Goal: Transaction & Acquisition: Book appointment/travel/reservation

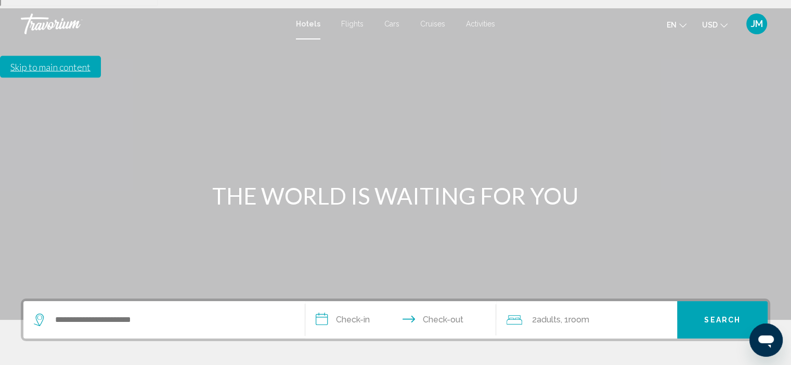
scroll to position [156, 0]
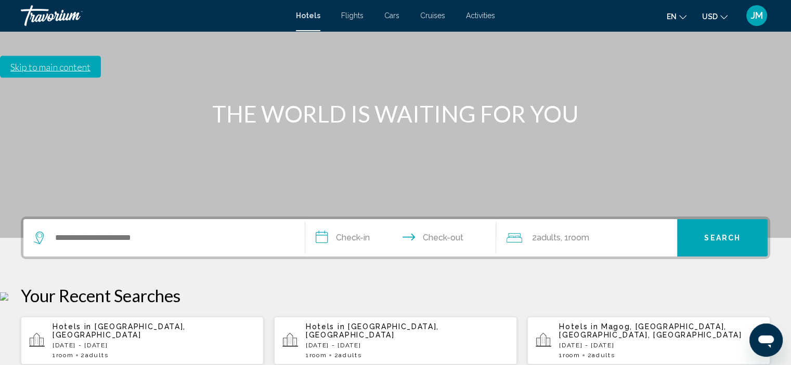
click at [723, 14] on icon "Change currency" at bounding box center [723, 17] width 7 height 7
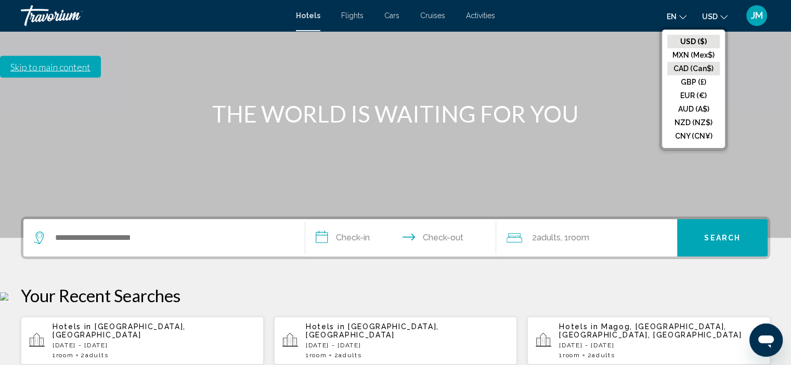
click at [698, 69] on button "CAD (Can$)" at bounding box center [693, 69] width 53 height 14
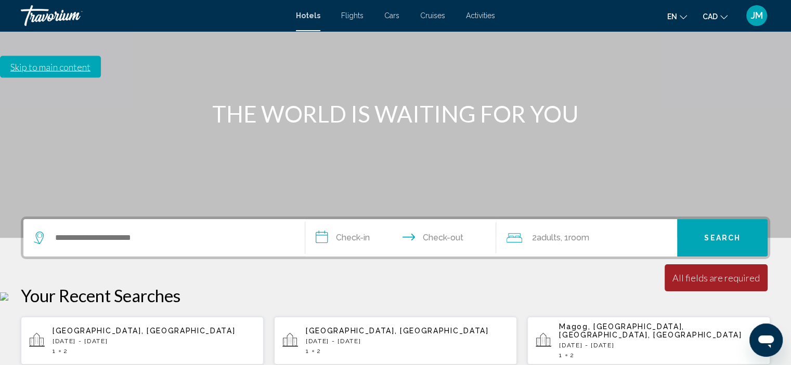
click at [684, 16] on icon "Change language" at bounding box center [682, 17] width 7 height 7
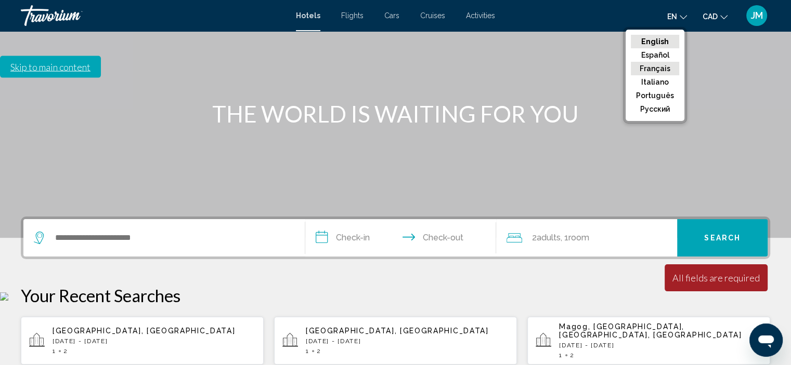
click at [663, 70] on button "Français" at bounding box center [655, 69] width 48 height 14
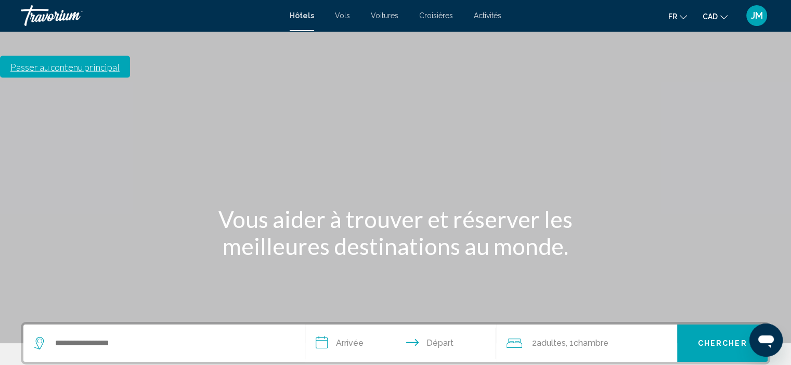
scroll to position [11, 0]
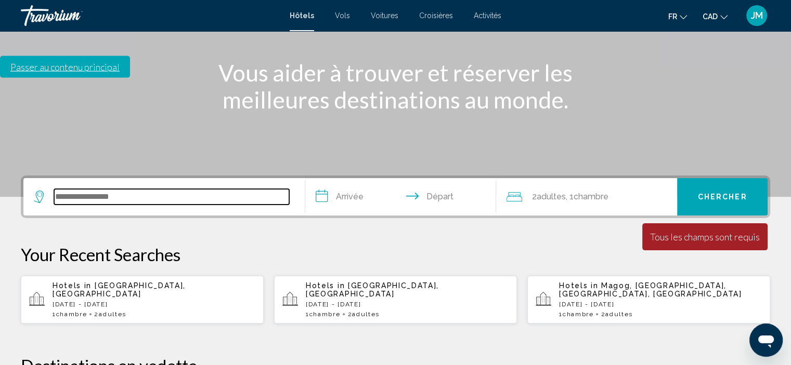
scroll to position [115, 0]
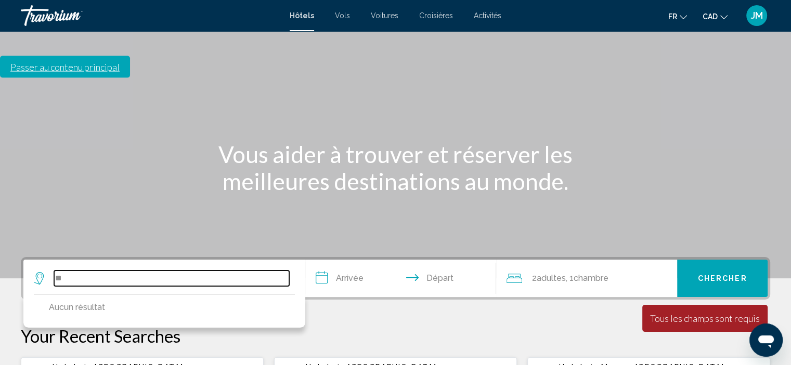
type input "*"
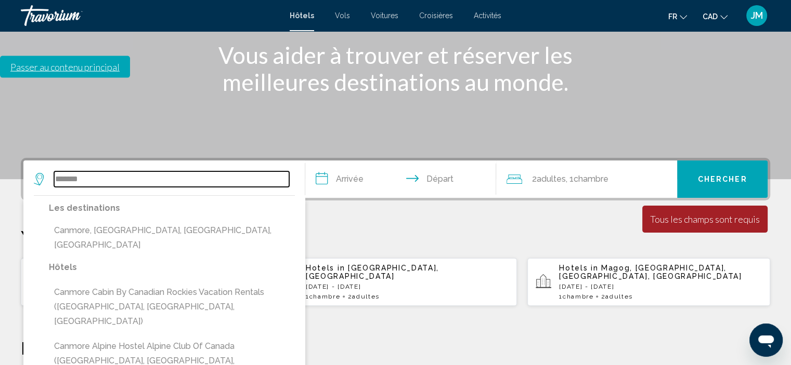
scroll to position [219, 0]
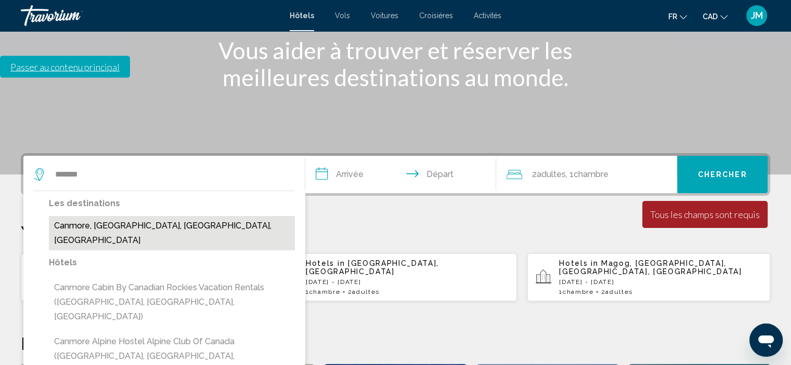
click at [168, 216] on button "Canmore, Banff National Park, AB, Canada" at bounding box center [172, 233] width 246 height 34
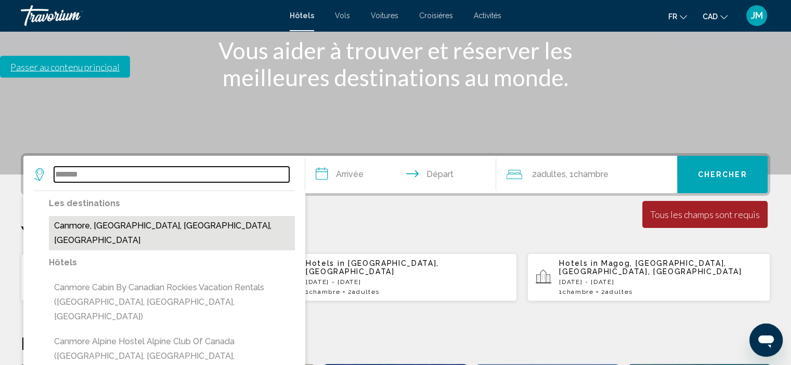
type input "**********"
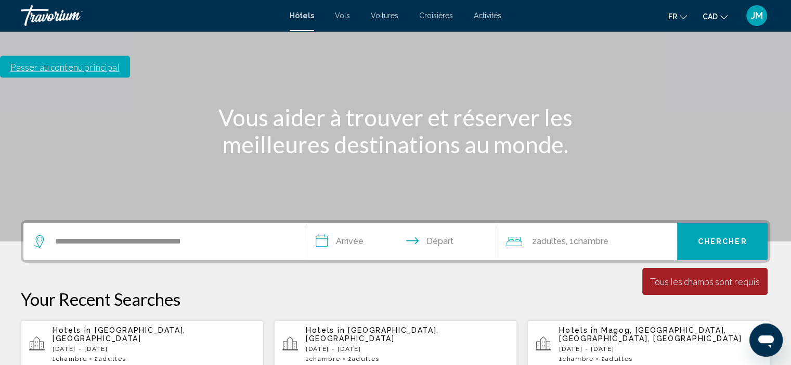
click at [347, 223] on input "**********" at bounding box center [402, 243] width 195 height 41
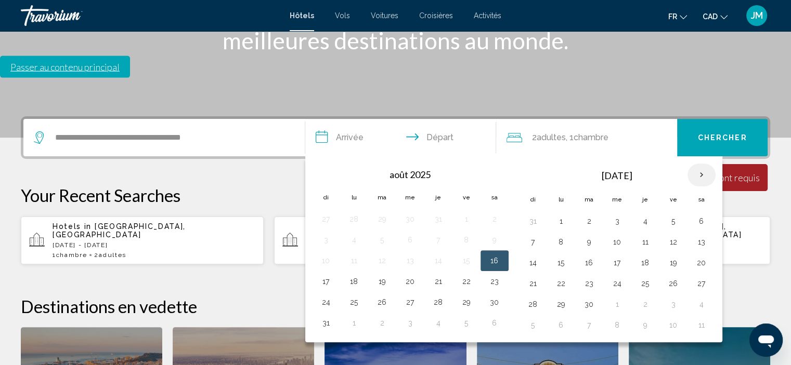
click at [696, 164] on th "Next month" at bounding box center [701, 175] width 28 height 23
click at [618, 214] on button "1" at bounding box center [617, 221] width 17 height 15
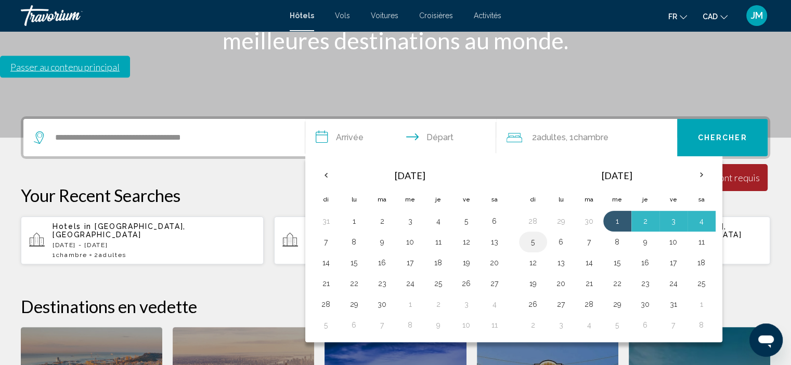
click at [533, 235] on button "5" at bounding box center [533, 242] width 17 height 15
type input "**********"
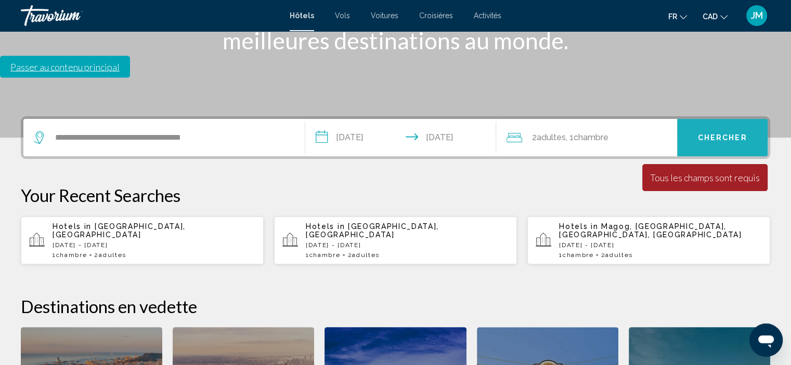
click at [697, 119] on button "Chercher" at bounding box center [722, 137] width 90 height 37
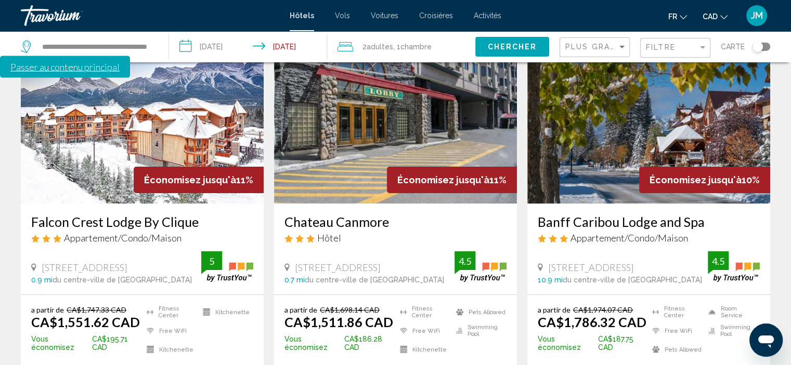
scroll to position [104, 0]
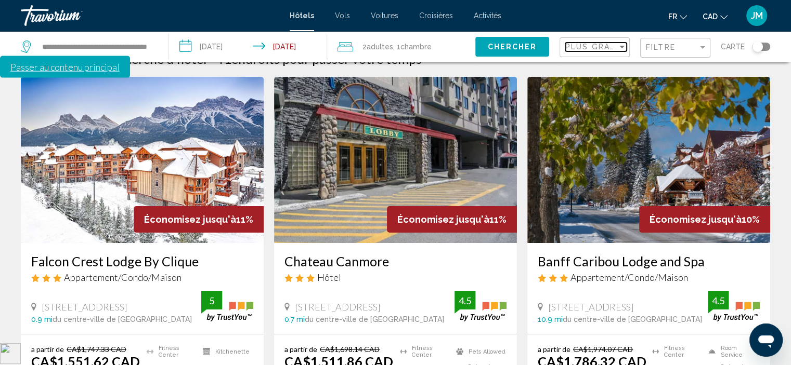
click at [618, 47] on div "Sort by" at bounding box center [621, 47] width 9 height 8
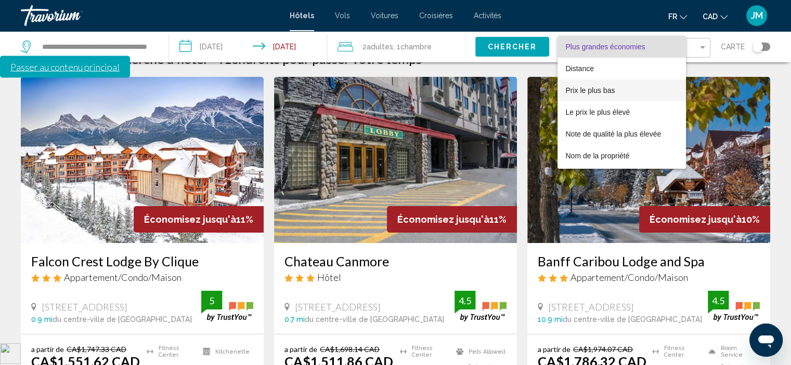
click at [611, 90] on span "Prix le plus bas" at bounding box center [590, 90] width 49 height 8
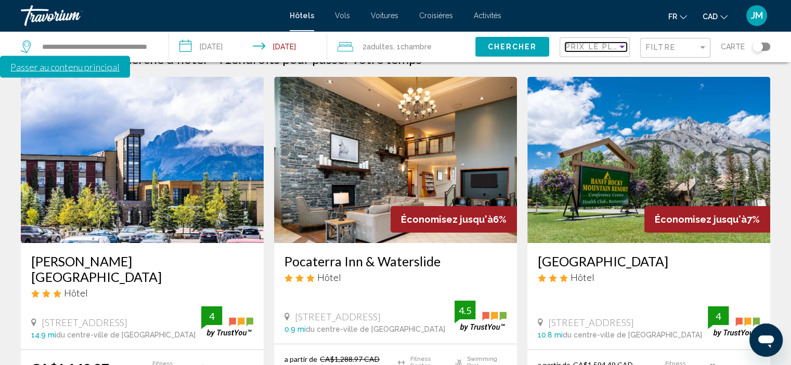
scroll to position [874, 0]
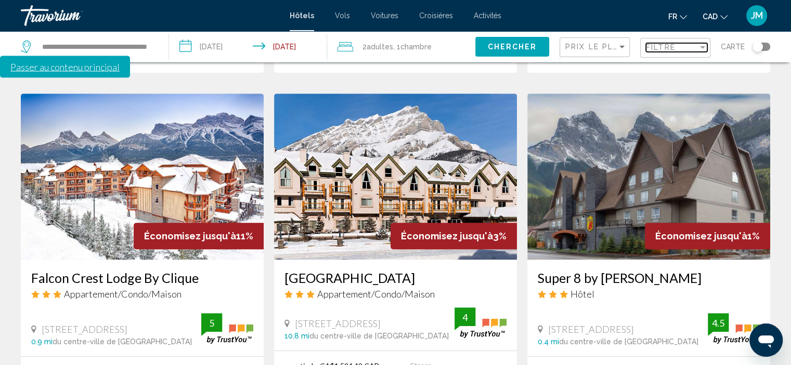
click at [689, 45] on div "Filtre" at bounding box center [672, 47] width 52 height 8
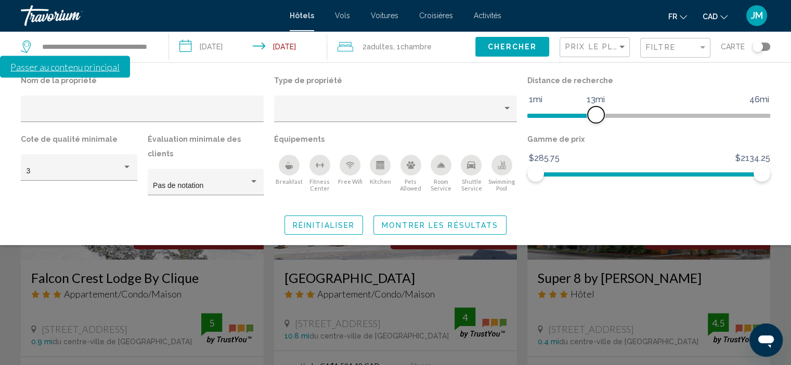
drag, startPoint x: 684, startPoint y: 118, endPoint x: 597, endPoint y: 114, distance: 86.9
click at [597, 114] on span "Hotel Filters" at bounding box center [595, 115] width 17 height 17
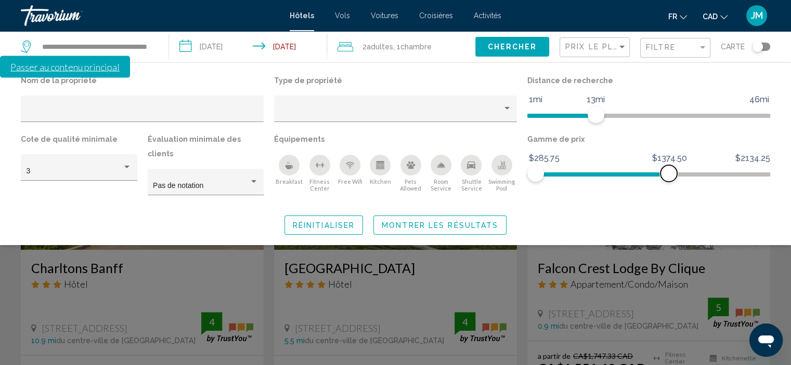
drag, startPoint x: 765, startPoint y: 176, endPoint x: 668, endPoint y: 178, distance: 96.7
click at [668, 178] on span "Hotel Filters" at bounding box center [668, 173] width 17 height 17
click at [532, 51] on button "Chercher" at bounding box center [512, 46] width 74 height 19
click at [516, 42] on span "Chercher" at bounding box center [511, 46] width 49 height 8
click at [463, 221] on span "Montrer les résultats" at bounding box center [440, 225] width 116 height 8
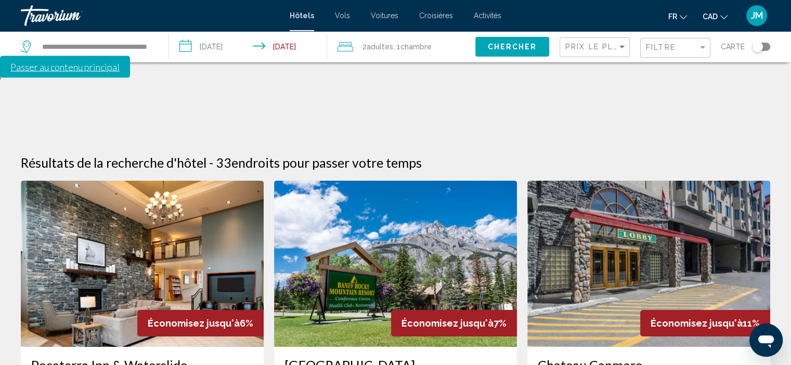
click at [623, 40] on div "Prix le plus bas" at bounding box center [595, 47] width 61 height 19
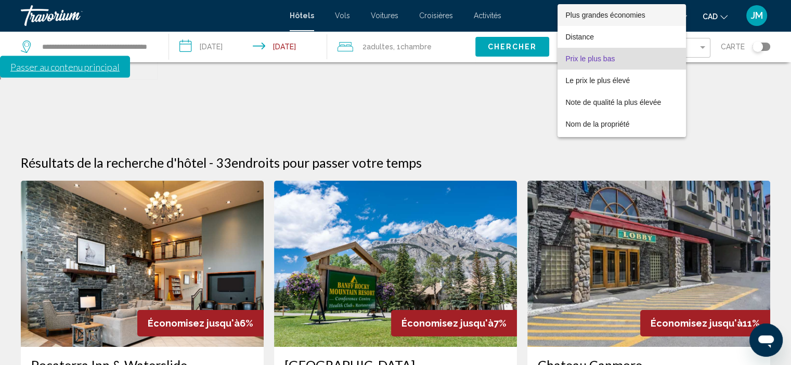
click at [624, 12] on span "Plus grandes économies" at bounding box center [606, 15] width 80 height 8
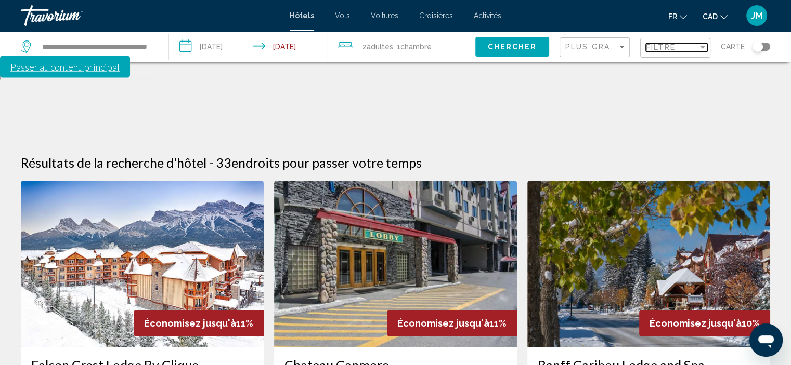
click at [681, 50] on div "Filtre" at bounding box center [672, 47] width 52 height 8
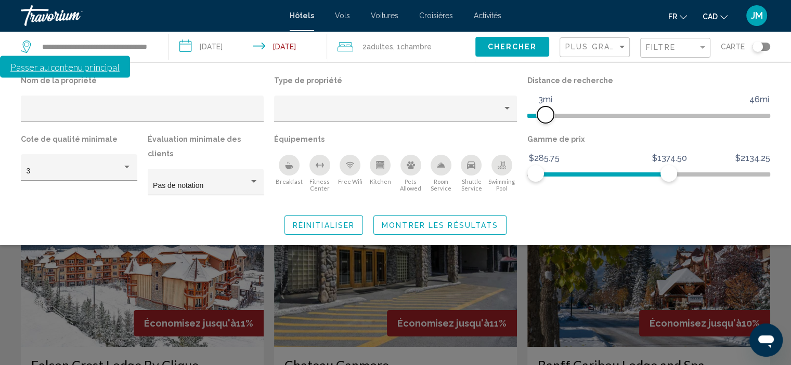
drag, startPoint x: 595, startPoint y: 118, endPoint x: 548, endPoint y: 120, distance: 46.8
click at [548, 120] on span "Hotel Filters" at bounding box center [545, 115] width 17 height 17
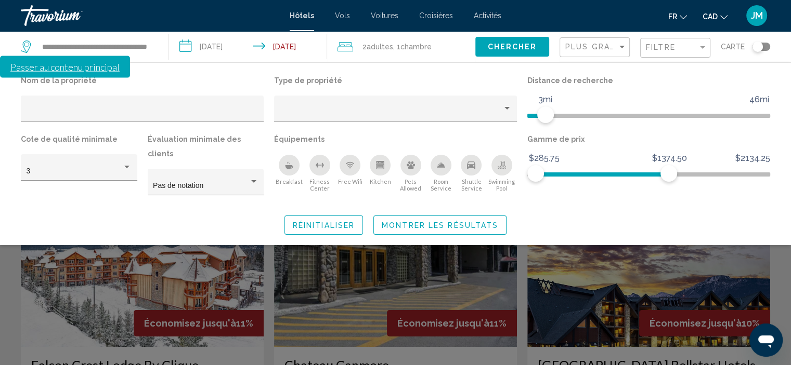
click at [477, 221] on span "Montrer les résultats" at bounding box center [440, 225] width 116 height 8
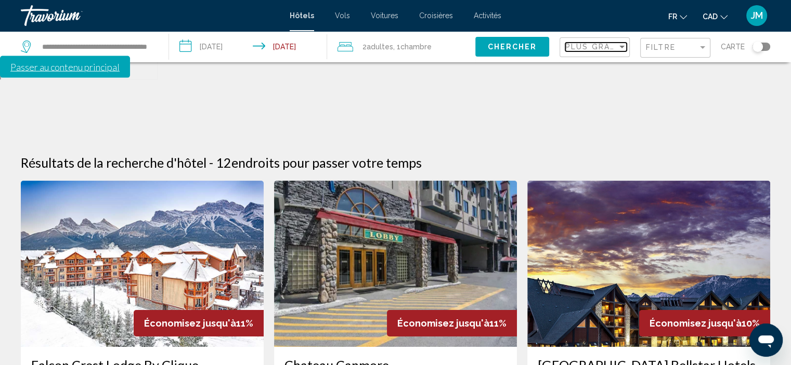
click at [622, 49] on div "Sort by" at bounding box center [621, 47] width 9 height 8
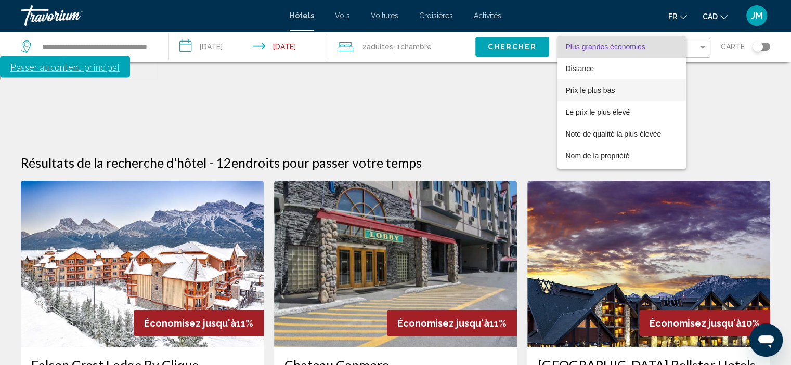
click at [613, 93] on span "Prix le plus bas" at bounding box center [590, 90] width 49 height 8
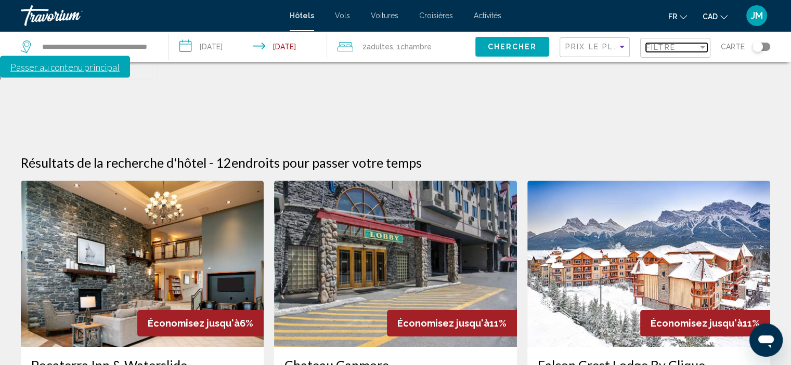
click at [655, 44] on span "Filtre" at bounding box center [661, 47] width 30 height 8
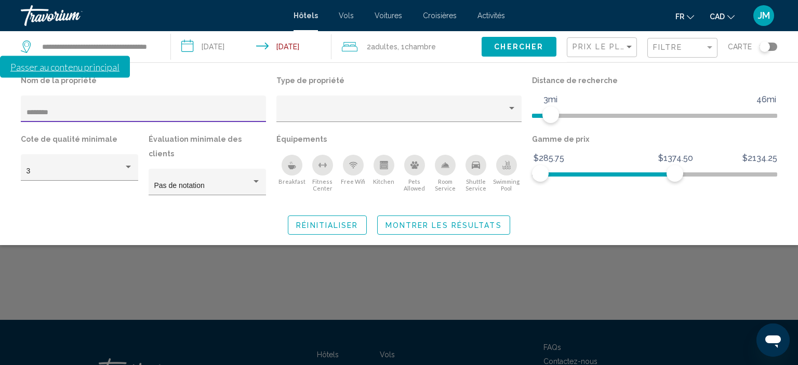
type input "********"
click at [426, 221] on span "Montrer les résultats" at bounding box center [444, 225] width 116 height 8
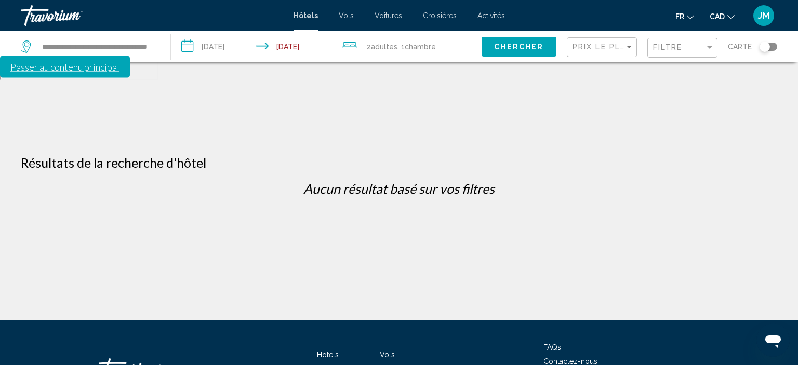
click at [694, 53] on div "Filtre" at bounding box center [683, 47] width 61 height 19
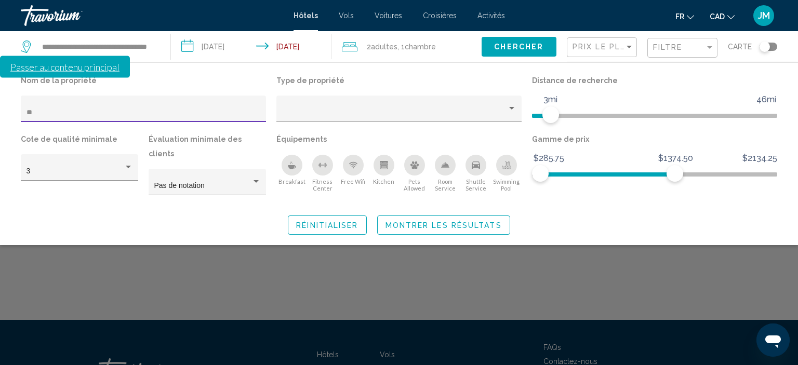
type input "*"
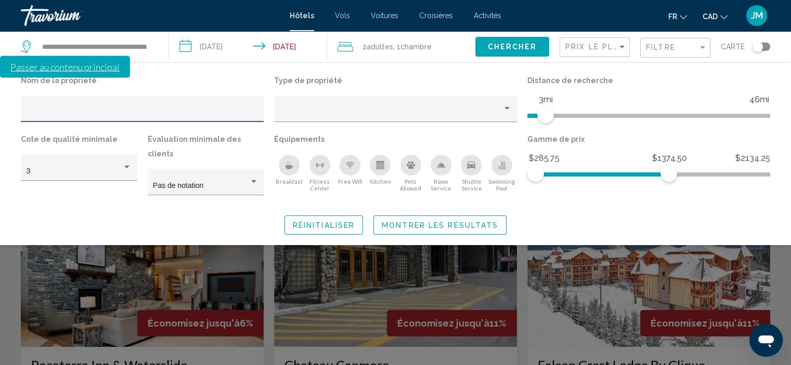
click at [479, 221] on span "Montrer les résultats" at bounding box center [440, 225] width 116 height 8
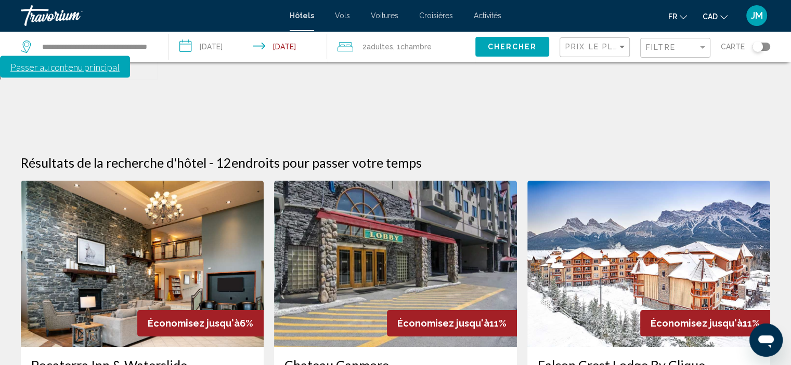
click at [622, 42] on div "Prix le plus bas" at bounding box center [595, 47] width 61 height 19
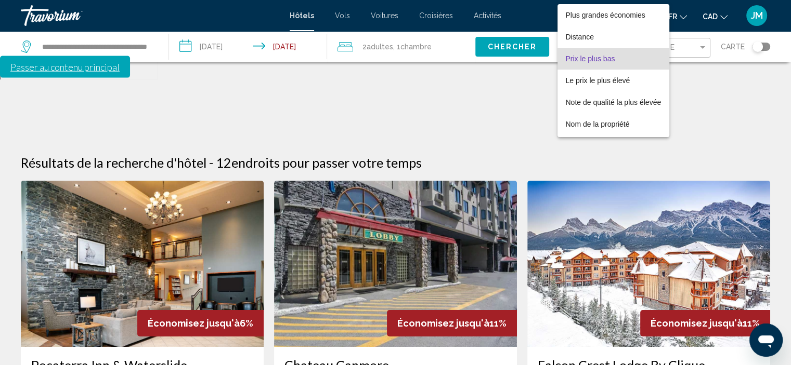
scroll to position [12, 0]
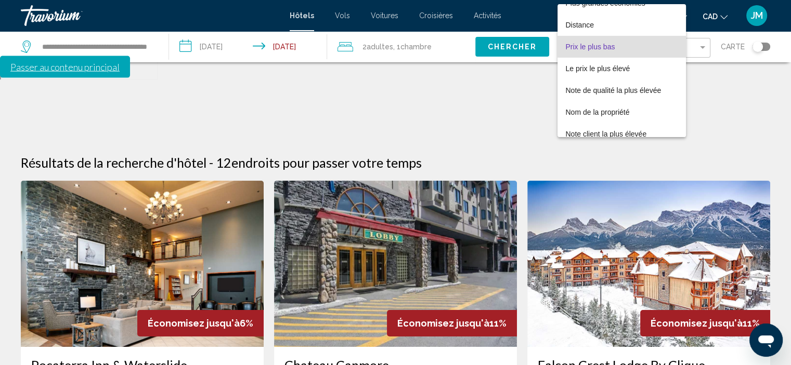
click at [609, 47] on span "Prix le plus bas" at bounding box center [590, 47] width 49 height 8
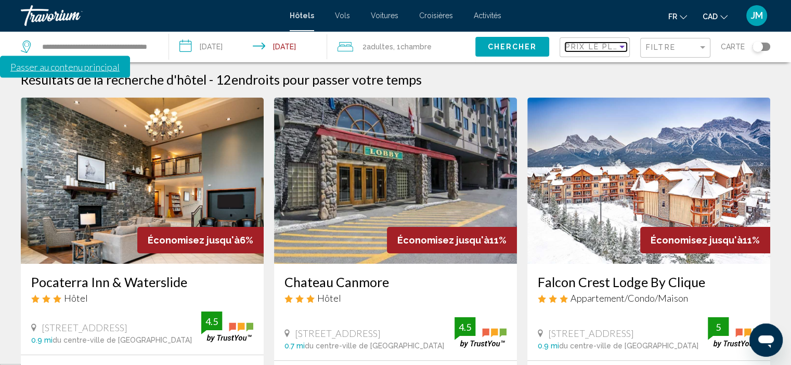
scroll to position [156, 0]
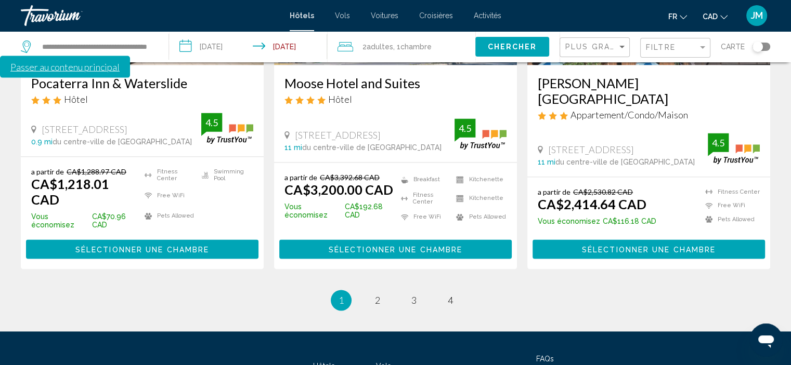
scroll to position [1474, 0]
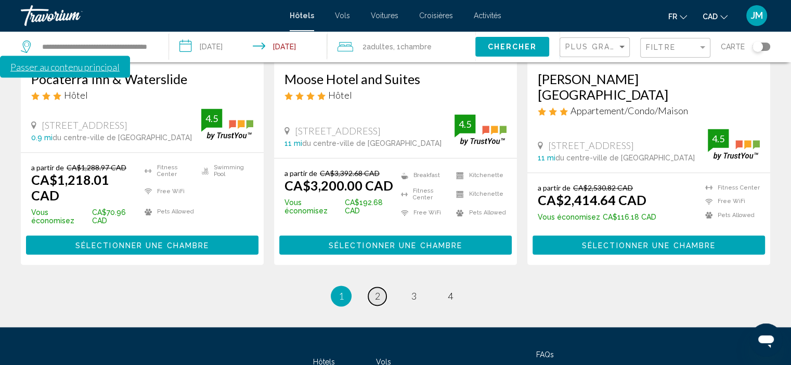
click at [378, 291] on span "2" at bounding box center [377, 296] width 5 height 11
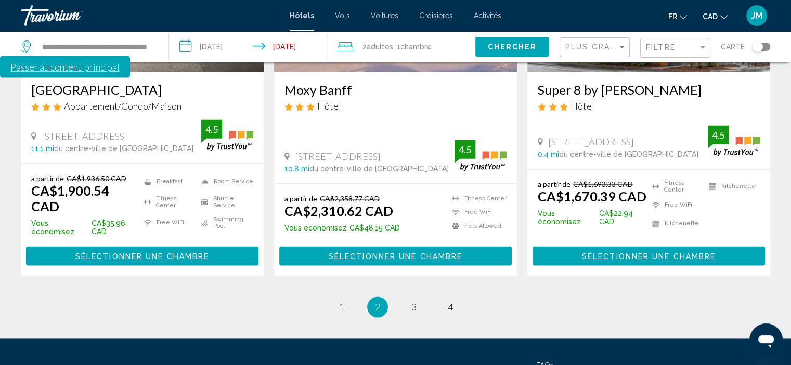
scroll to position [1456, 0]
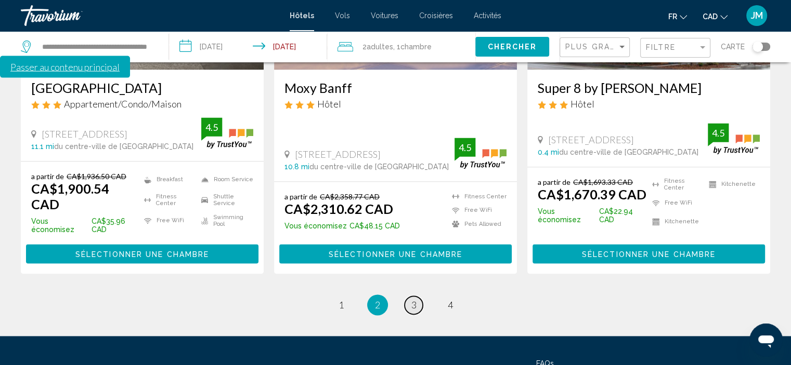
click at [415, 299] on span "3" at bounding box center [413, 304] width 5 height 11
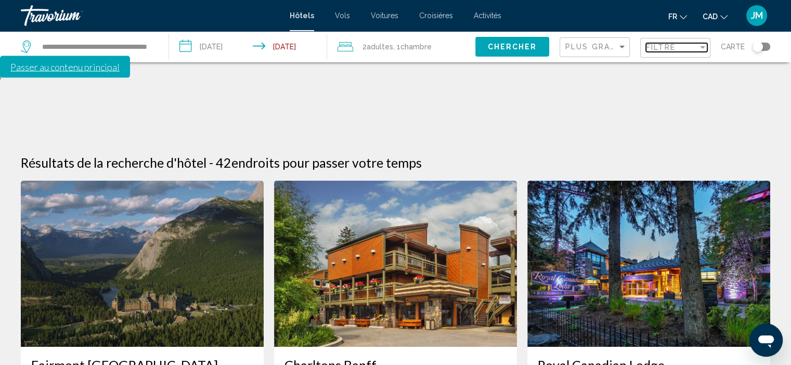
click at [664, 50] on span "Filtre" at bounding box center [661, 47] width 30 height 8
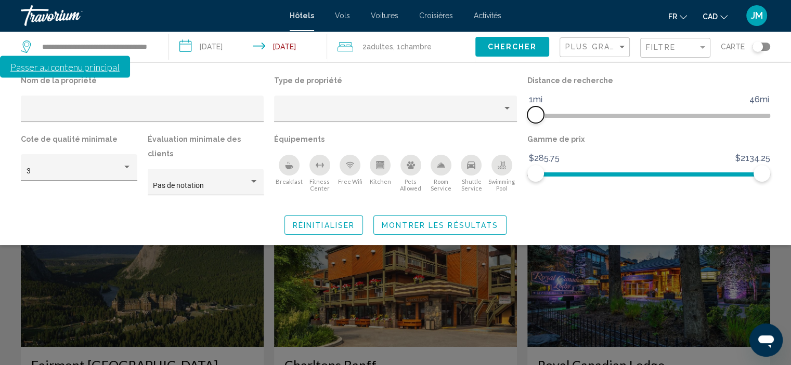
drag, startPoint x: 676, startPoint y: 116, endPoint x: 534, endPoint y: 127, distance: 142.3
click at [534, 127] on div "Distance de recherche 1mi 46mi 1mi" at bounding box center [648, 102] width 253 height 59
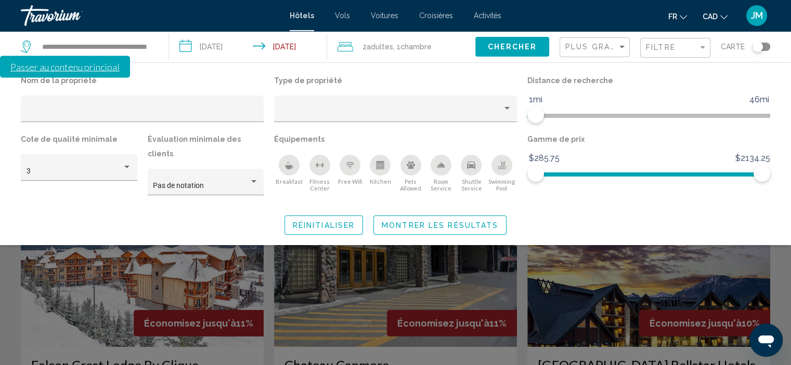
click at [461, 221] on span "Montrer les résultats" at bounding box center [440, 225] width 116 height 8
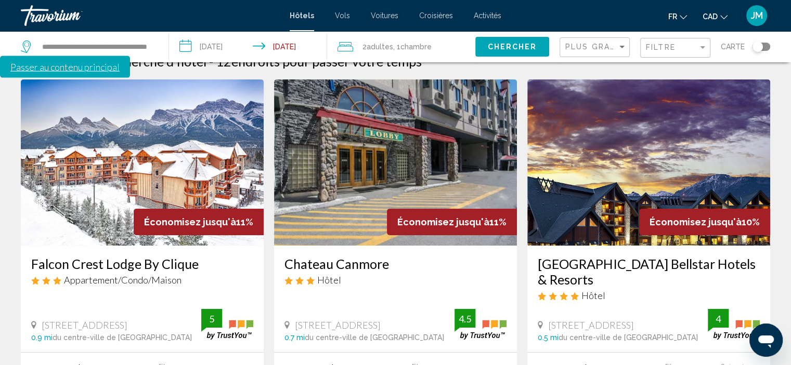
scroll to position [104, 0]
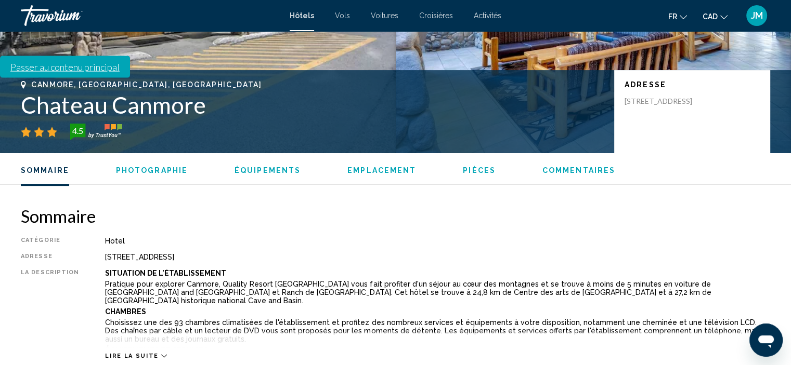
scroll to position [260, 0]
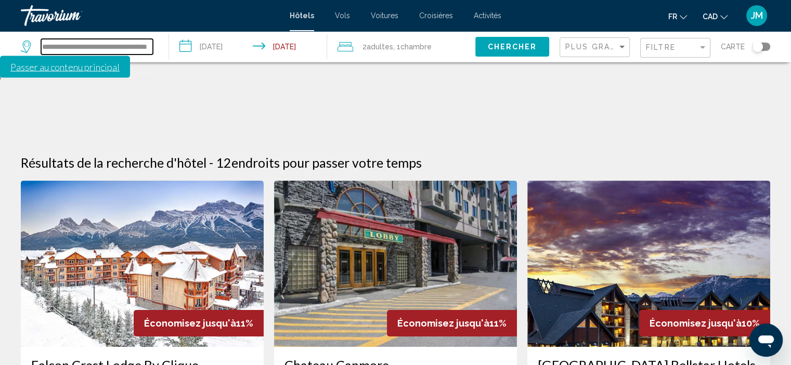
click at [51, 44] on input "**********" at bounding box center [97, 47] width 112 height 16
drag, startPoint x: 44, startPoint y: 46, endPoint x: 155, endPoint y: 47, distance: 111.2
click at [155, 47] on div "**********" at bounding box center [89, 46] width 137 height 31
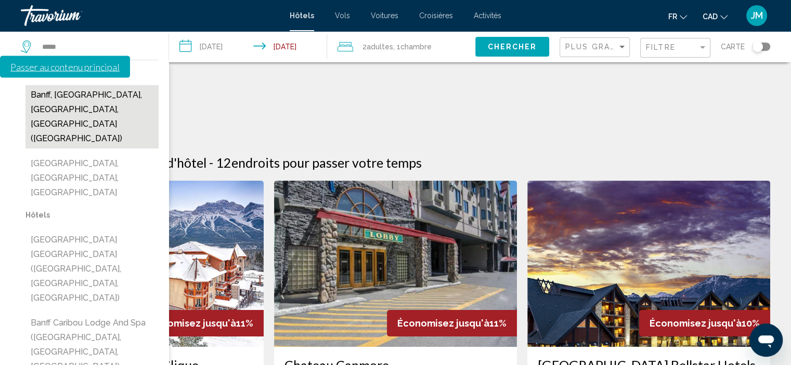
click at [98, 98] on button "Banff, [GEOGRAPHIC_DATA], [GEOGRAPHIC_DATA], [GEOGRAPHIC_DATA] ([GEOGRAPHIC_DAT…" at bounding box center [91, 116] width 133 height 63
type input "**********"
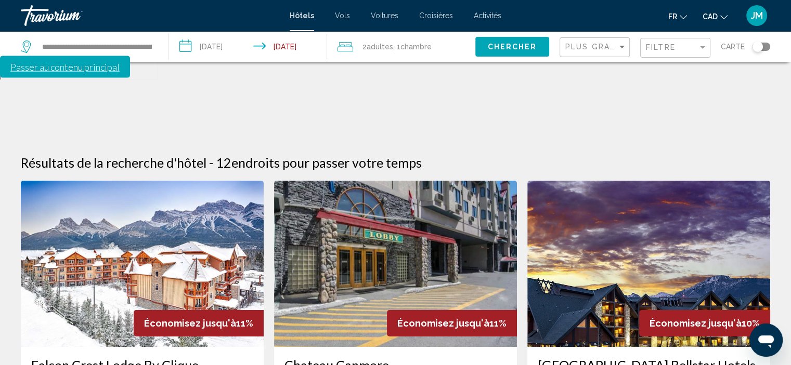
click at [509, 47] on span "Chercher" at bounding box center [511, 47] width 49 height 8
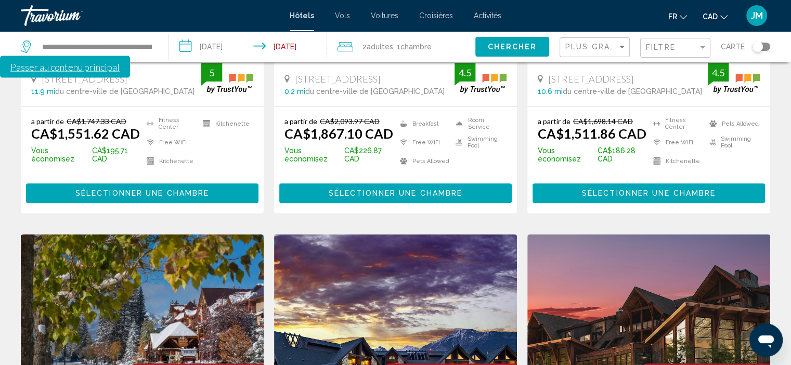
scroll to position [364, 0]
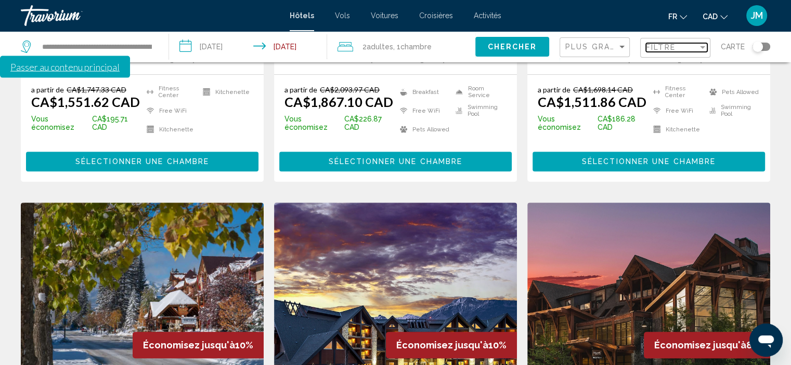
click at [670, 51] on span "Filtre" at bounding box center [661, 47] width 30 height 8
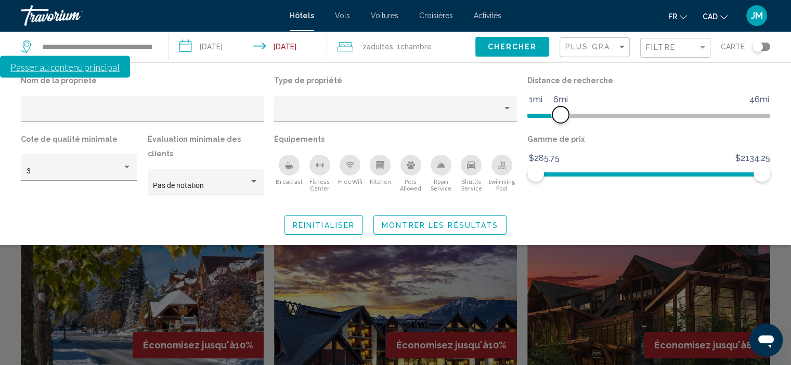
drag, startPoint x: 676, startPoint y: 113, endPoint x: 561, endPoint y: 120, distance: 114.6
click at [561, 120] on span "Hotel Filters" at bounding box center [560, 115] width 17 height 17
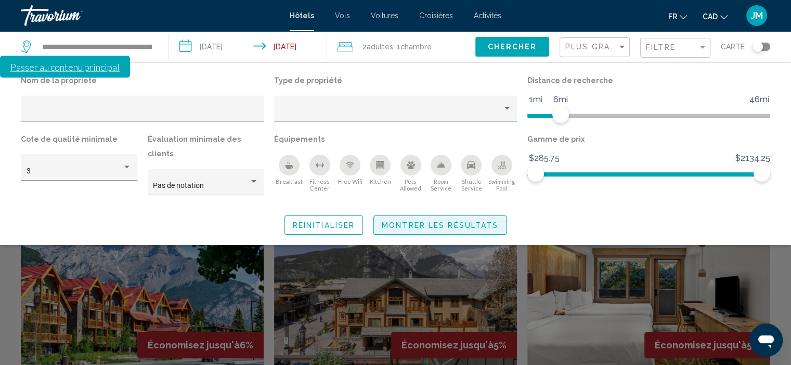
click at [477, 221] on span "Montrer les résultats" at bounding box center [440, 225] width 116 height 8
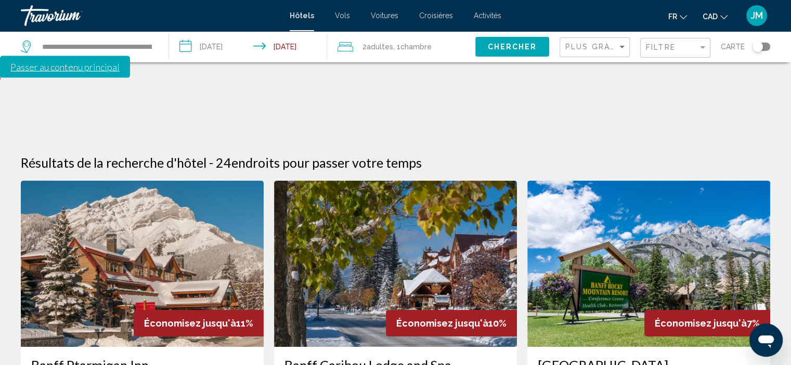
click at [230, 49] on input "**********" at bounding box center [250, 48] width 162 height 34
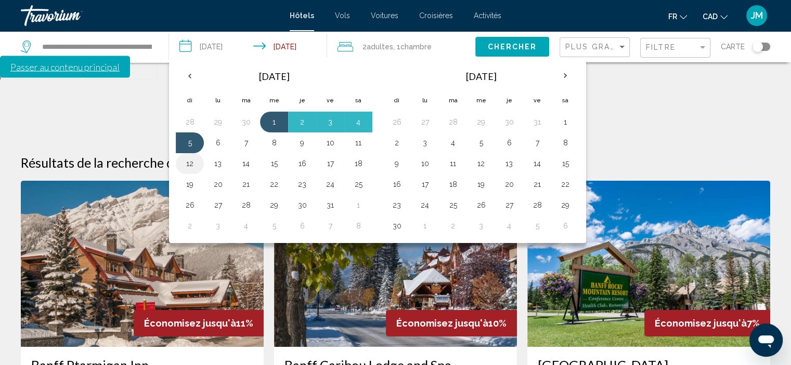
click at [187, 162] on button "12" at bounding box center [189, 163] width 17 height 15
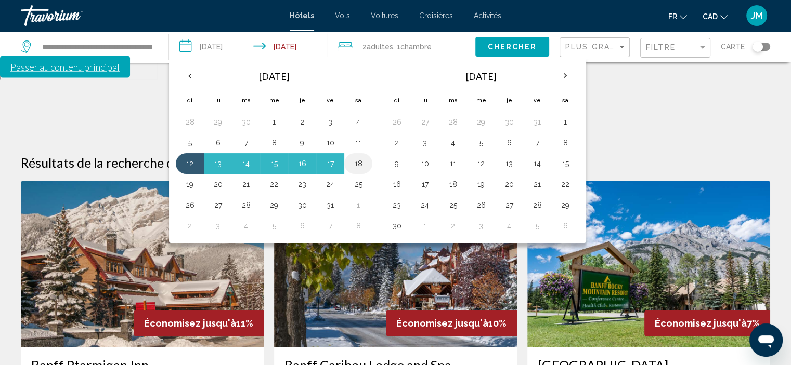
click at [359, 165] on button "18" at bounding box center [358, 163] width 17 height 15
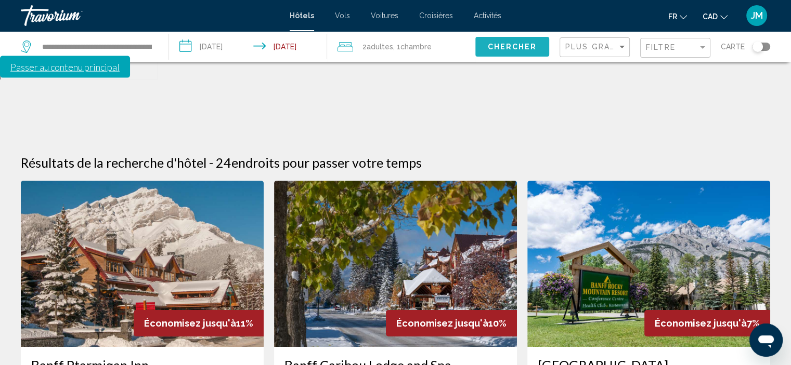
click at [514, 45] on span "Chercher" at bounding box center [511, 47] width 49 height 8
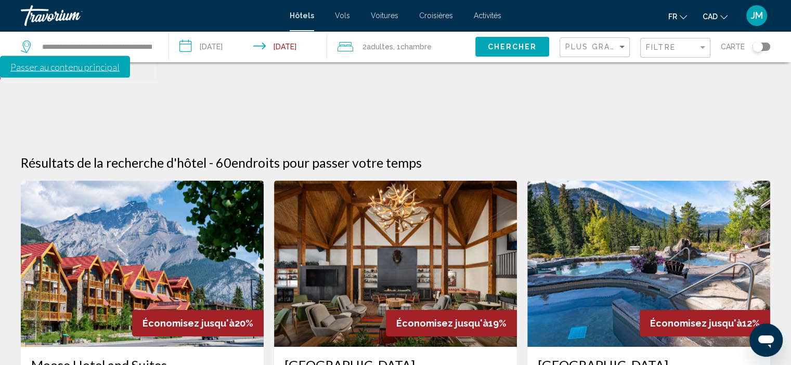
click at [230, 50] on input "**********" at bounding box center [250, 48] width 162 height 34
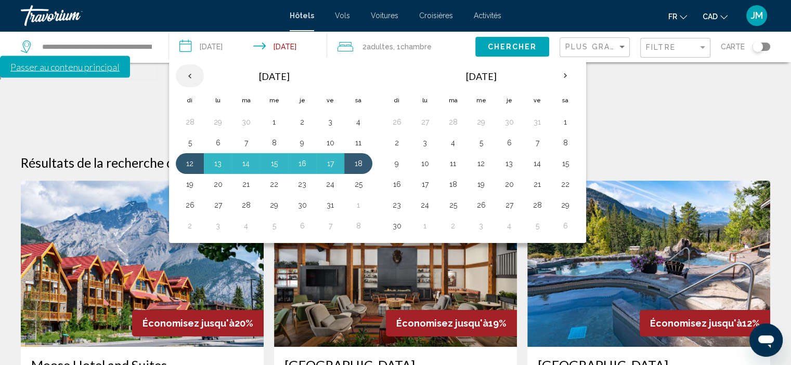
click at [188, 78] on th "Previous month" at bounding box center [190, 75] width 28 height 23
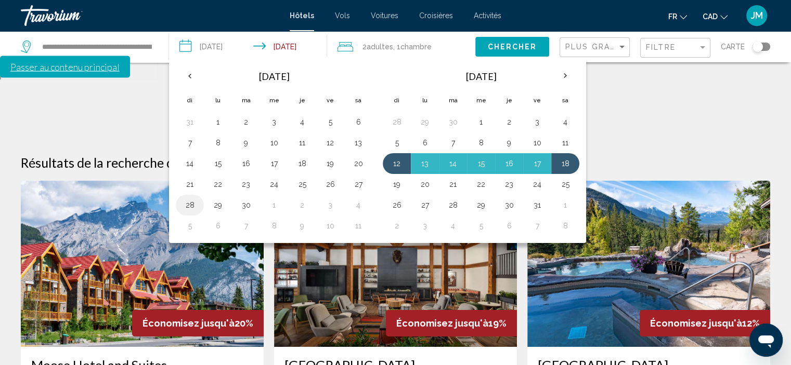
click at [187, 202] on button "28" at bounding box center [189, 205] width 17 height 15
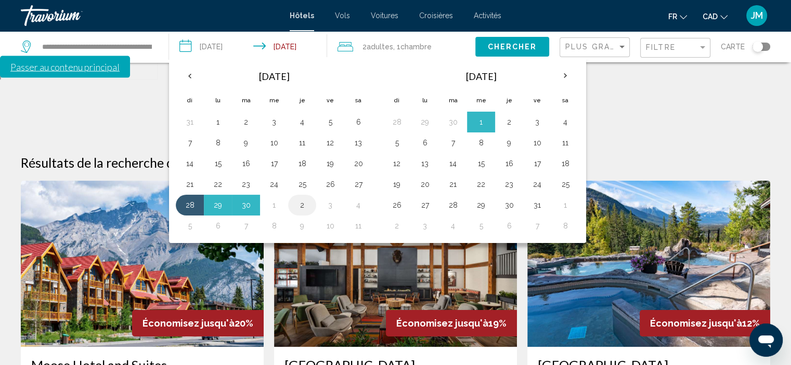
click at [301, 205] on button "2" at bounding box center [302, 205] width 17 height 15
type input "**********"
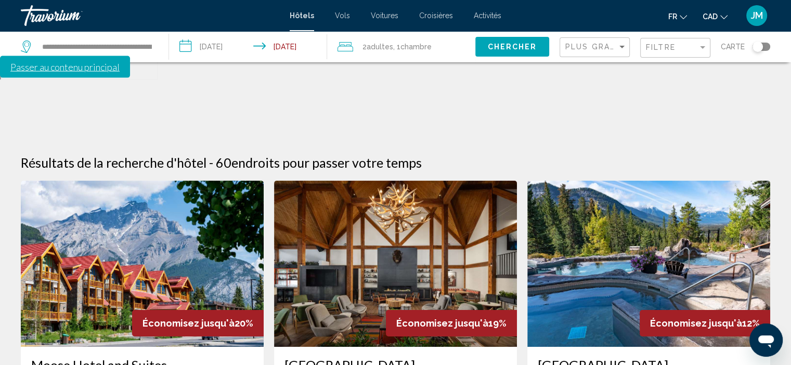
click at [507, 44] on span "Chercher" at bounding box center [511, 47] width 49 height 8
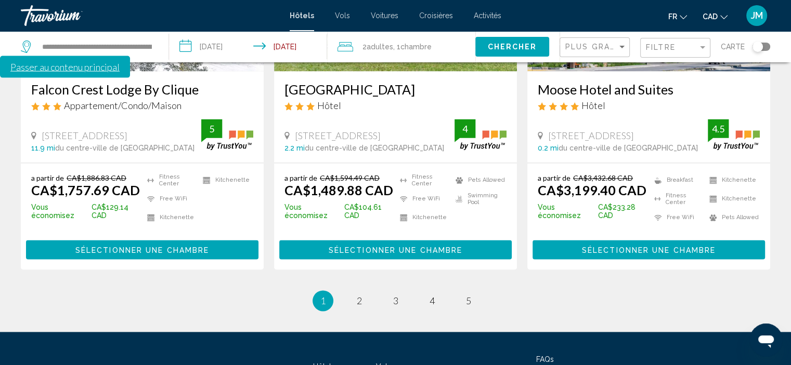
scroll to position [1490, 0]
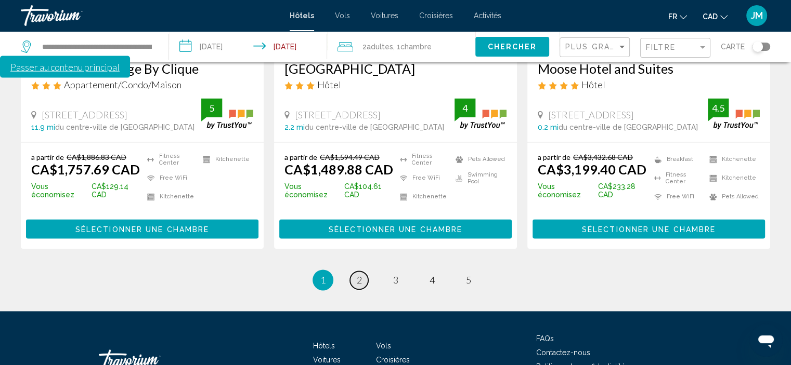
click at [360, 274] on span "2" at bounding box center [359, 279] width 5 height 11
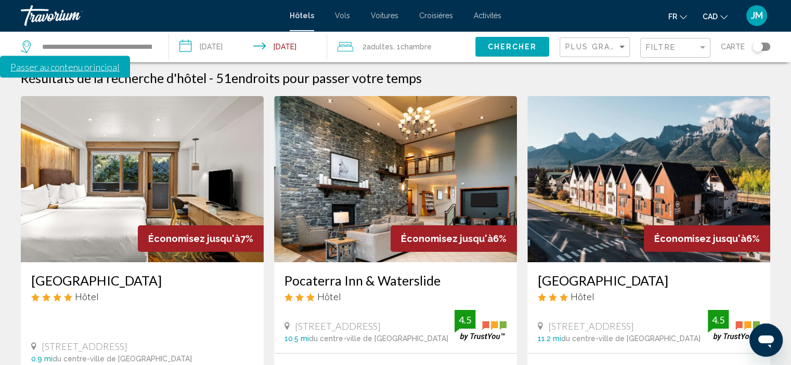
scroll to position [104, 0]
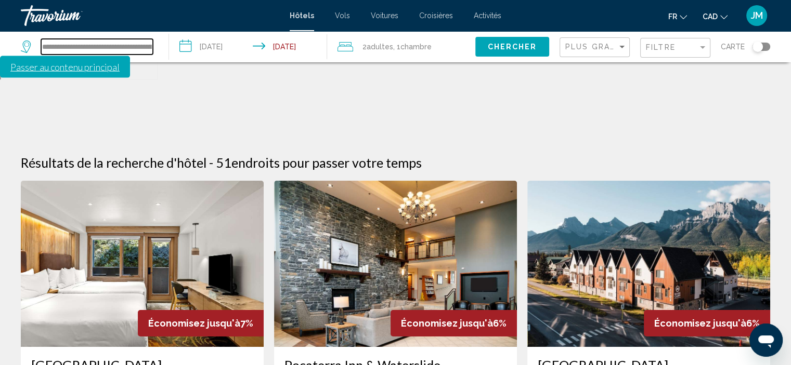
click at [63, 50] on input "**********" at bounding box center [97, 47] width 112 height 16
drag, startPoint x: 44, startPoint y: 47, endPoint x: 151, endPoint y: 60, distance: 108.4
click at [151, 60] on div "**********" at bounding box center [89, 46] width 137 height 31
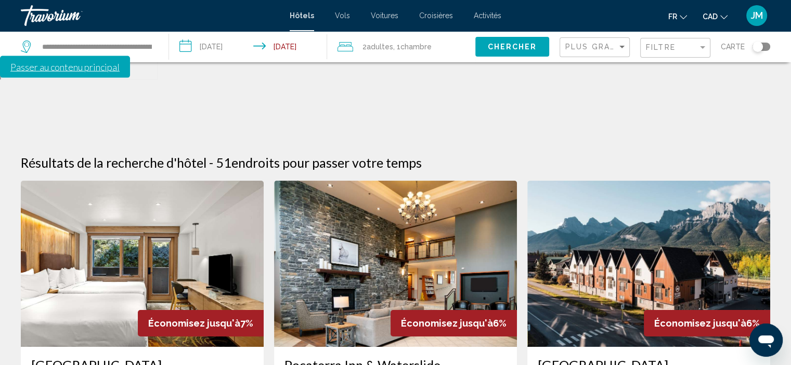
click at [67, 16] on div "Travorium" at bounding box center [73, 15] width 104 height 21
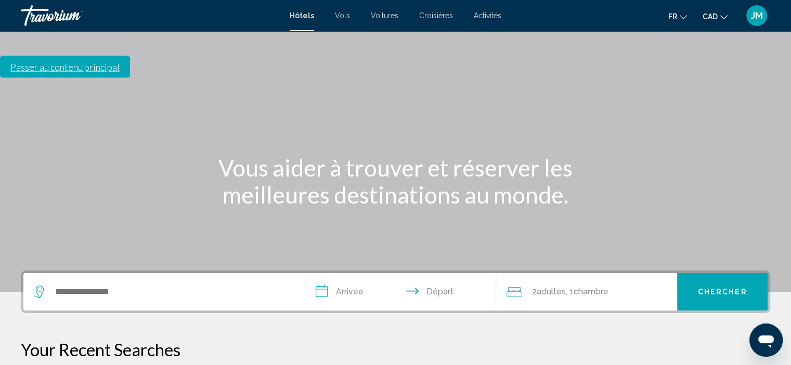
scroll to position [104, 0]
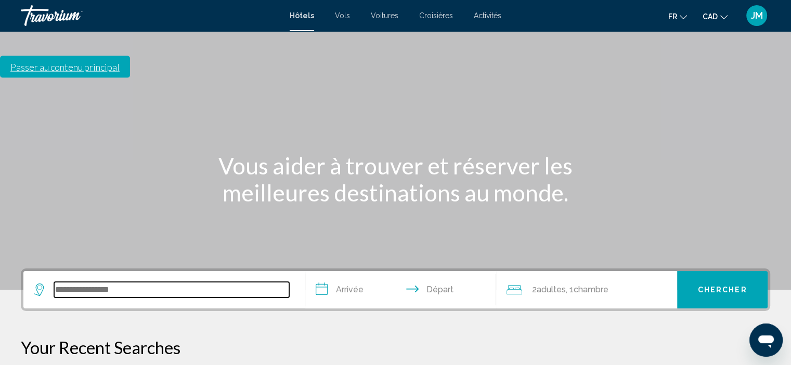
click at [62, 282] on input "Search widget" at bounding box center [171, 290] width 235 height 16
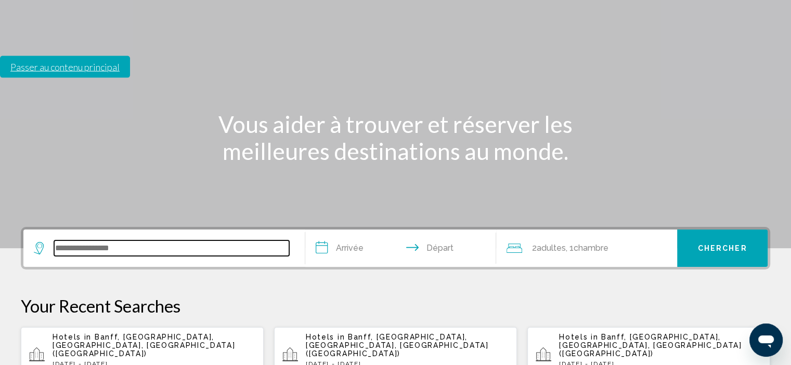
scroll to position [0, 0]
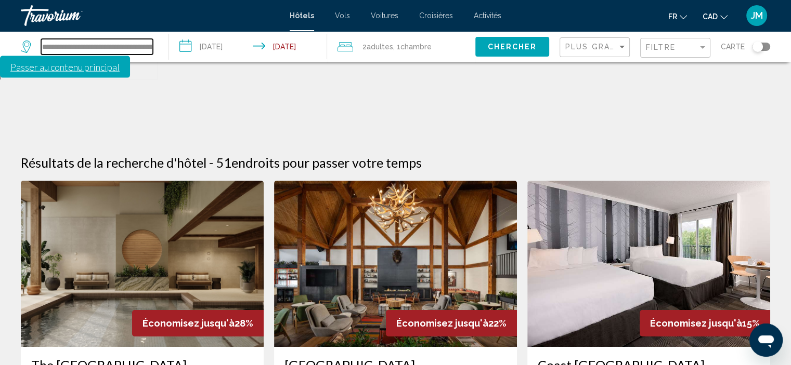
click at [91, 48] on input "**********" at bounding box center [97, 47] width 112 height 16
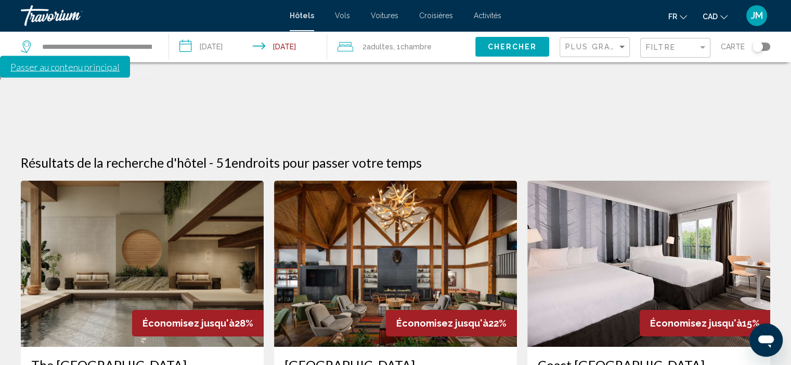
click at [432, 15] on span "Croisières" at bounding box center [436, 15] width 34 height 8
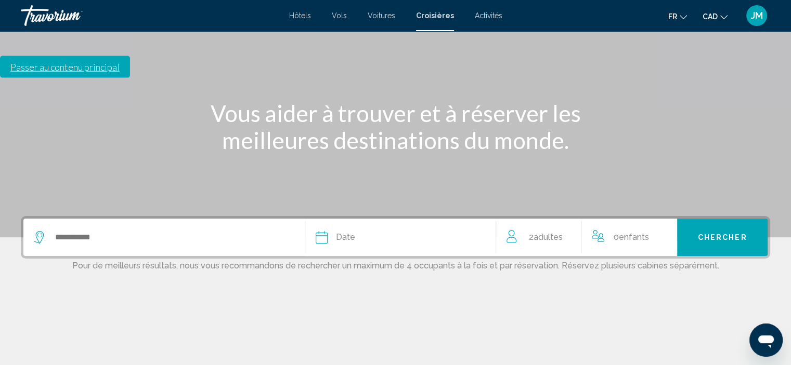
scroll to position [156, 0]
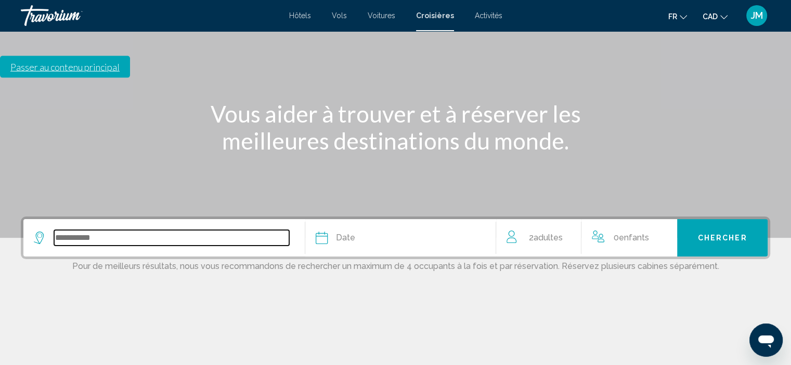
click at [71, 230] on input "Search widget" at bounding box center [171, 238] width 235 height 16
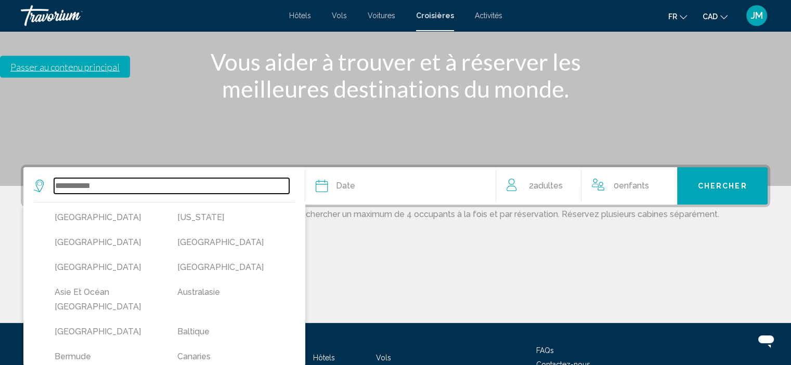
scroll to position [211, 0]
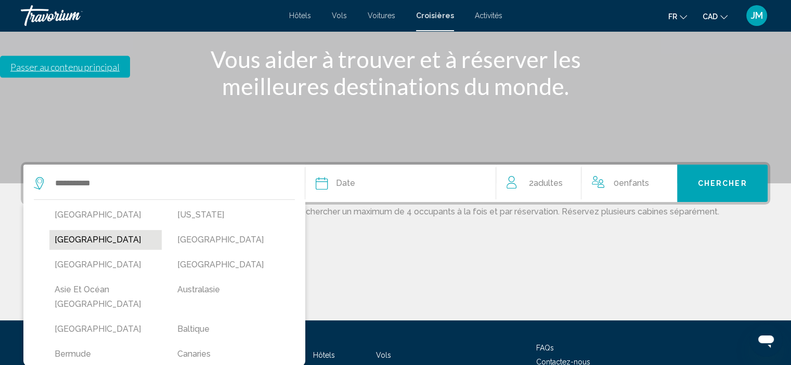
click at [129, 230] on button "[GEOGRAPHIC_DATA]" at bounding box center [105, 240] width 112 height 20
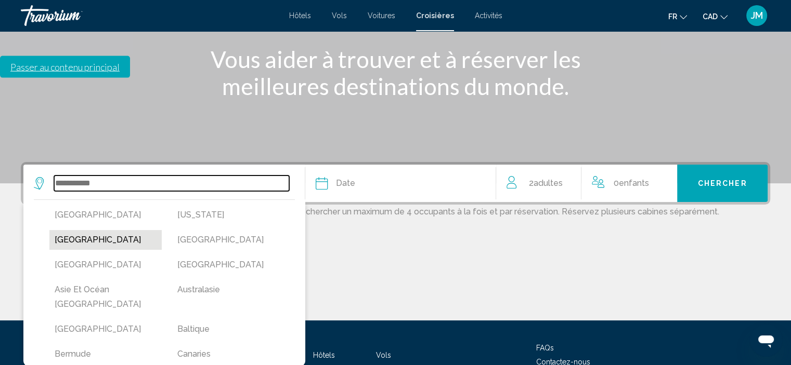
type input "**********"
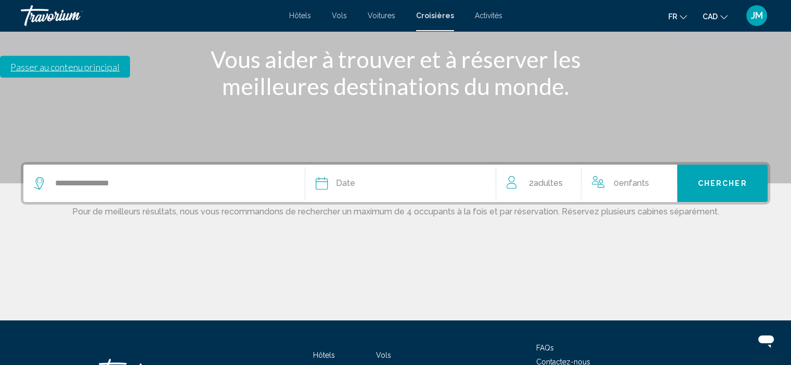
click at [351, 176] on span "Date" at bounding box center [345, 183] width 19 height 15
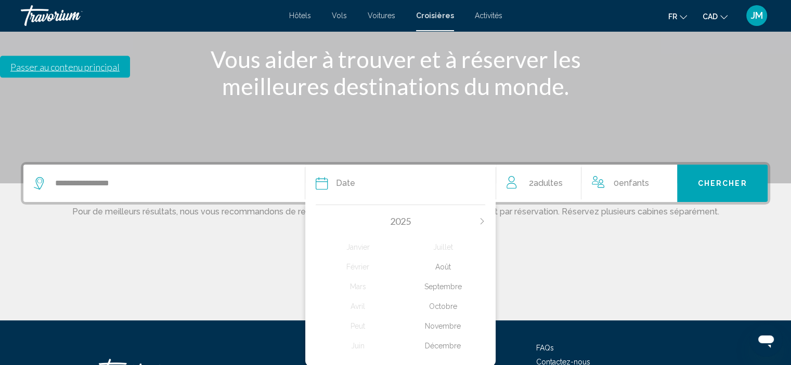
click at [435, 317] on div "Novembre" at bounding box center [442, 326] width 85 height 19
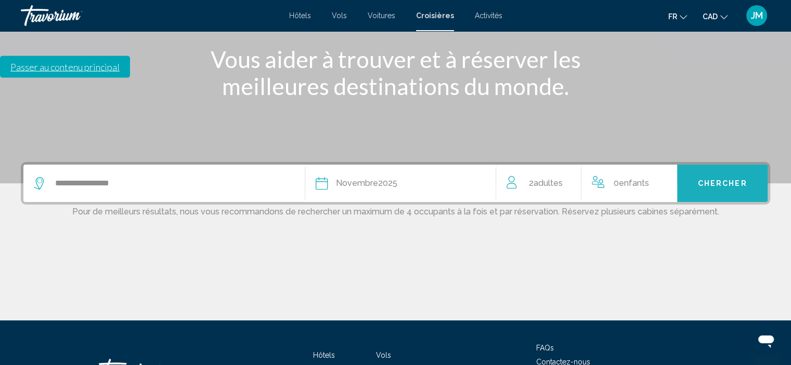
click at [706, 180] on span "Chercher" at bounding box center [722, 184] width 49 height 8
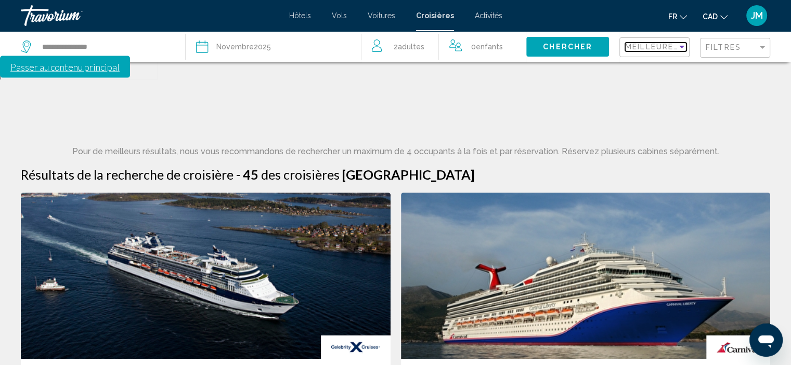
click at [683, 49] on div "Sort by" at bounding box center [681, 47] width 9 height 8
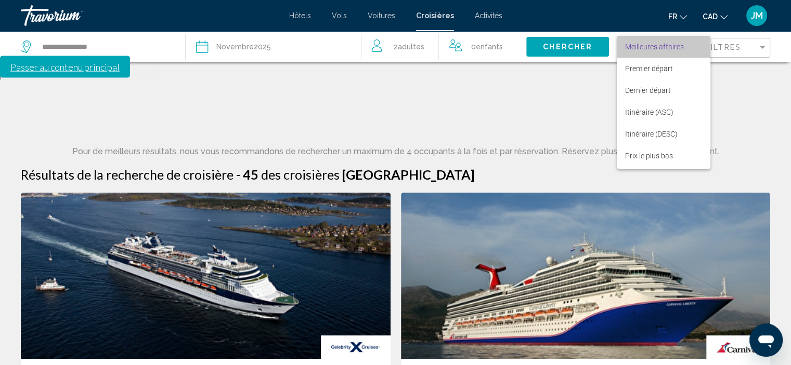
click at [683, 49] on span "Meilleures affaires" at bounding box center [663, 47] width 77 height 22
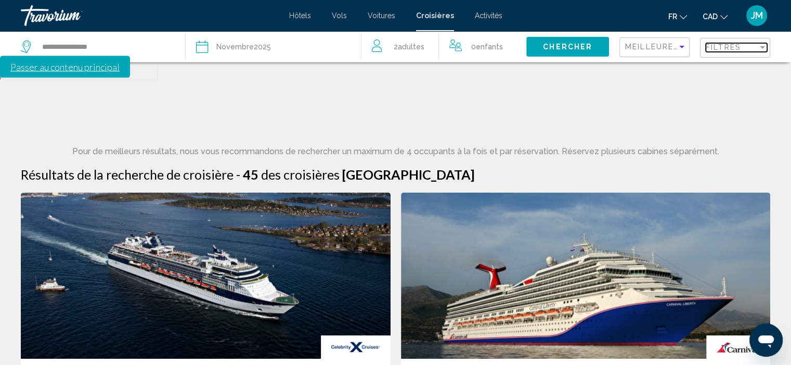
click at [724, 46] on span "Filtres" at bounding box center [722, 47] width 35 height 8
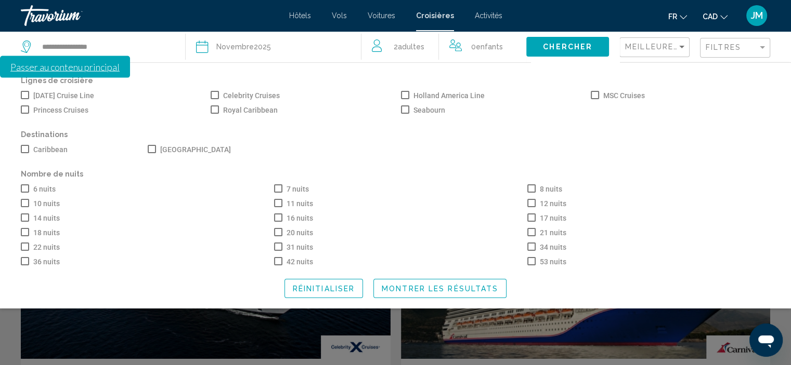
click at [595, 97] on span "Search widget" at bounding box center [595, 95] width 8 height 8
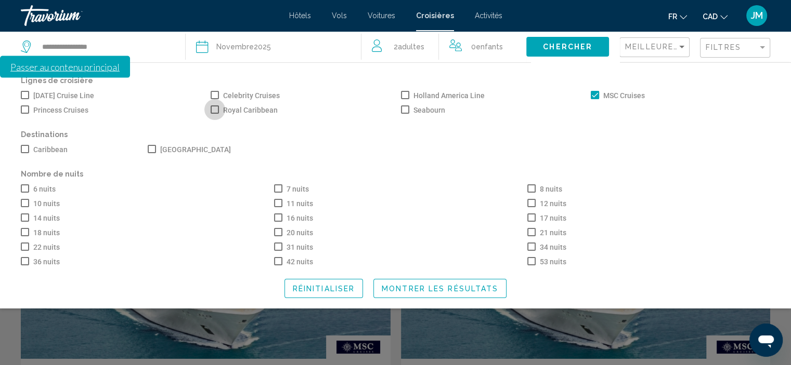
click at [213, 109] on span "Search widget" at bounding box center [215, 110] width 8 height 8
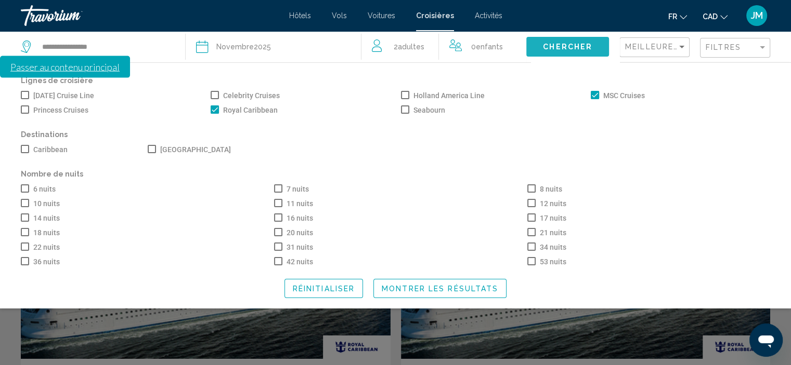
click at [569, 47] on span "Chercher" at bounding box center [567, 47] width 49 height 8
click at [448, 293] on span "Montrer les résultats" at bounding box center [440, 289] width 116 height 8
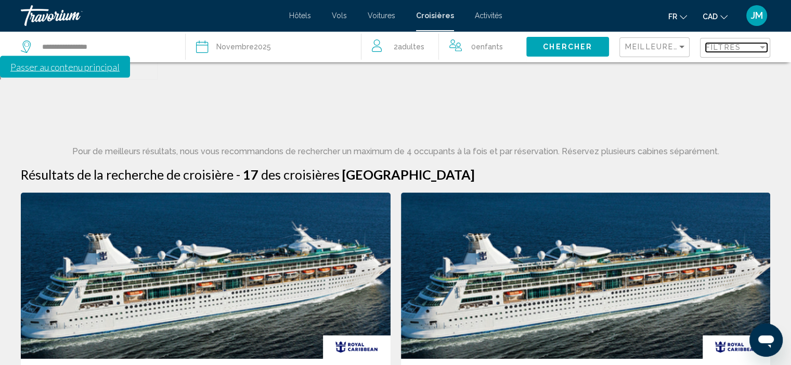
click at [727, 49] on span "Filtres" at bounding box center [722, 47] width 35 height 8
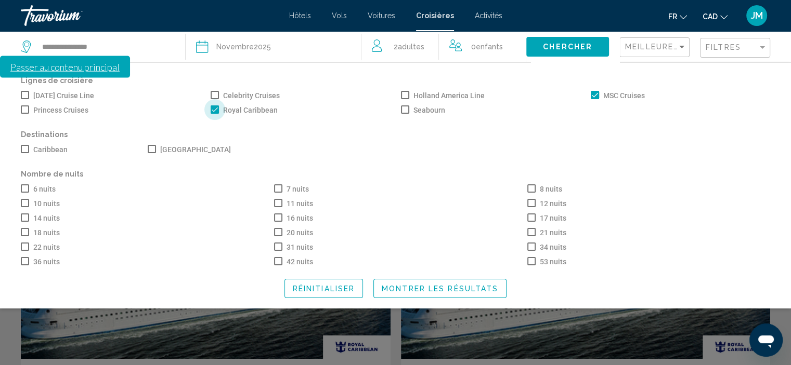
click at [216, 110] on span "Search widget" at bounding box center [215, 110] width 8 height 8
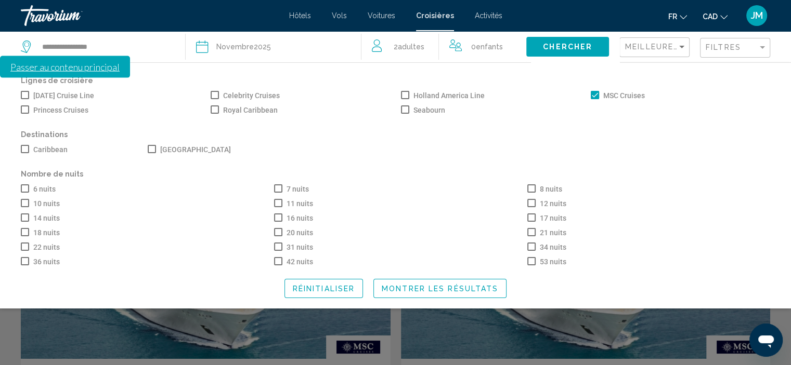
click at [435, 292] on span "Montrer les résultats" at bounding box center [440, 289] width 116 height 8
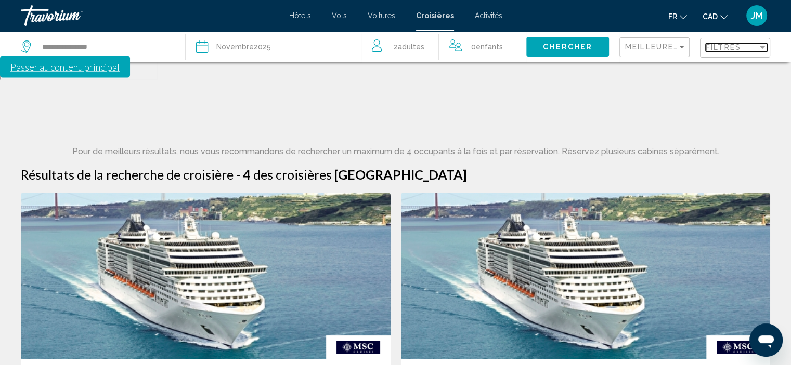
click at [716, 47] on span "Filtres" at bounding box center [722, 47] width 35 height 8
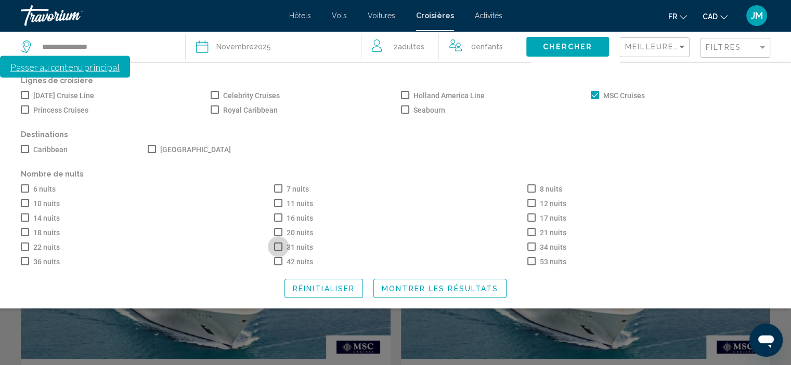
click at [276, 247] on span "Search widget" at bounding box center [278, 247] width 8 height 8
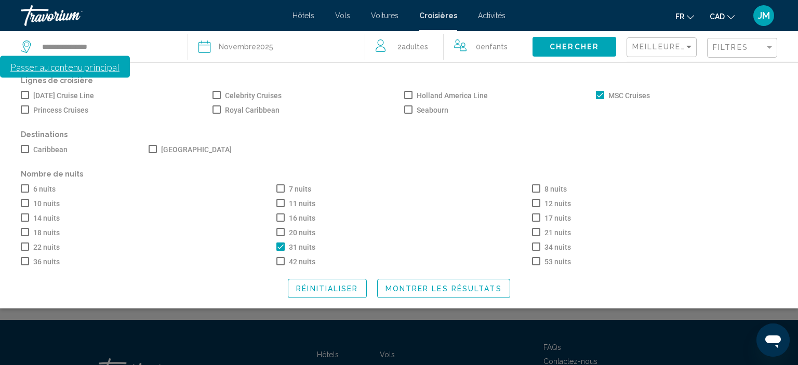
click at [425, 297] on button "Montrer les résultats" at bounding box center [443, 288] width 133 height 19
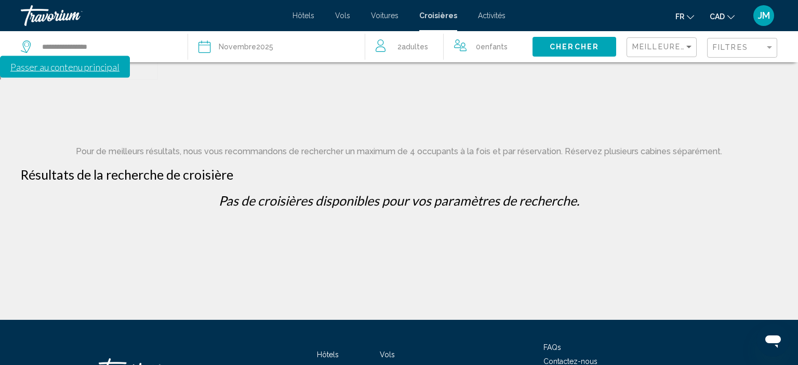
click at [242, 47] on span "Novembre" at bounding box center [237, 47] width 37 height 8
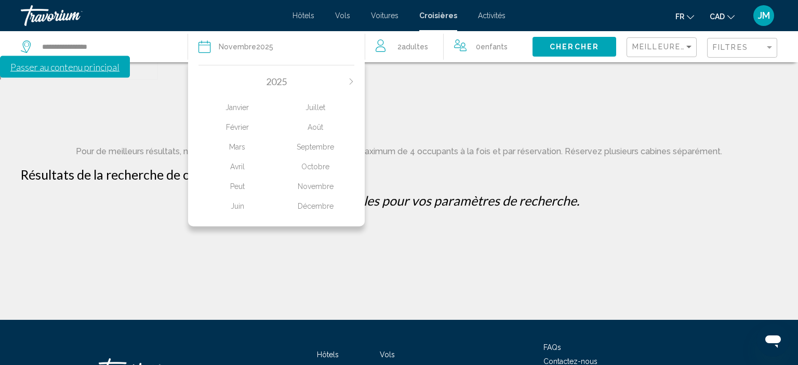
click at [324, 168] on div "Octobre" at bounding box center [316, 167] width 78 height 19
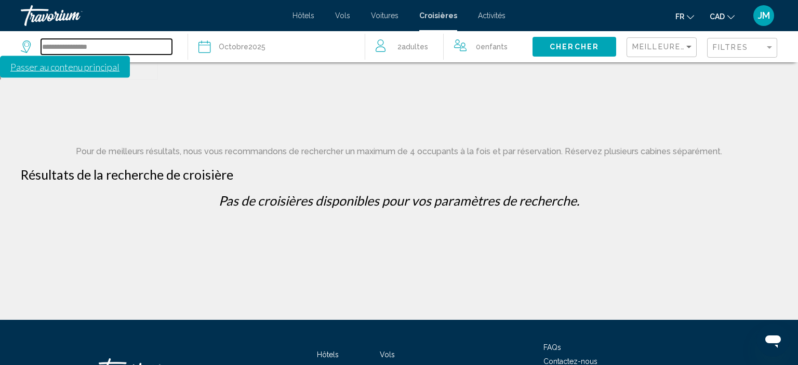
click at [57, 49] on input "**********" at bounding box center [106, 47] width 131 height 16
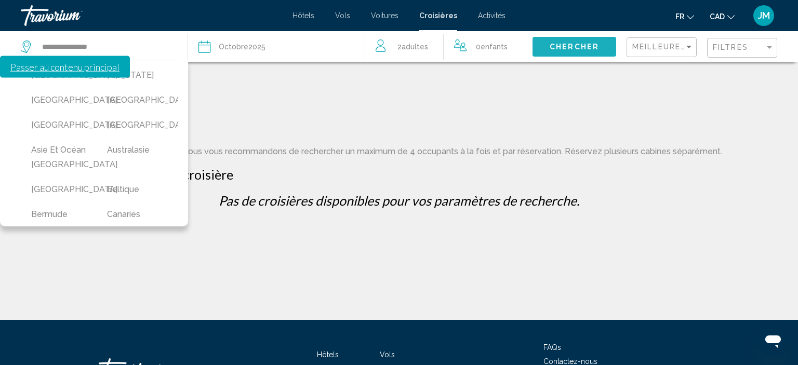
click at [575, 44] on span "Chercher" at bounding box center [574, 47] width 49 height 8
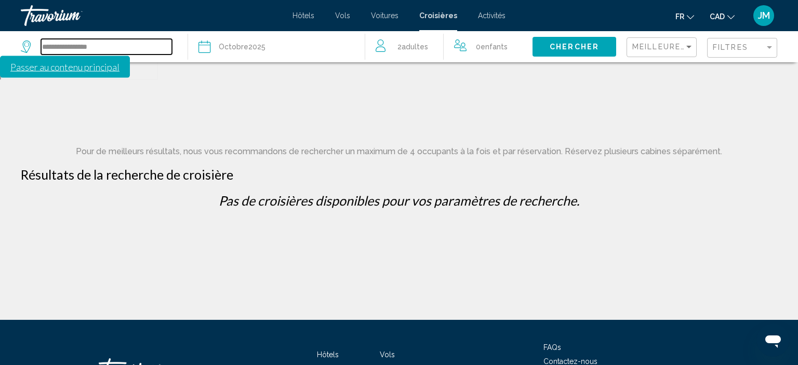
click at [94, 47] on input "**********" at bounding box center [106, 47] width 131 height 16
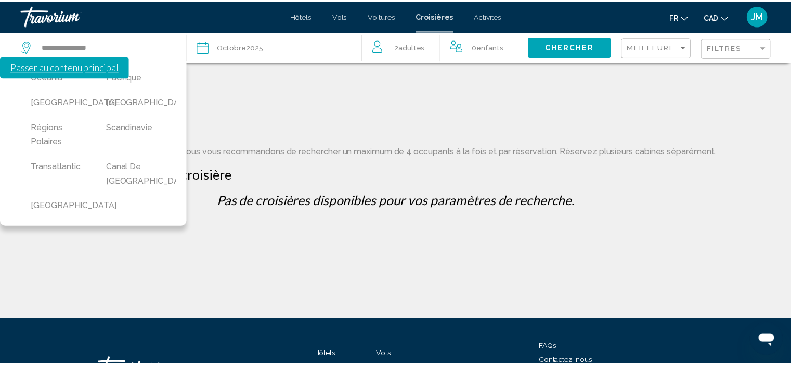
scroll to position [443, 0]
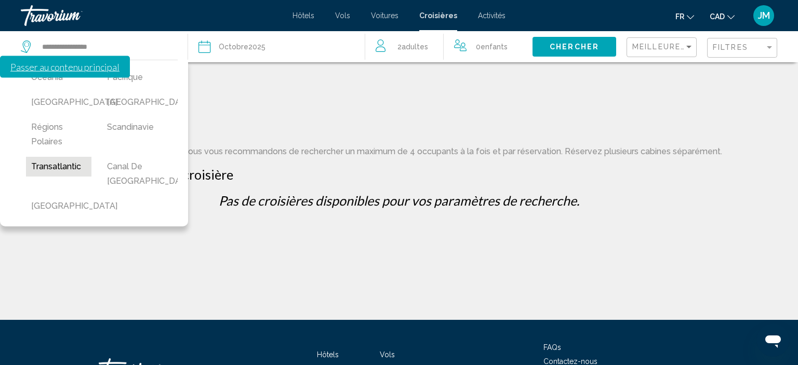
click at [66, 157] on button "Transatlantic" at bounding box center [58, 167] width 65 height 20
type input "**********"
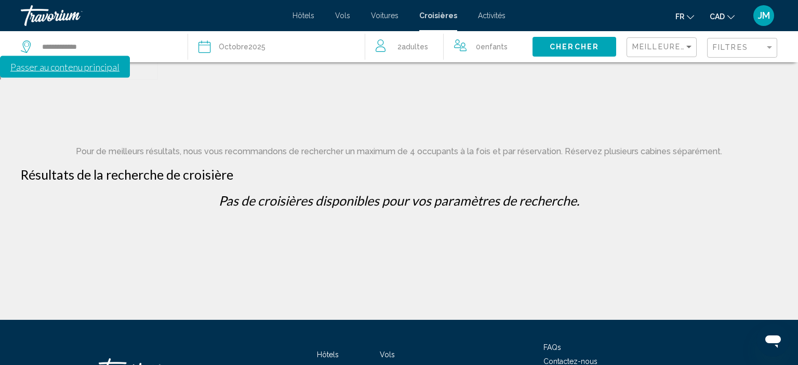
click at [574, 48] on span "Chercher" at bounding box center [574, 47] width 49 height 8
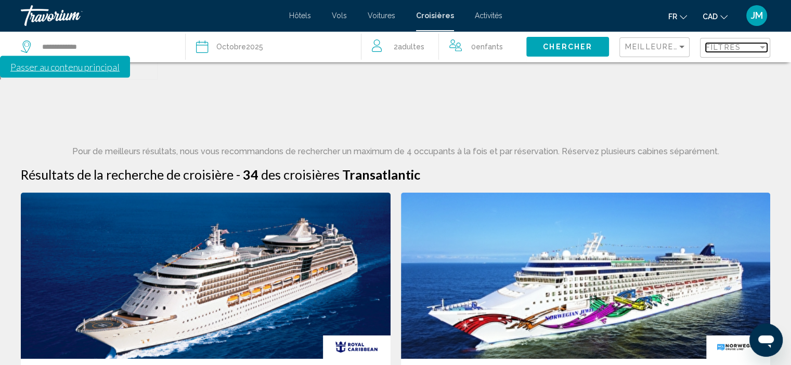
click at [726, 49] on span "Filtres" at bounding box center [722, 47] width 35 height 8
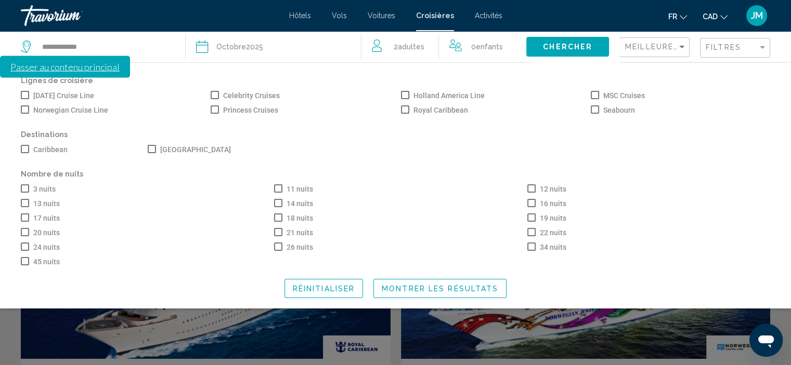
click at [416, 289] on span "Montrer les résultats" at bounding box center [440, 289] width 116 height 8
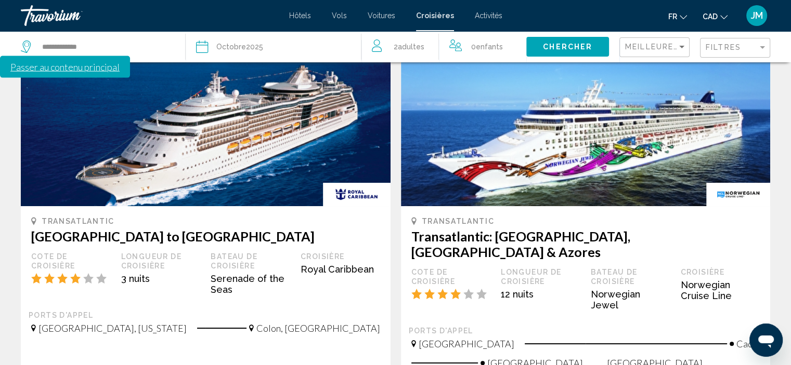
scroll to position [156, 0]
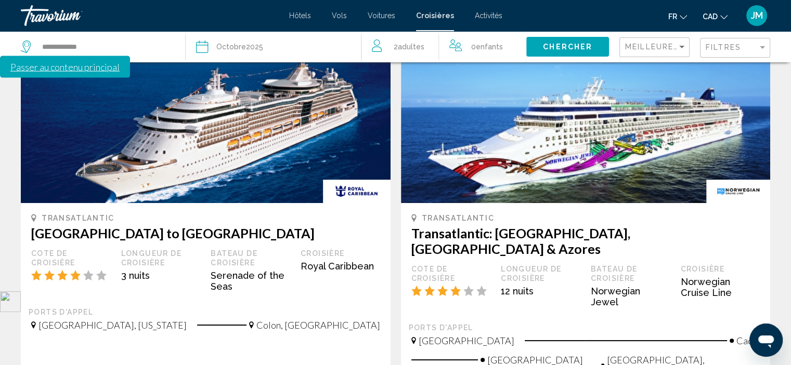
click at [579, 103] on img "Main content" at bounding box center [586, 120] width 370 height 166
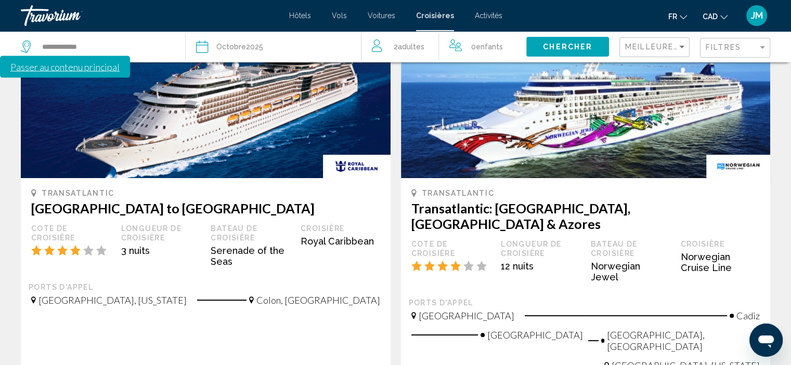
scroll to position [260, 0]
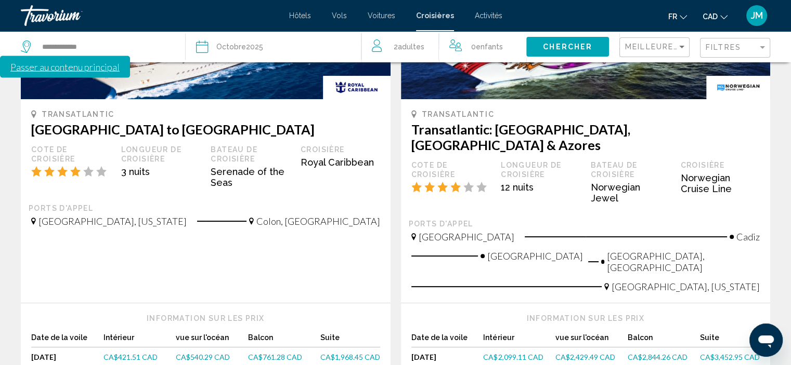
click at [654, 353] on span "CA$2,844.26 CAD" at bounding box center [657, 357] width 60 height 9
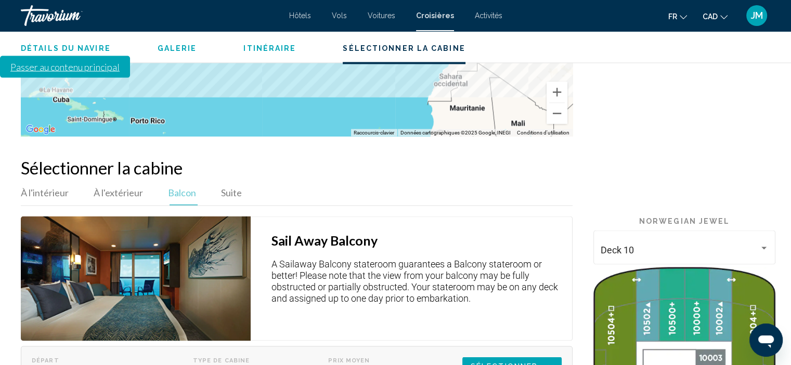
scroll to position [1876, 0]
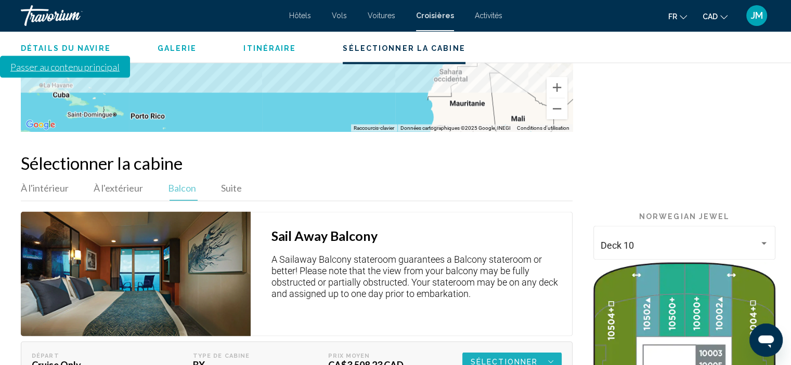
click at [528, 352] on span "Sélectionner" at bounding box center [503, 361] width 67 height 19
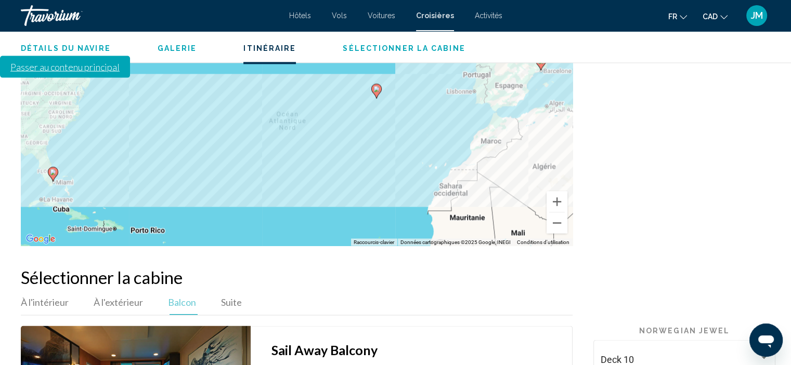
scroll to position [1824, 0]
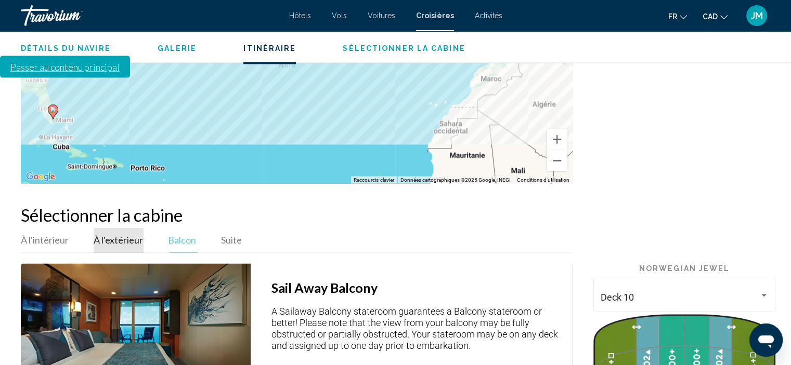
click at [130, 234] on span "À l'extérieur" at bounding box center [118, 239] width 49 height 11
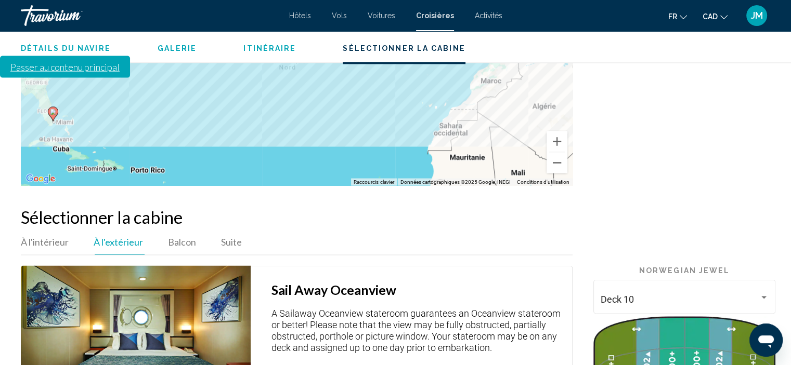
scroll to position [1819, 0]
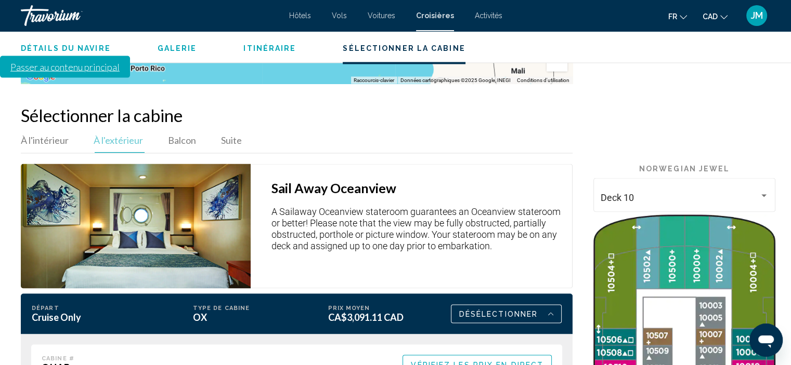
scroll to position [1923, 0]
click at [480, 361] on span "Vérifiez les prix en direct" at bounding box center [477, 365] width 133 height 8
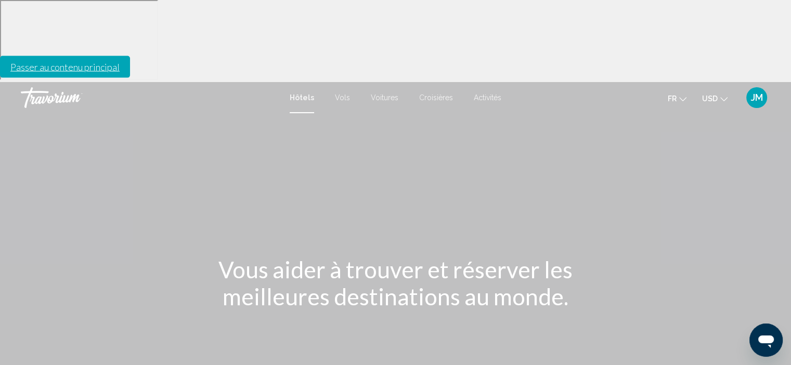
click at [749, 87] on div "JM" at bounding box center [756, 97] width 21 height 21
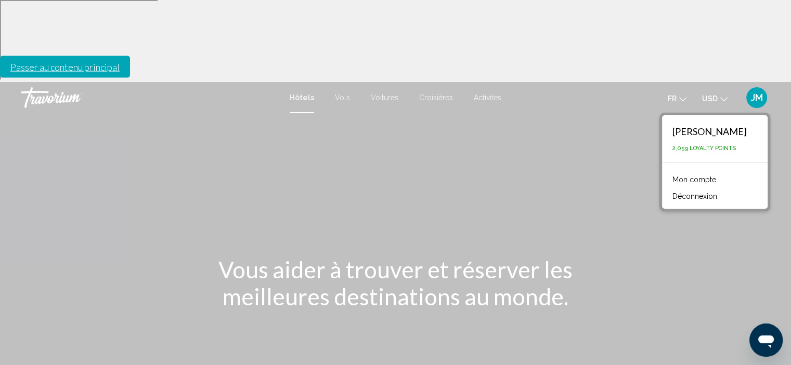
click at [717, 173] on link "Mon compte" at bounding box center [694, 180] width 54 height 14
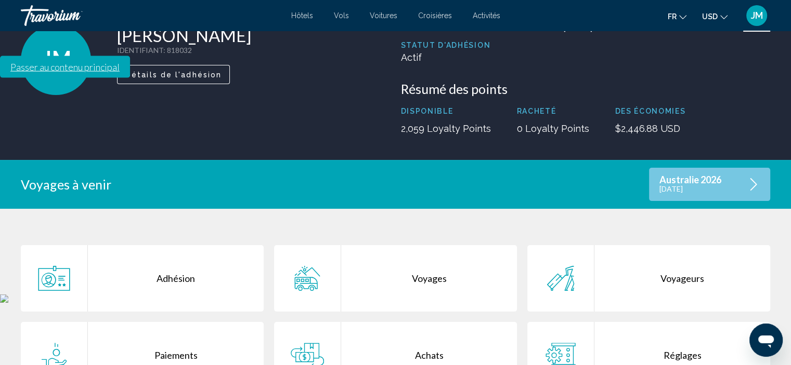
scroll to position [156, 0]
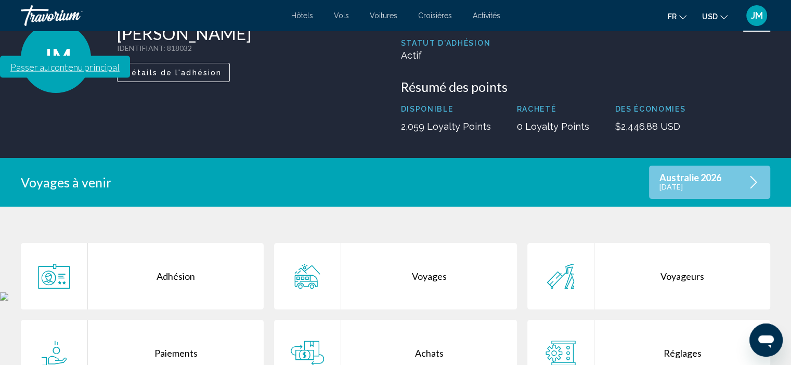
click at [432, 243] on div "Voyages" at bounding box center [429, 276] width 176 height 67
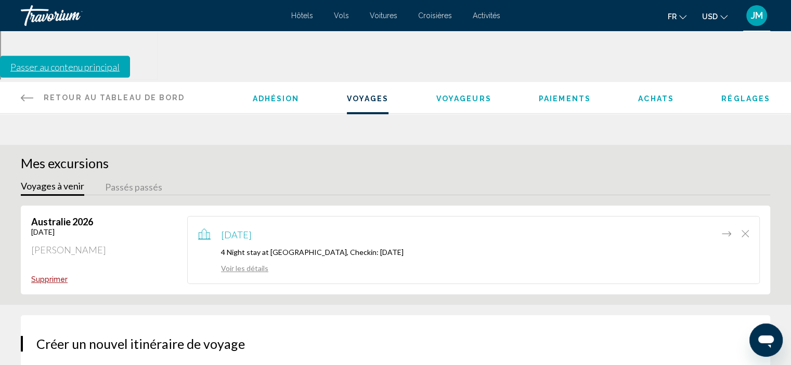
click at [25, 91] on icon "Main content" at bounding box center [27, 97] width 12 height 12
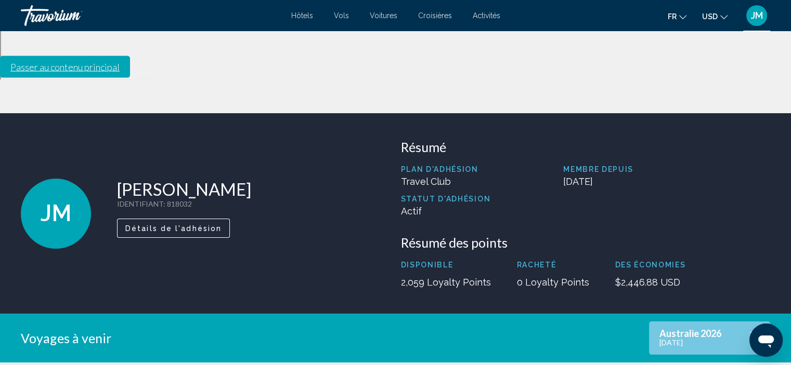
click at [722, 17] on icon "Change currency" at bounding box center [723, 17] width 7 height 4
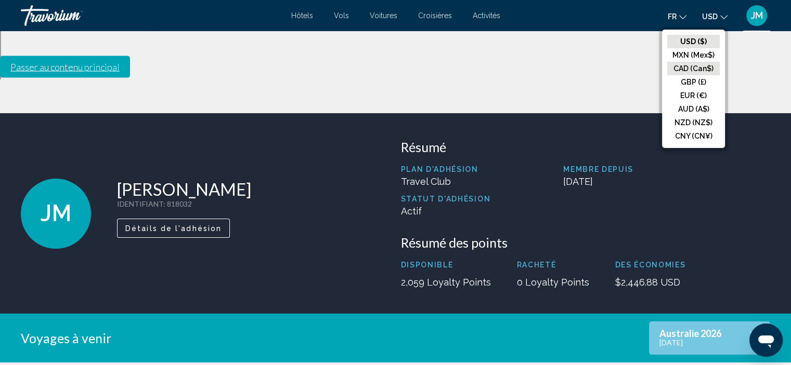
click at [695, 69] on button "CAD (Can$)" at bounding box center [693, 69] width 53 height 14
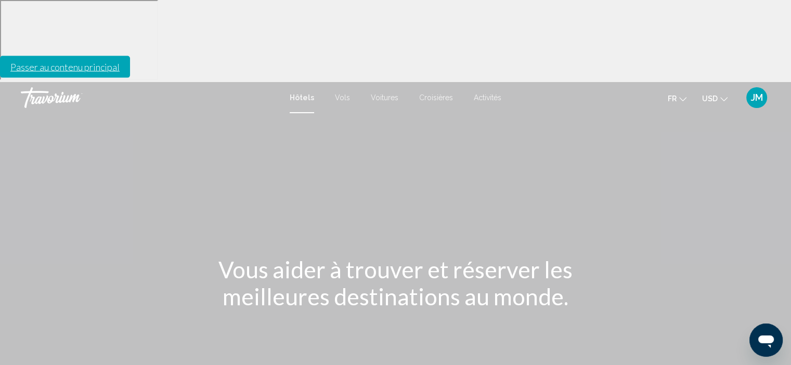
click at [440, 94] on span "Croisières" at bounding box center [436, 98] width 34 height 8
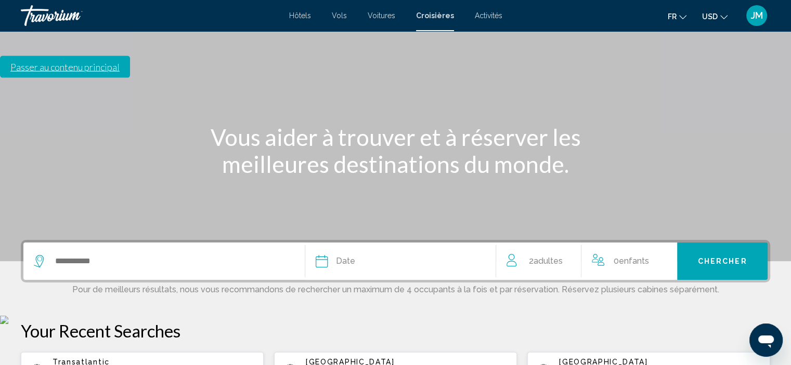
scroll to position [156, 0]
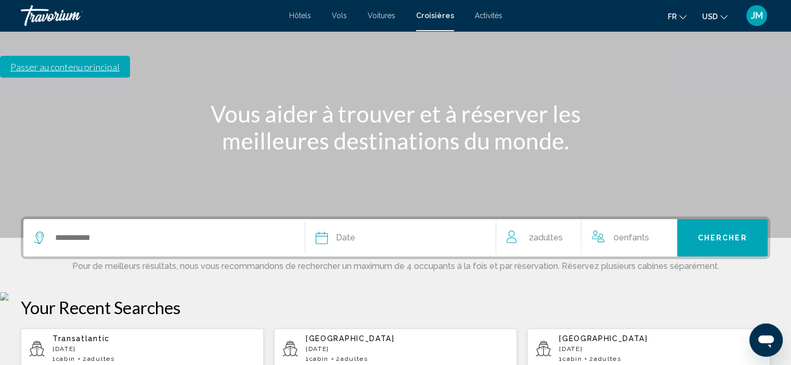
click at [348, 231] on span "Date" at bounding box center [345, 238] width 19 height 15
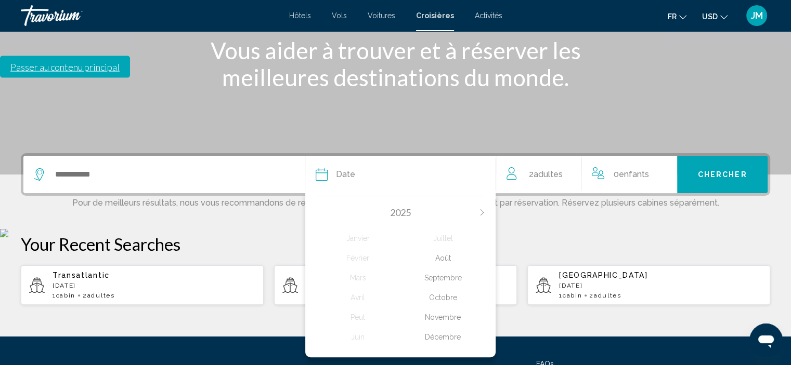
scroll to position [235, 0]
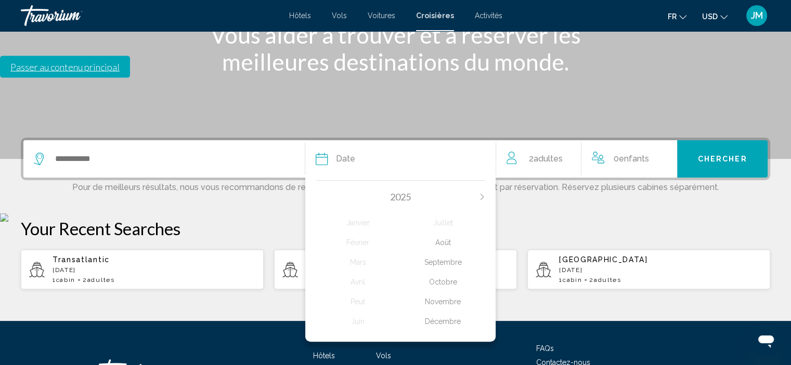
click at [443, 273] on div "Octobre" at bounding box center [442, 282] width 85 height 19
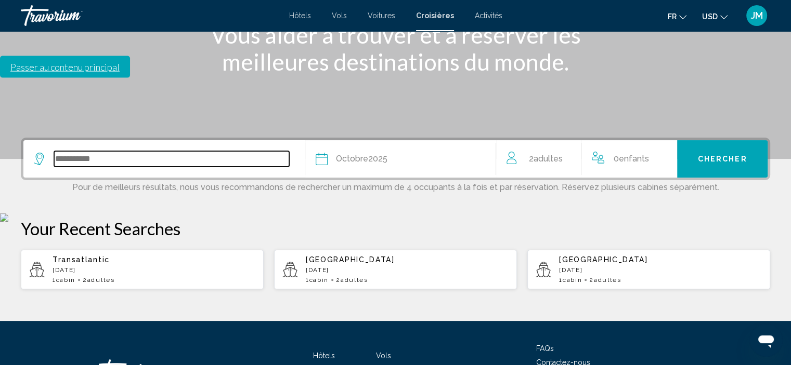
click at [77, 151] on input "Search widget" at bounding box center [171, 159] width 235 height 16
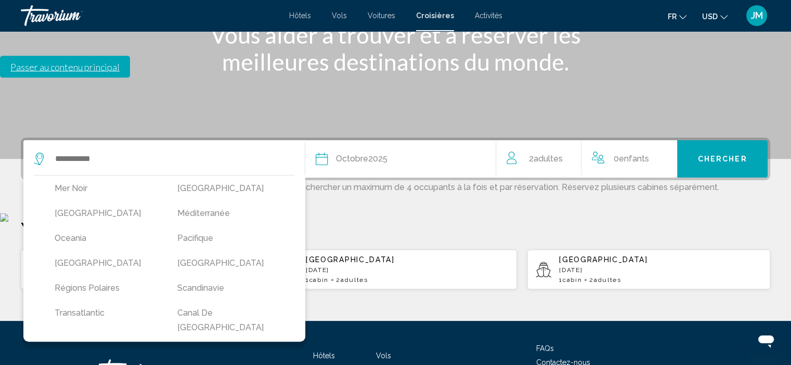
scroll to position [283, 0]
click at [91, 301] on button "Transatlantic" at bounding box center [105, 311] width 112 height 20
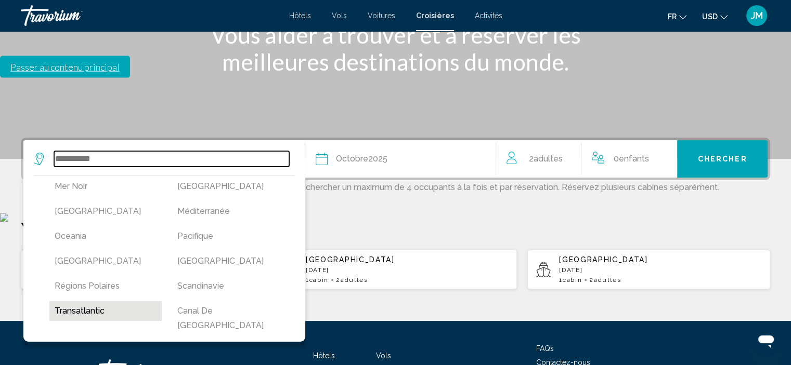
type input "**********"
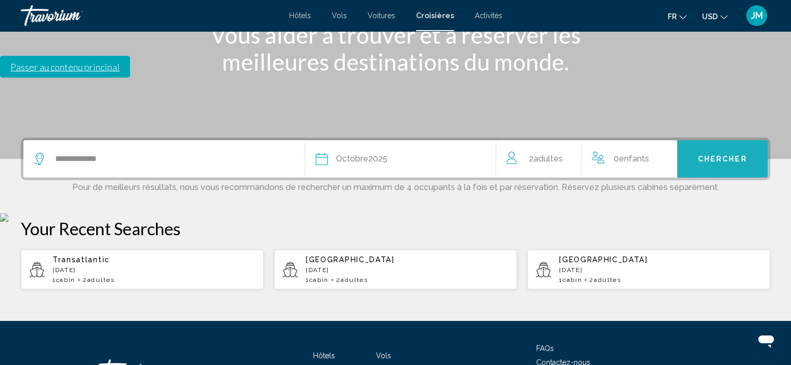
click at [707, 155] on span "Chercher" at bounding box center [722, 159] width 49 height 8
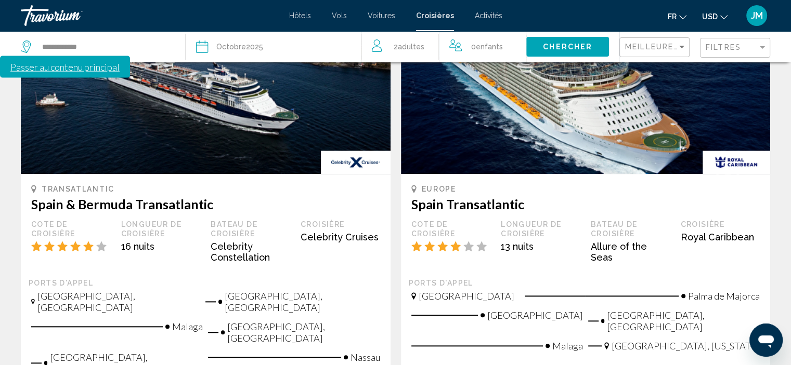
scroll to position [1144, 0]
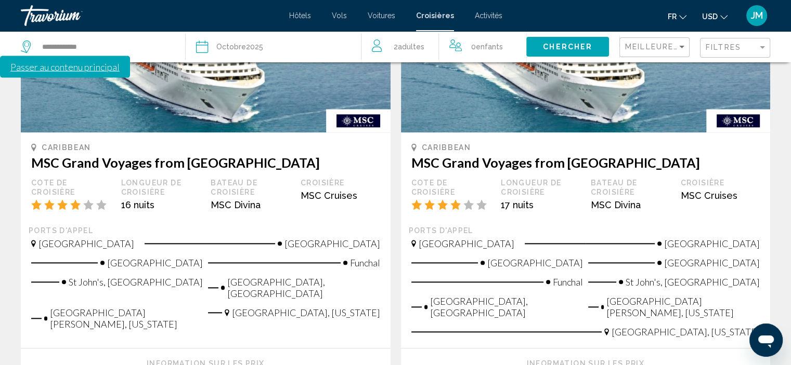
scroll to position [1196, 0]
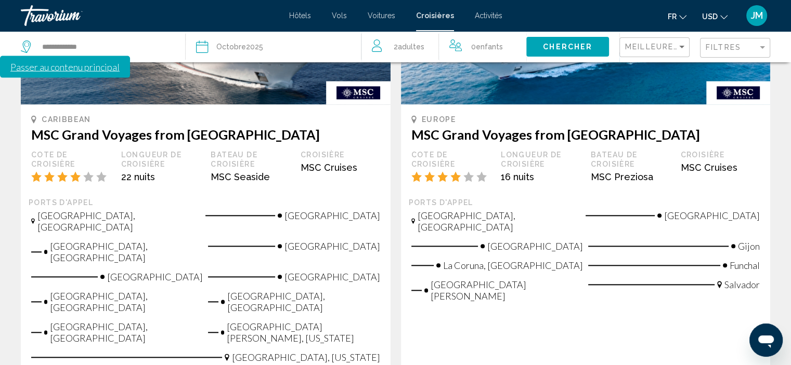
scroll to position [1196, 0]
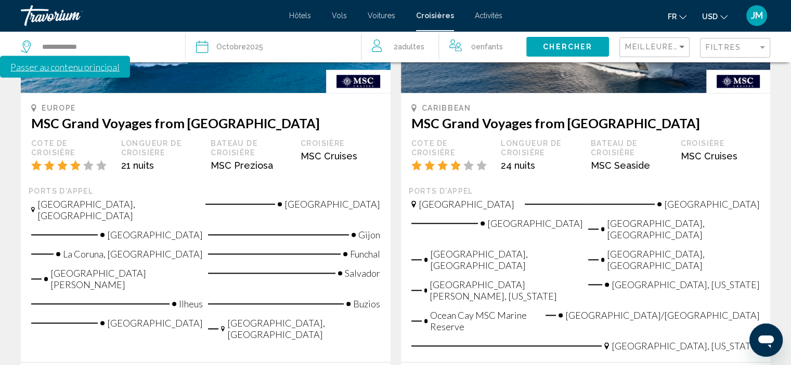
scroll to position [1391, 0]
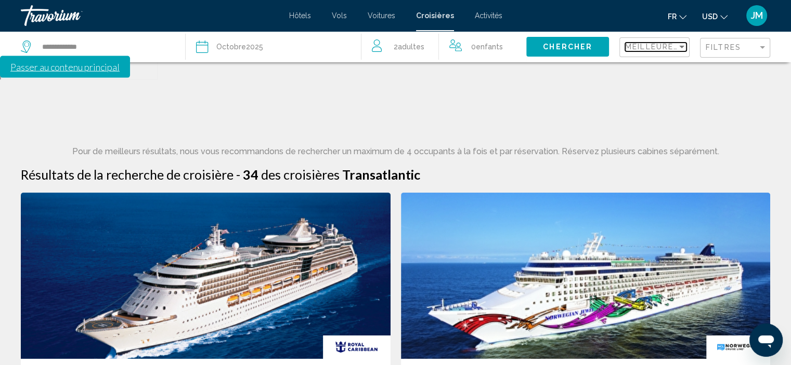
click at [652, 48] on span "Meilleures affaires" at bounding box center [674, 47] width 98 height 8
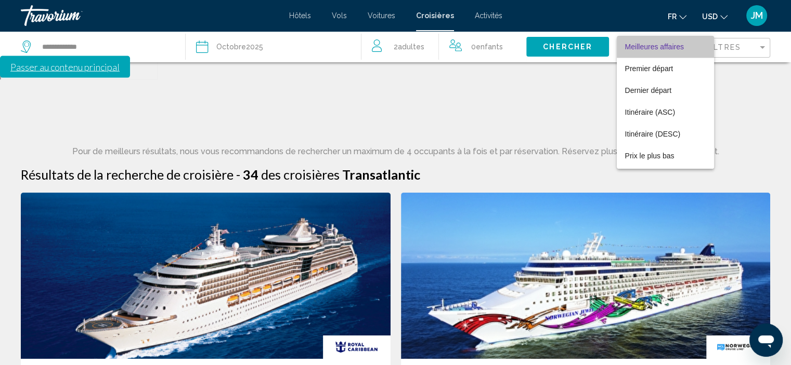
click at [652, 48] on span "Meilleures affaires" at bounding box center [654, 47] width 59 height 8
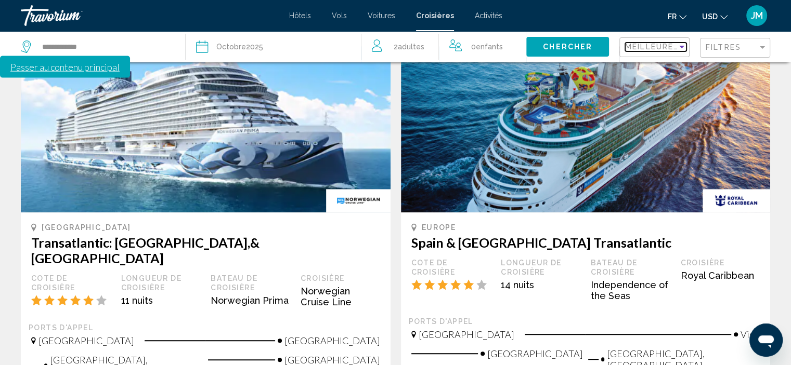
scroll to position [624, 0]
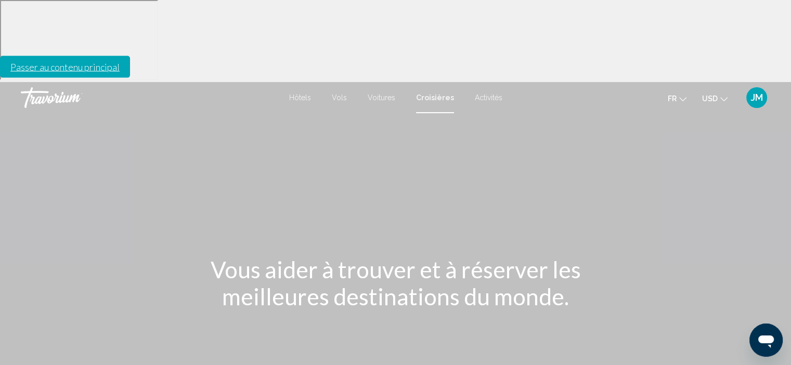
click at [719, 91] on button "USD USD ($) MXN (Mex$) CAD (Can$) GBP (£) EUR (€) AUD (A$) NZD (NZ$) CNY (CN¥)" at bounding box center [714, 98] width 25 height 15
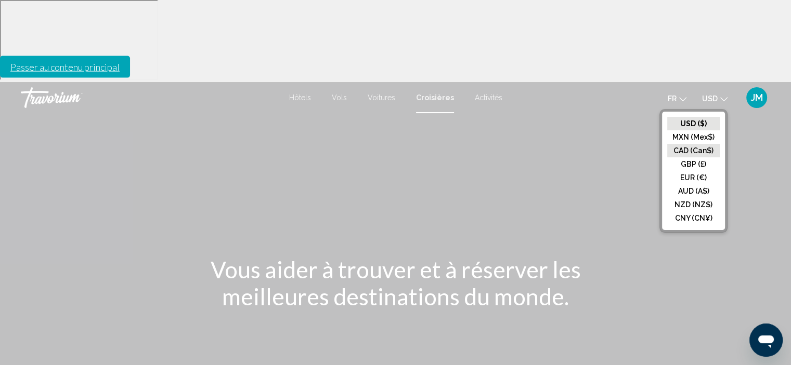
click at [699, 144] on button "CAD (Can$)" at bounding box center [693, 151] width 53 height 14
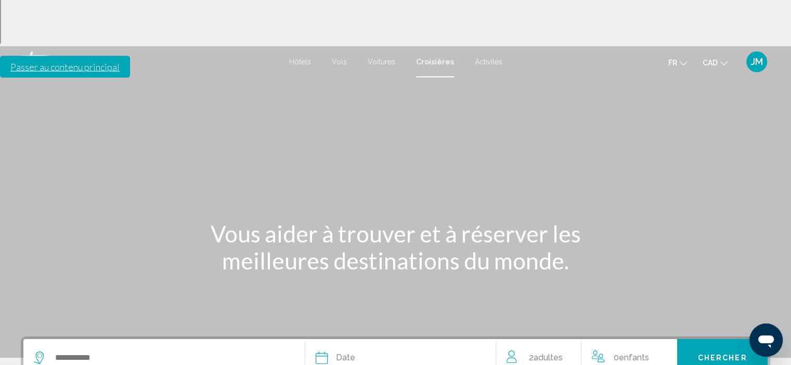
scroll to position [208, 0]
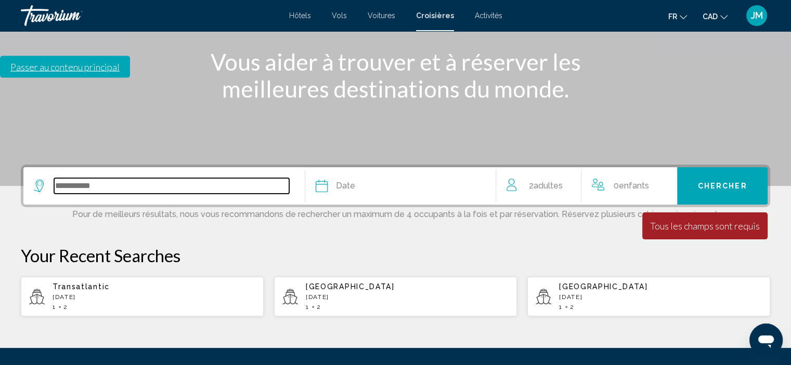
click at [106, 178] on input "Search widget" at bounding box center [171, 186] width 235 height 16
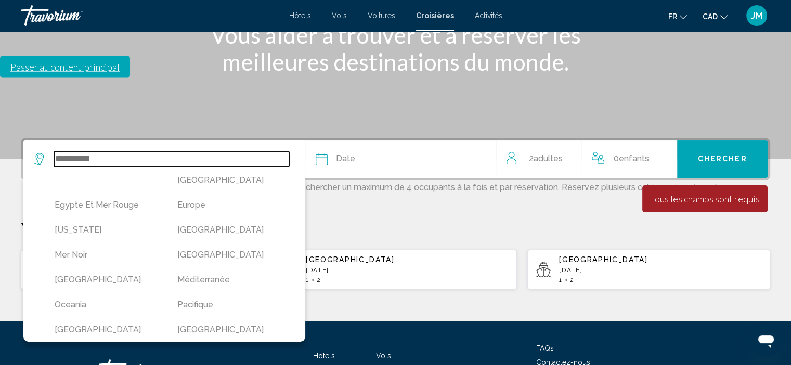
scroll to position [283, 0]
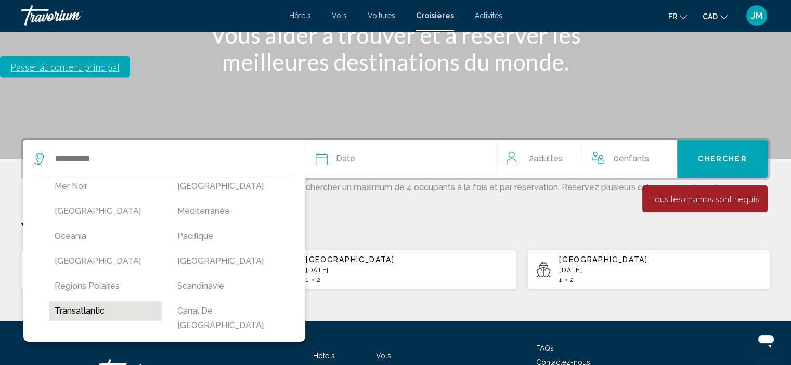
click at [104, 301] on button "Transatlantic" at bounding box center [105, 311] width 112 height 20
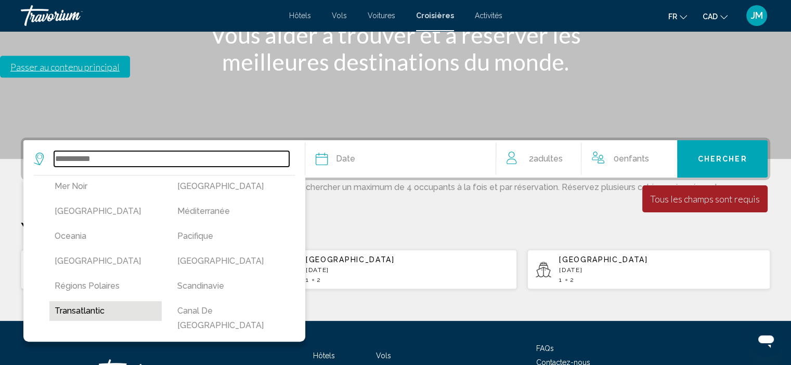
type input "**********"
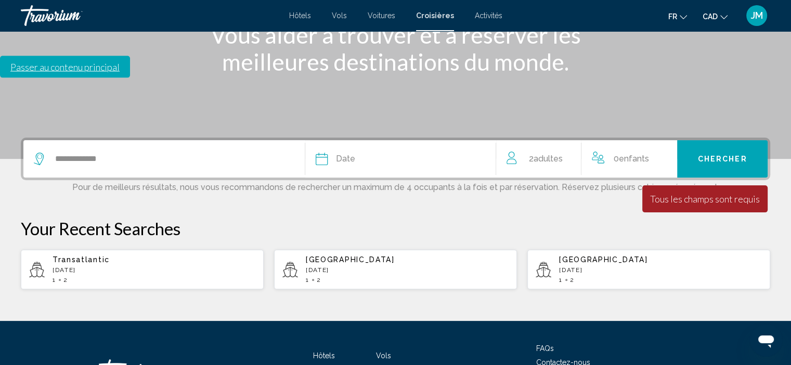
click at [357, 152] on div "Date" at bounding box center [401, 159] width 170 height 15
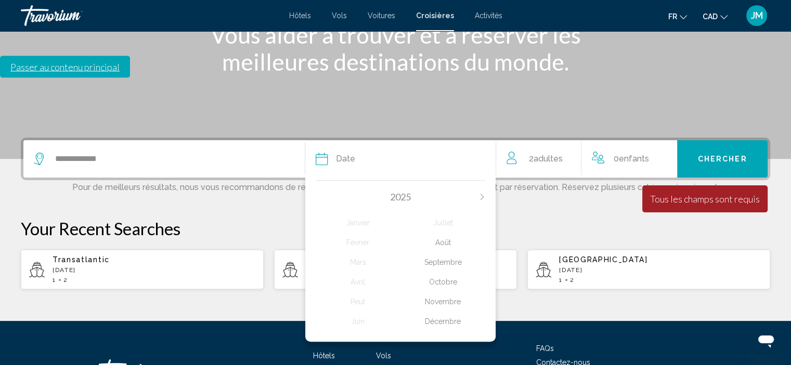
click at [450, 273] on div "Octobre" at bounding box center [442, 282] width 85 height 19
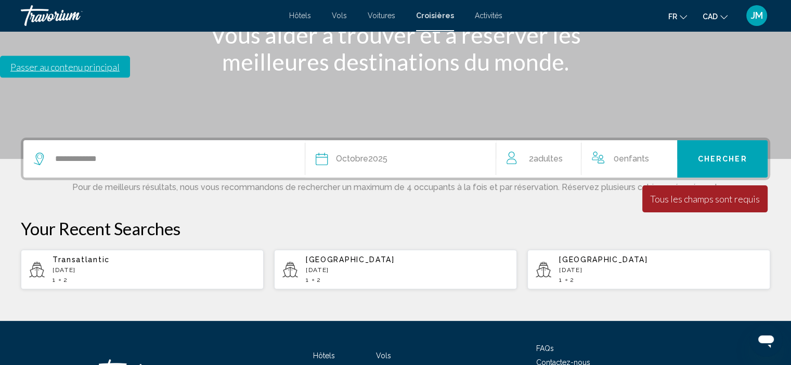
click at [718, 155] on span "Chercher" at bounding box center [722, 159] width 49 height 8
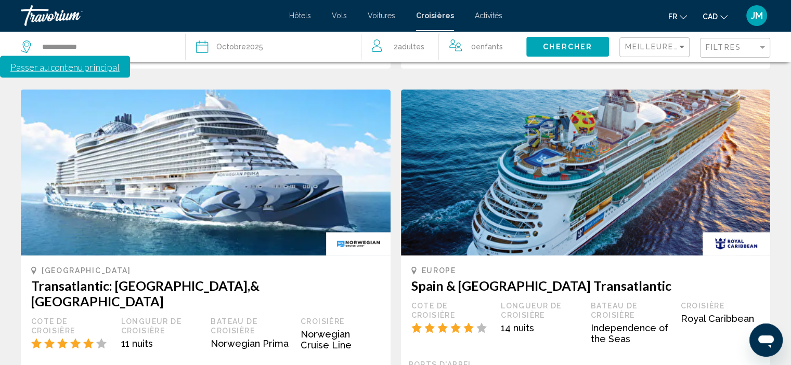
scroll to position [624, 0]
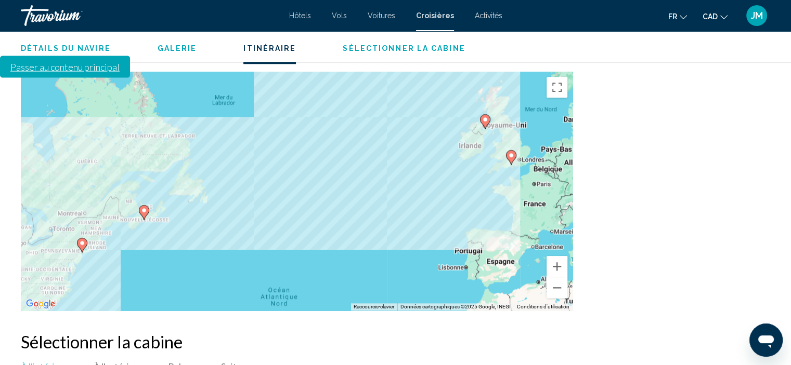
scroll to position [1200, 0]
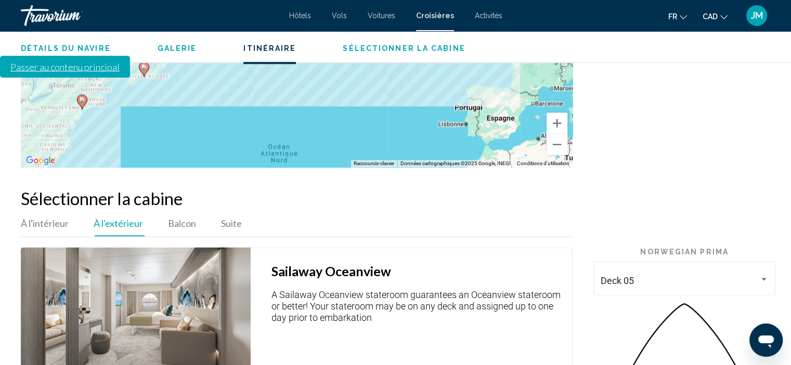
scroll to position [1356, 0]
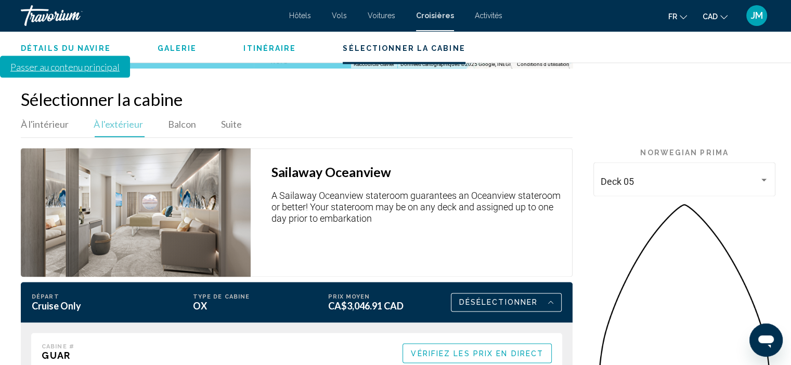
scroll to position [1564, 0]
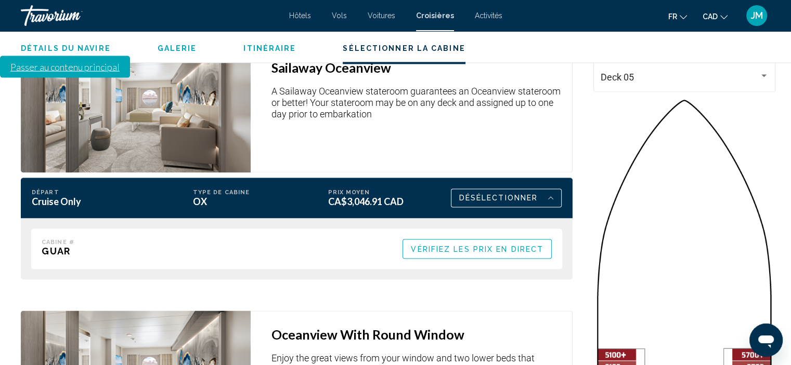
click at [488, 245] on span "Vérifiez les prix en direct" at bounding box center [477, 249] width 133 height 8
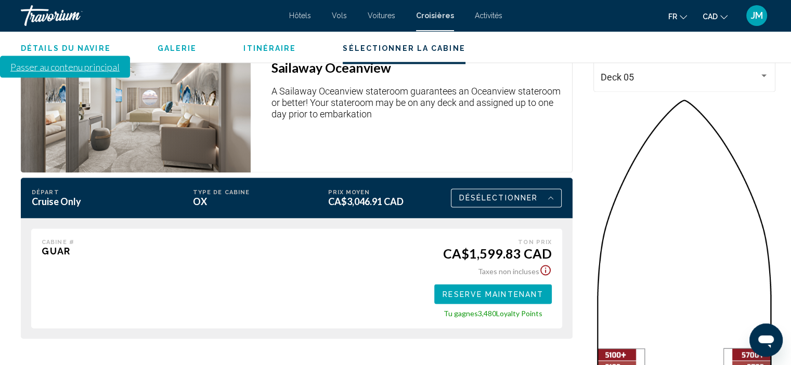
click at [509, 291] on span "Reserve maintenant" at bounding box center [492, 295] width 101 height 8
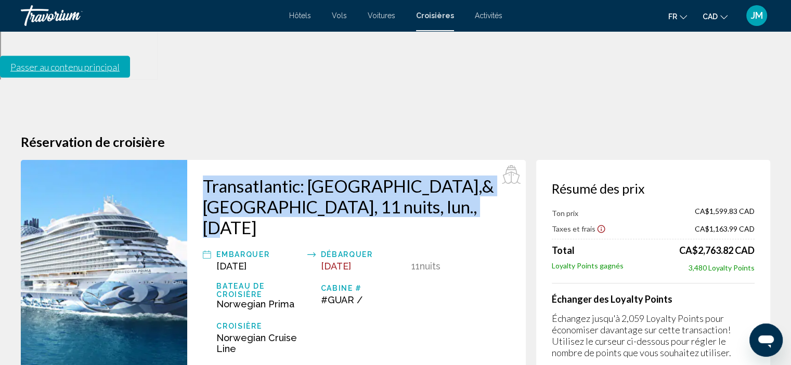
drag, startPoint x: 202, startPoint y: 97, endPoint x: 465, endPoint y: 129, distance: 265.0
click at [465, 160] on div "Transatlantic: [GEOGRAPHIC_DATA],& [GEOGRAPHIC_DATA], 11 nuits, lun., [DATE] Em…" at bounding box center [356, 270] width 338 height 220
copy h2 "Transatlantic: [GEOGRAPHIC_DATA],& [GEOGRAPHIC_DATA], 11 nuits, lun., [DATE]"
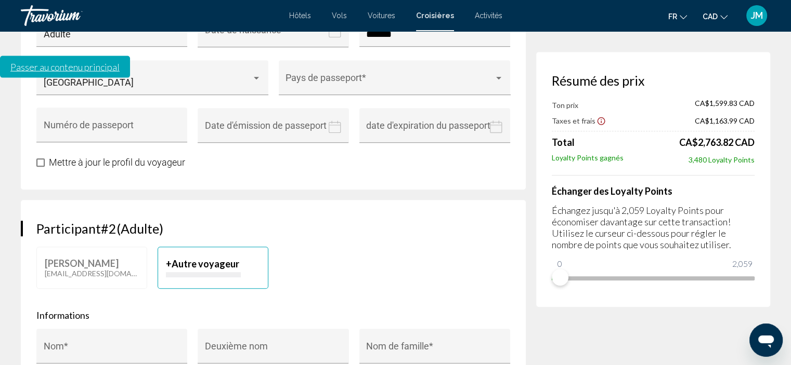
scroll to position [624, 0]
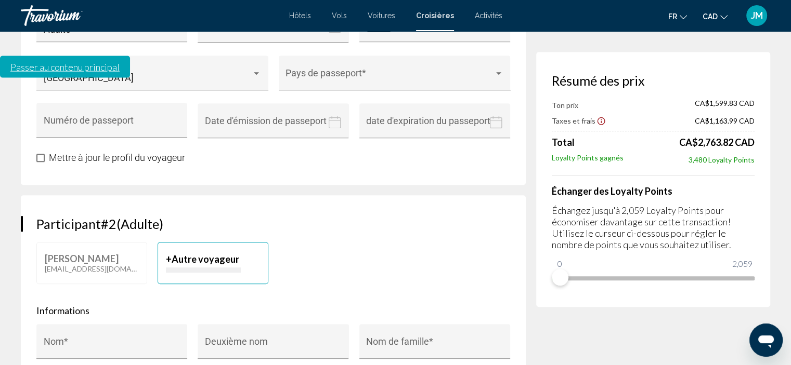
click at [194, 242] on button "+ Autre voyageur" at bounding box center [213, 263] width 111 height 42
click at [154, 342] on input "Nom *" at bounding box center [112, 347] width 137 height 10
type input "******"
click at [394, 342] on input "Nom de famille *" at bounding box center [434, 347] width 137 height 10
type input "*****"
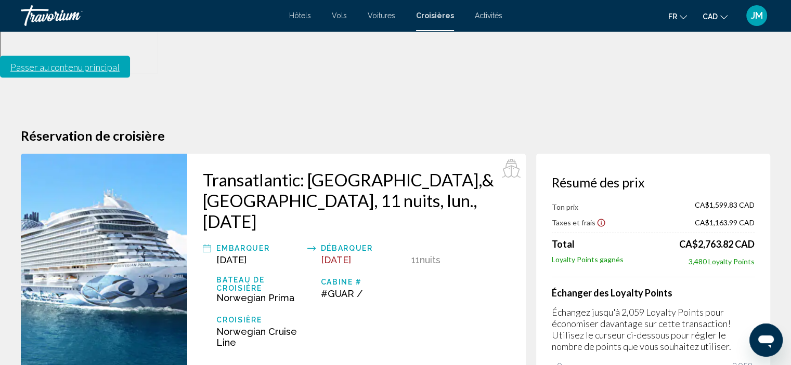
scroll to position [0, 0]
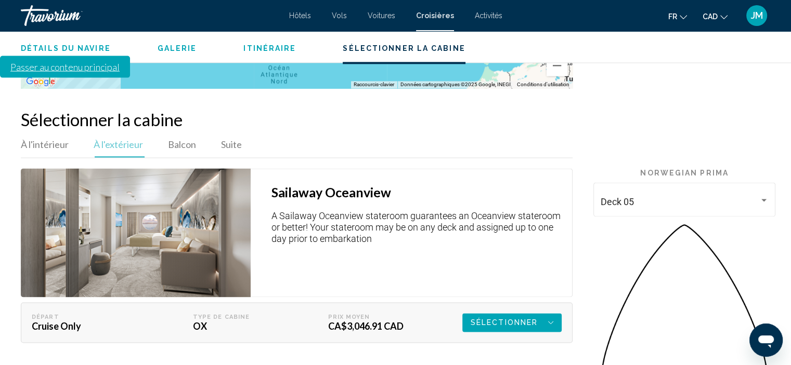
scroll to position [1456, 0]
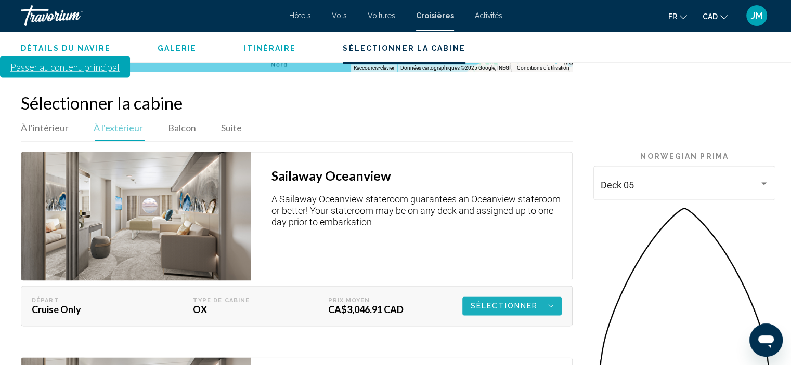
click at [525, 297] on span "Sélectionner" at bounding box center [503, 306] width 67 height 19
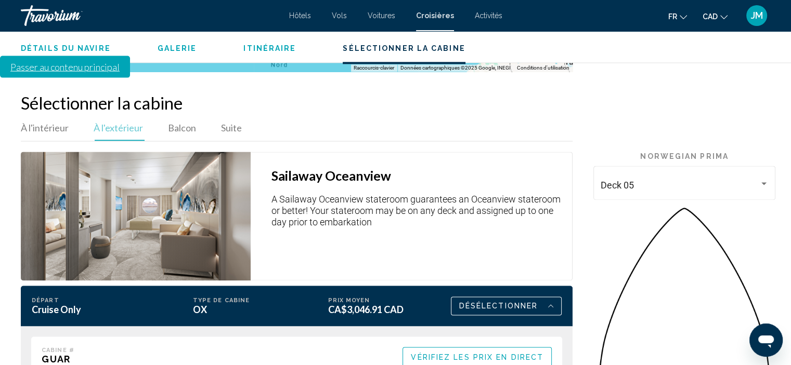
click at [530, 353] on span "Vérifiez les prix en direct" at bounding box center [477, 357] width 133 height 8
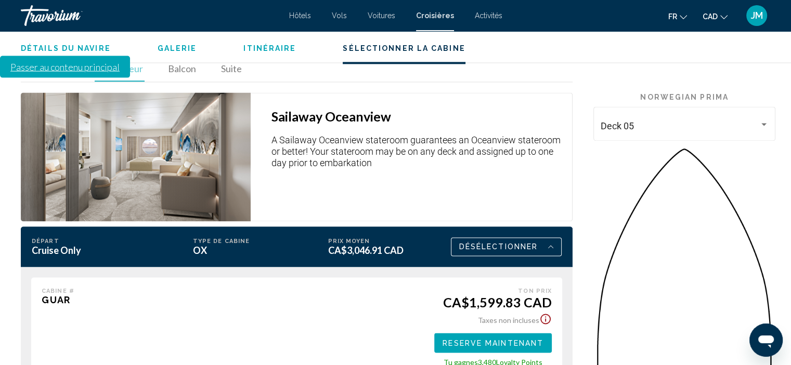
scroll to position [1559, 0]
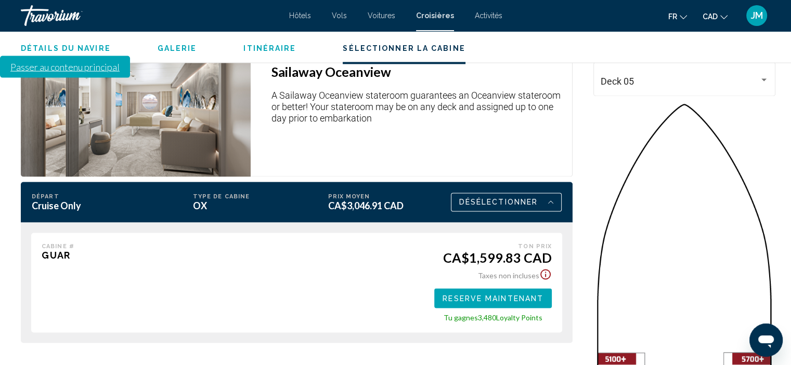
click at [521, 295] on span "Reserve maintenant" at bounding box center [492, 299] width 101 height 8
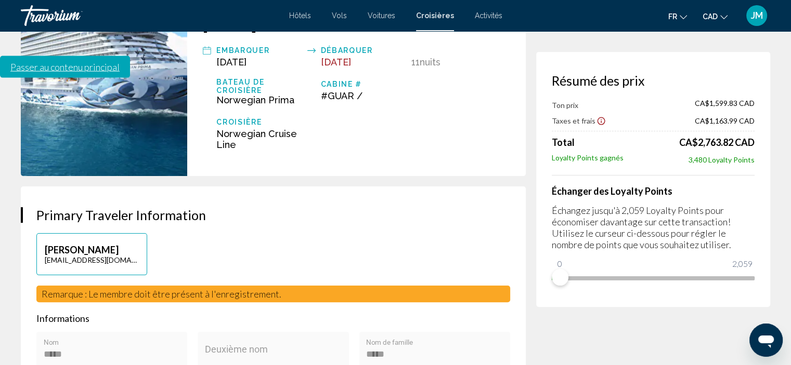
scroll to position [104, 0]
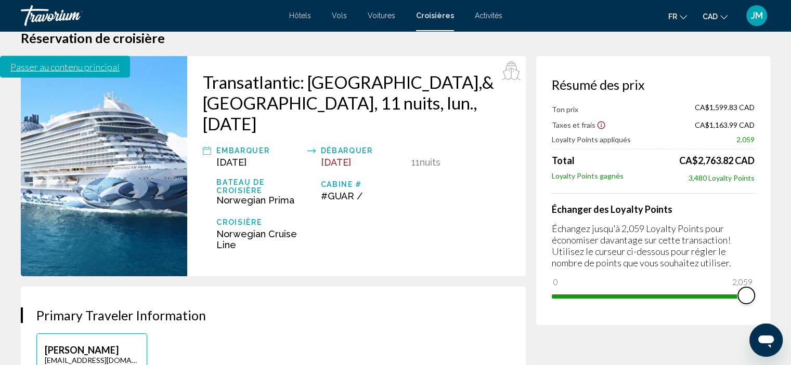
drag, startPoint x: 560, startPoint y: 277, endPoint x: 761, endPoint y: 311, distance: 203.7
click at [761, 311] on div "Résumé des prix Ton prix CA$1,599.83 CAD Taxes et frais CA$1,163.99 CAD Loyalty…" at bounding box center [653, 190] width 234 height 269
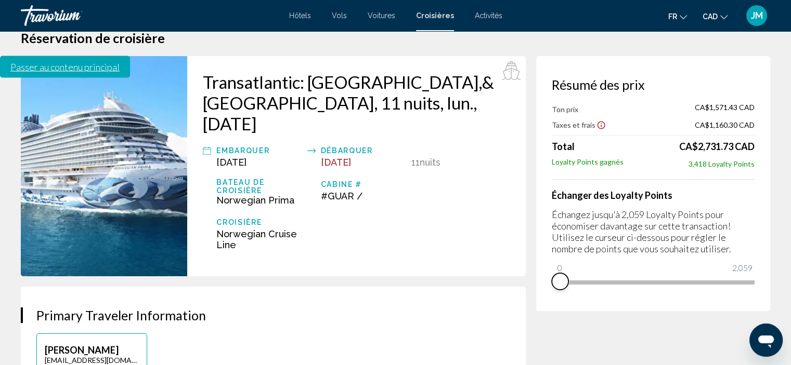
drag, startPoint x: 748, startPoint y: 295, endPoint x: 545, endPoint y: 293, distance: 202.2
click at [545, 293] on div "Résumé des prix Ton prix CA$1,571.43 CAD Taxes et frais CA$1,160.30 CAD Total C…" at bounding box center [653, 183] width 234 height 255
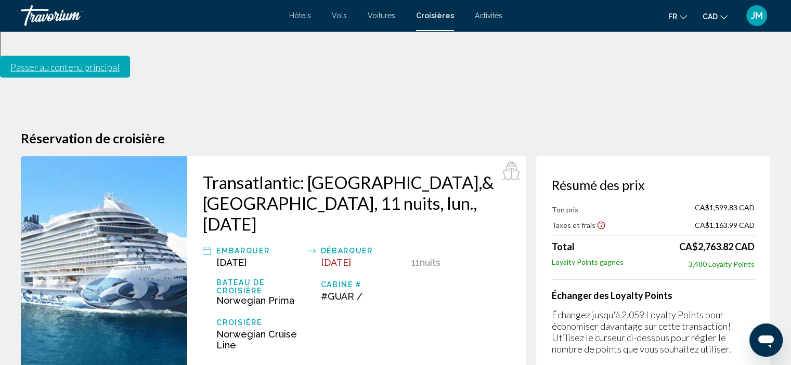
scroll to position [0, 0]
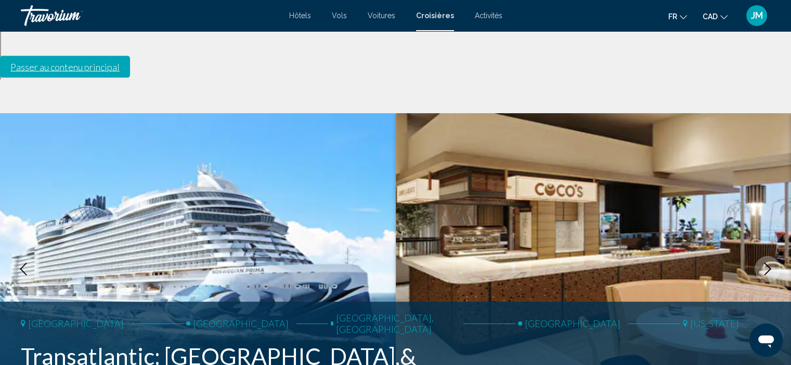
scroll to position [4, 0]
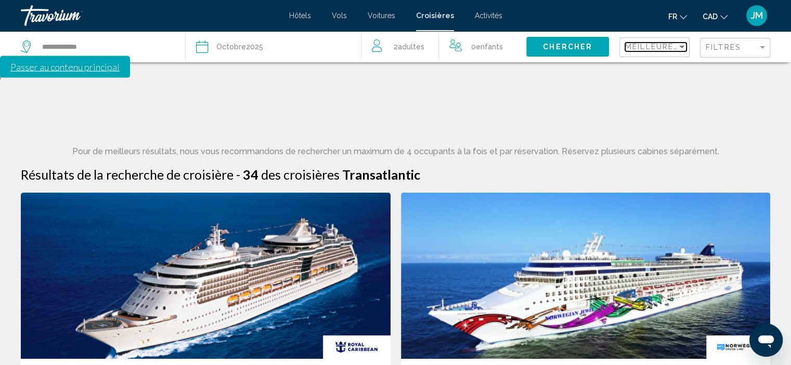
click at [653, 47] on span "Meilleures affaires" at bounding box center [674, 47] width 98 height 8
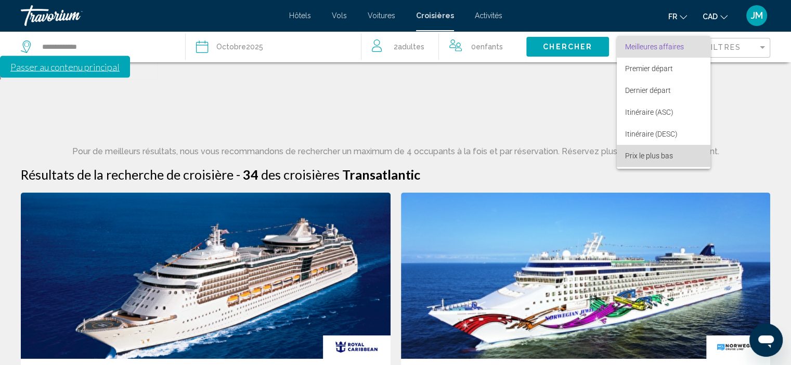
click at [654, 153] on span "Prix ​​le plus bas" at bounding box center [649, 156] width 48 height 8
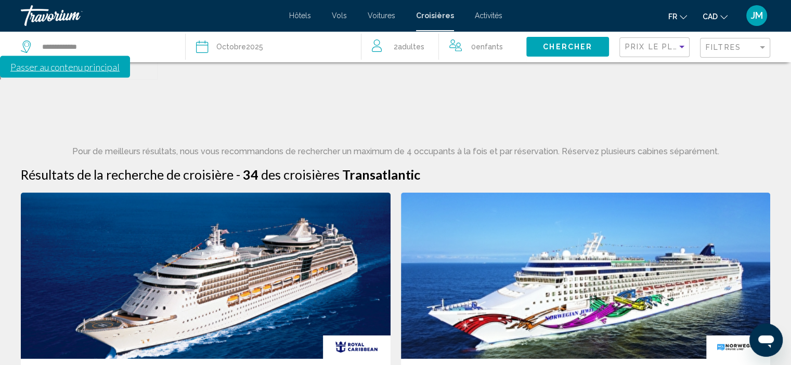
click at [584, 45] on span "Chercher" at bounding box center [567, 47] width 49 height 8
click at [577, 48] on span "Chercher" at bounding box center [567, 47] width 49 height 8
click at [641, 229] on img "Main content" at bounding box center [586, 276] width 370 height 166
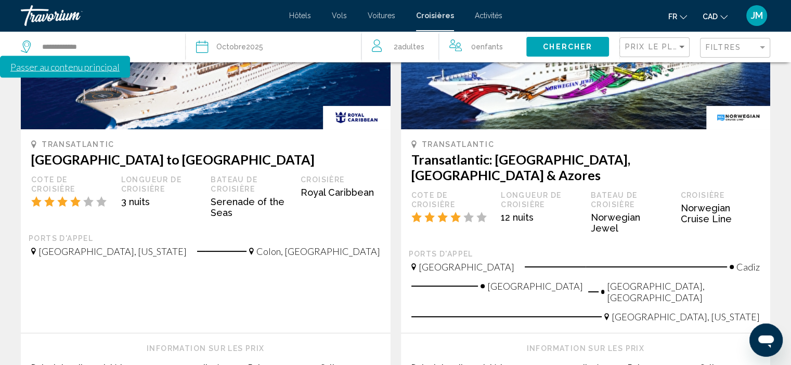
scroll to position [260, 0]
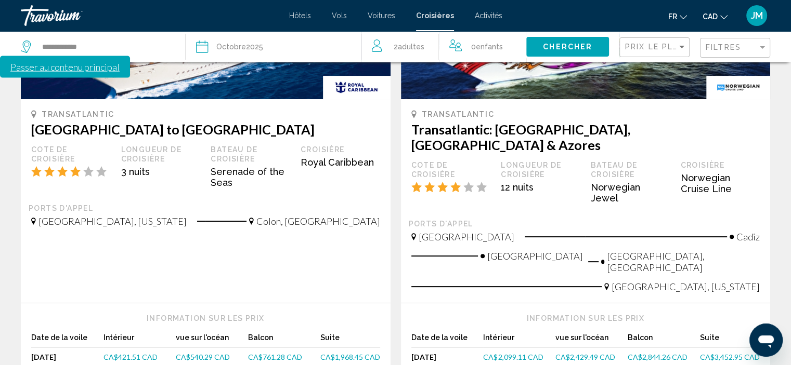
click at [572, 353] on span "CA$2,429.49 CAD" at bounding box center [585, 357] width 60 height 9
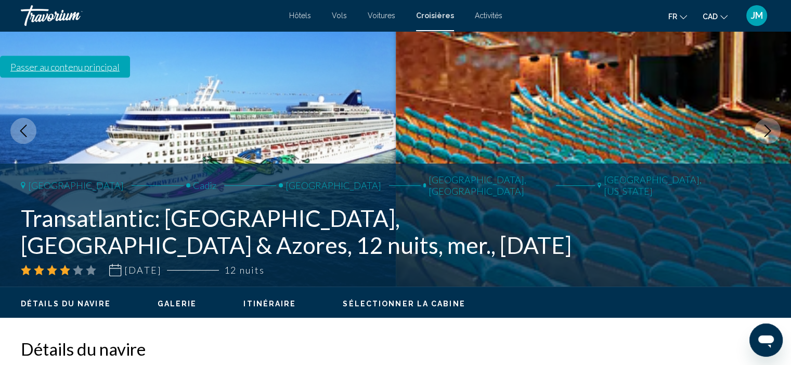
scroll to position [212, 0]
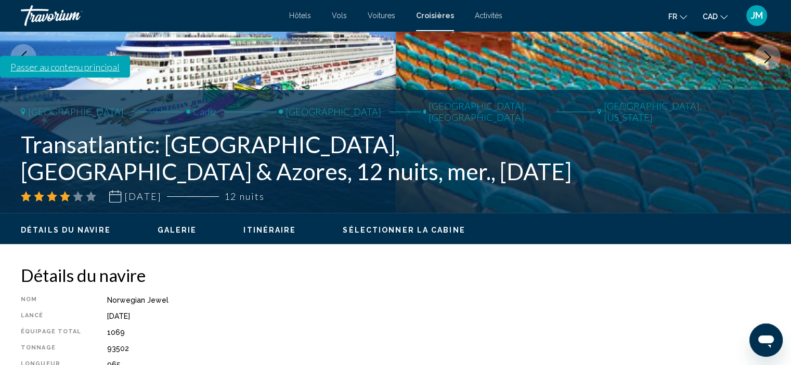
click at [264, 226] on span "Itinéraire" at bounding box center [269, 230] width 53 height 8
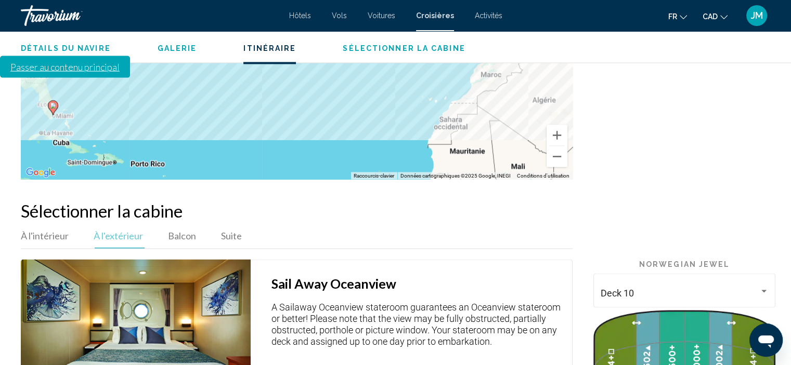
scroll to position [1827, 0]
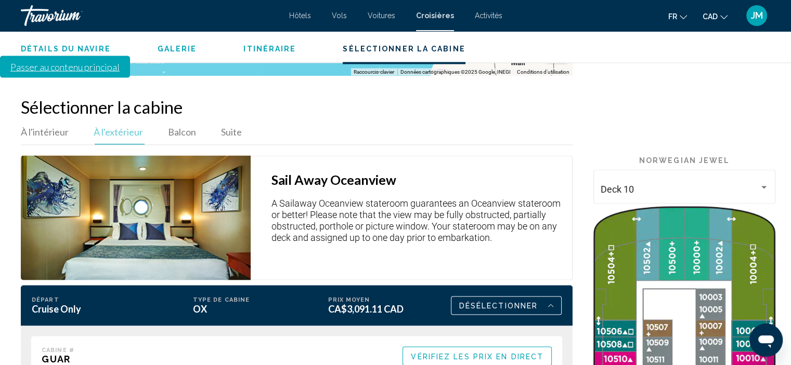
scroll to position [1931, 0]
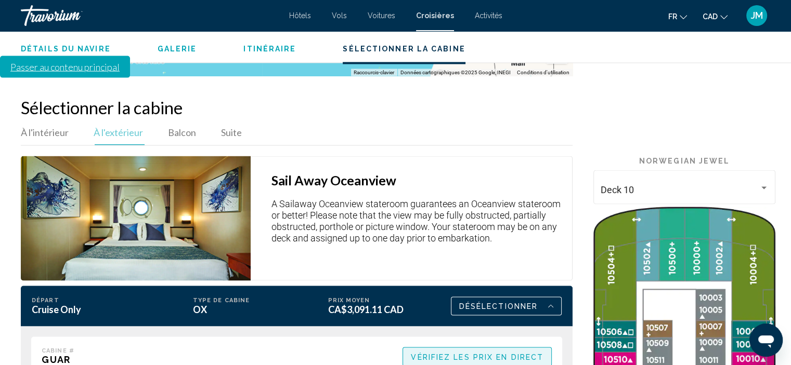
click at [477, 353] on span "Vérifiez les prix en direct" at bounding box center [477, 357] width 133 height 8
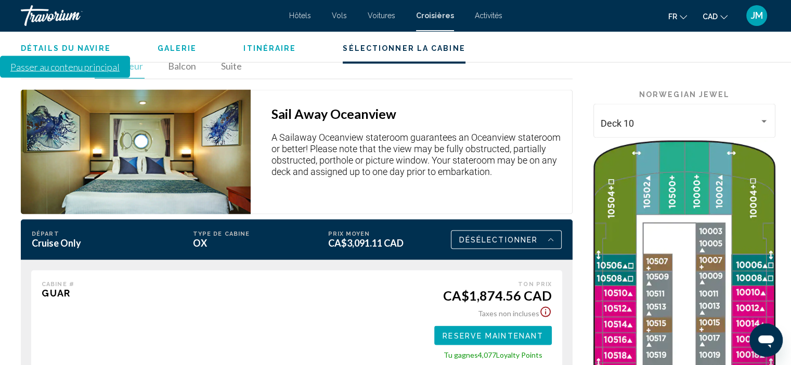
scroll to position [1983, 0]
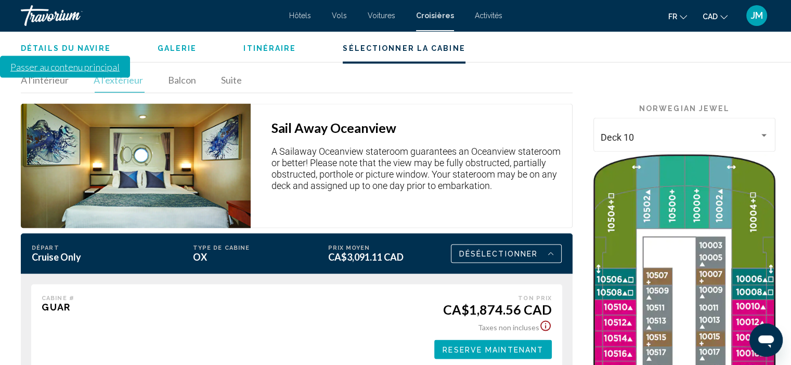
click at [501, 340] on button "Reserve maintenant" at bounding box center [492, 349] width 117 height 19
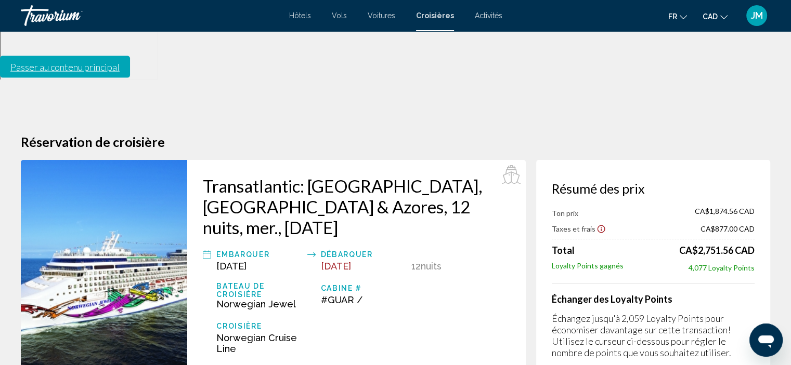
click at [597, 225] on icon "Show Taxes and Fees disclaimer" at bounding box center [600, 229] width 9 height 9
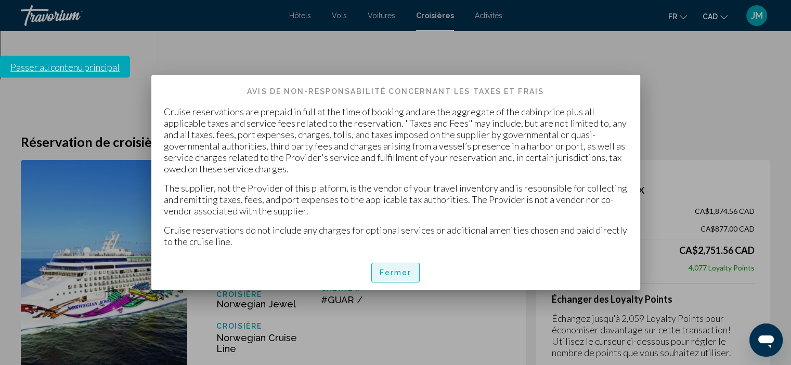
click at [398, 273] on span "Fermer" at bounding box center [395, 273] width 32 height 8
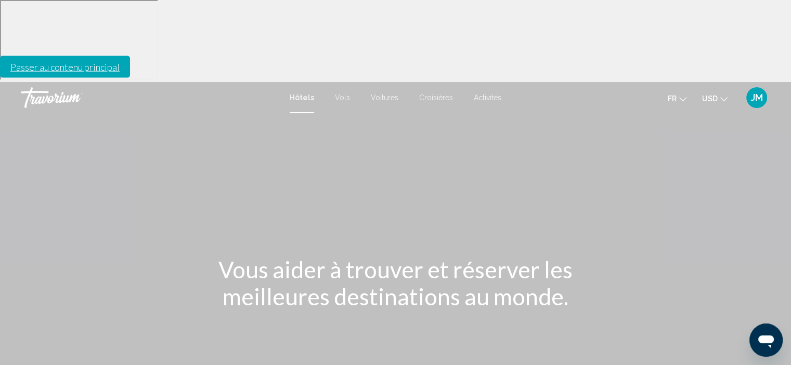
click at [443, 94] on span "Croisières" at bounding box center [436, 98] width 34 height 8
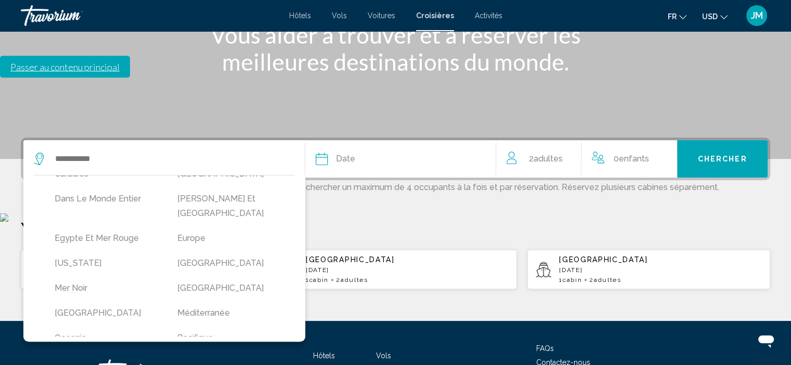
scroll to position [283, 0]
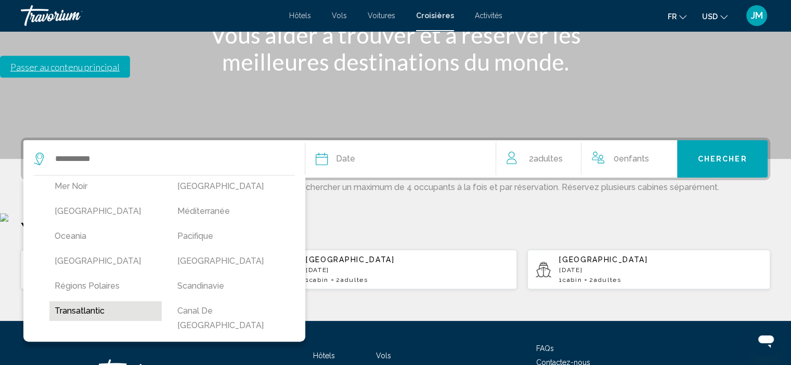
click at [75, 301] on button "Transatlantic" at bounding box center [105, 311] width 112 height 20
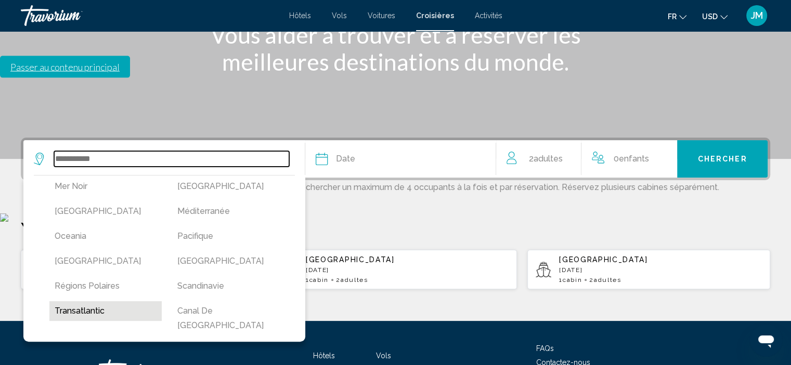
type input "**********"
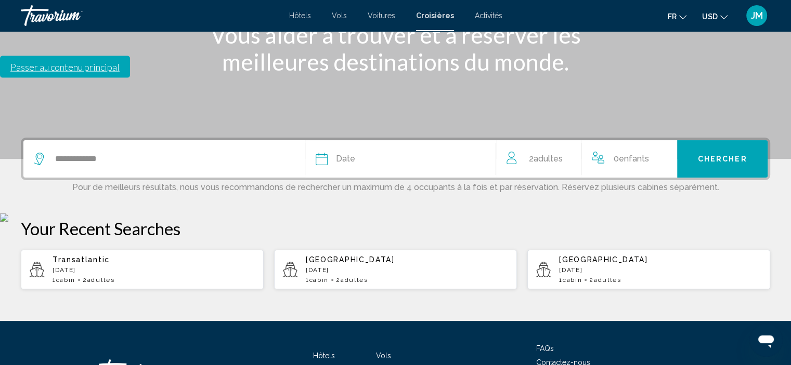
click at [336, 152] on span "Date" at bounding box center [345, 159] width 19 height 15
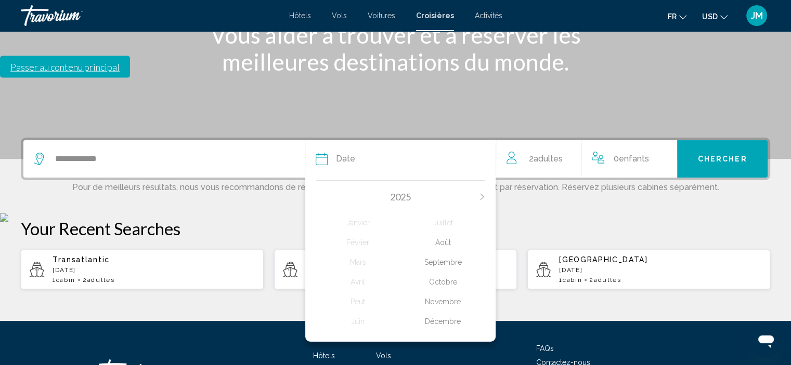
click at [445, 273] on div "Octobre" at bounding box center [442, 282] width 85 height 19
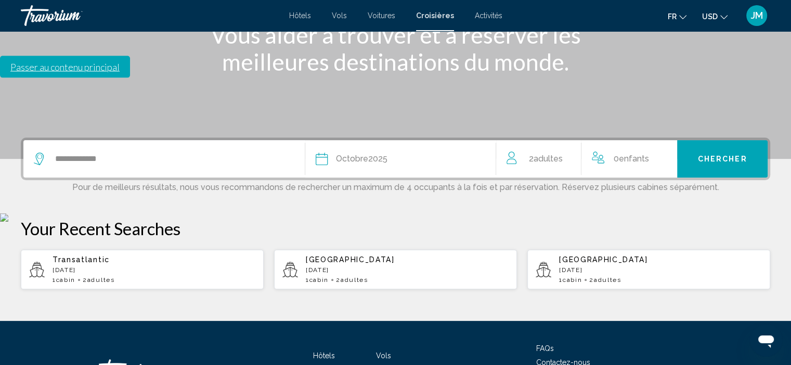
click at [389, 152] on div "Date Octobre 2025" at bounding box center [401, 159] width 170 height 15
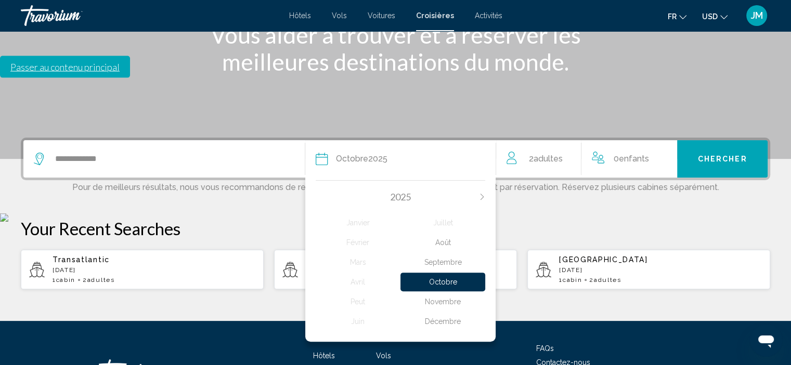
click at [438, 293] on div "Novembre" at bounding box center [442, 302] width 85 height 19
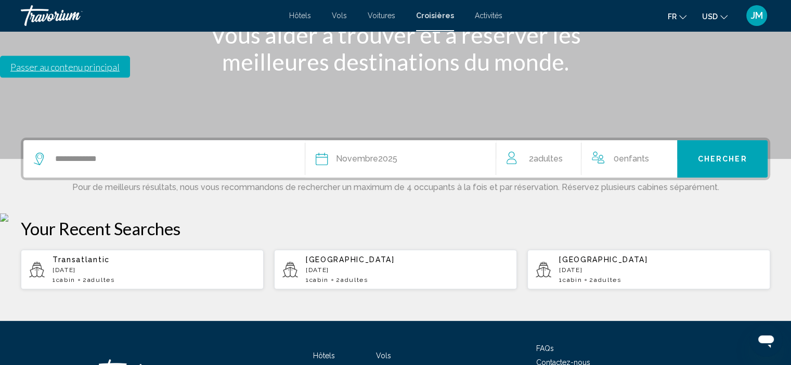
click at [719, 155] on span "Chercher" at bounding box center [722, 159] width 49 height 8
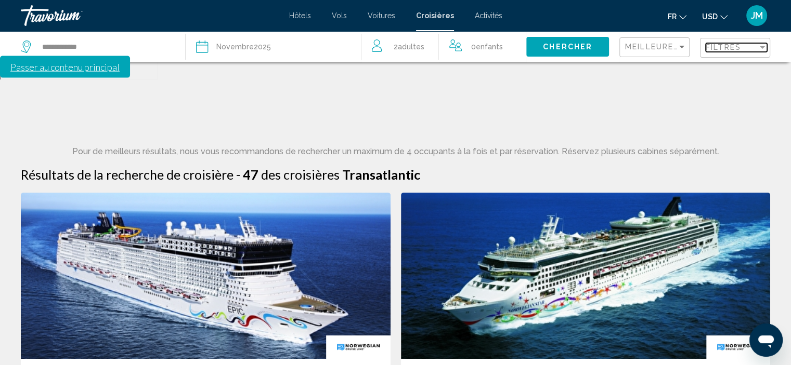
click at [723, 43] on span "Filtres" at bounding box center [722, 47] width 35 height 8
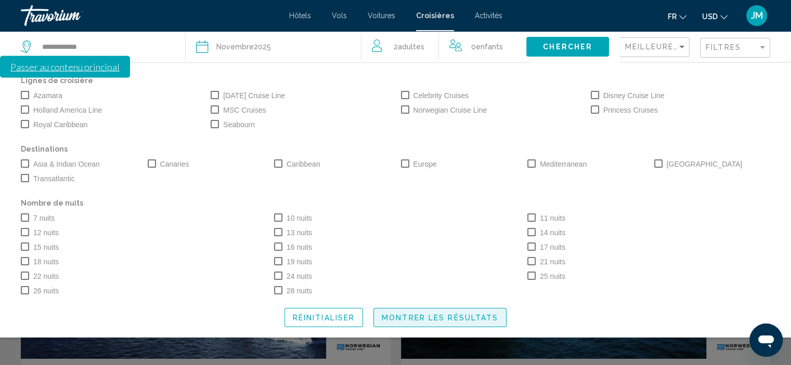
click at [477, 316] on span "Montrer les résultats" at bounding box center [440, 318] width 116 height 8
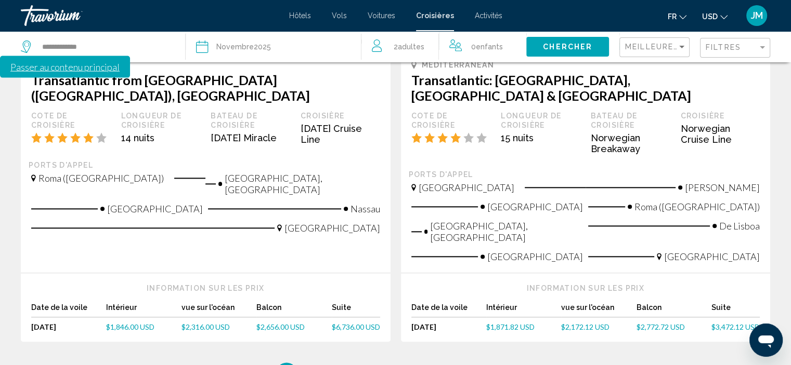
scroll to position [1243, 0]
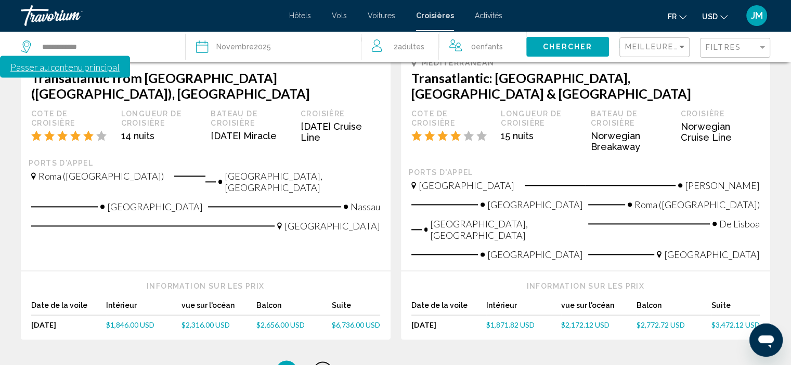
click at [319, 362] on link "page 2" at bounding box center [322, 371] width 18 height 18
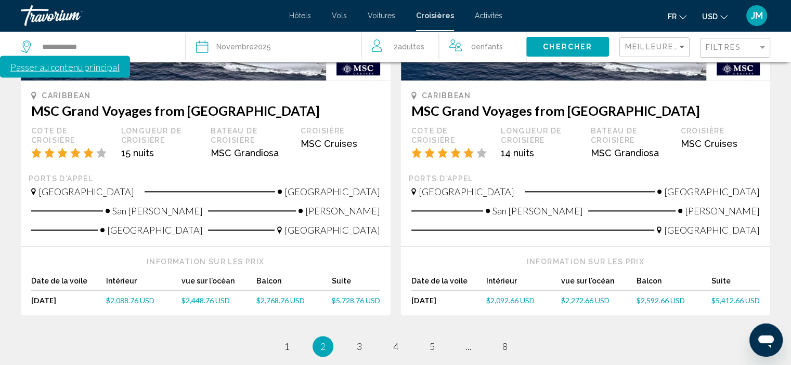
scroll to position [1220, 0]
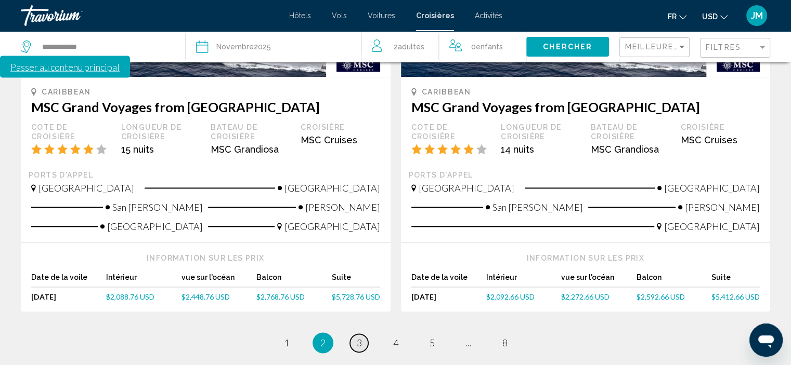
click at [363, 334] on link "page 3" at bounding box center [359, 343] width 18 height 18
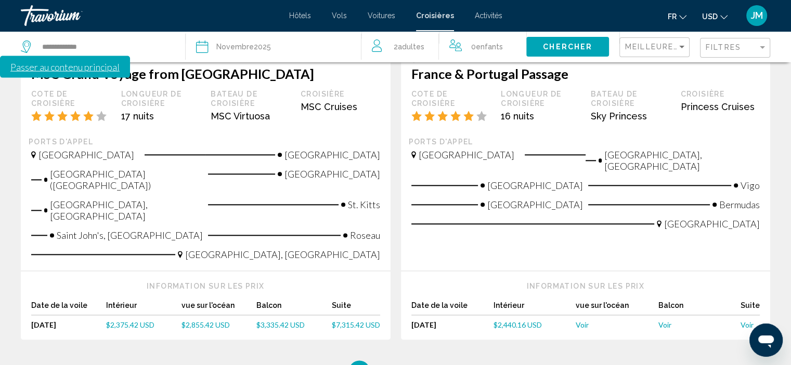
scroll to position [1269, 0]
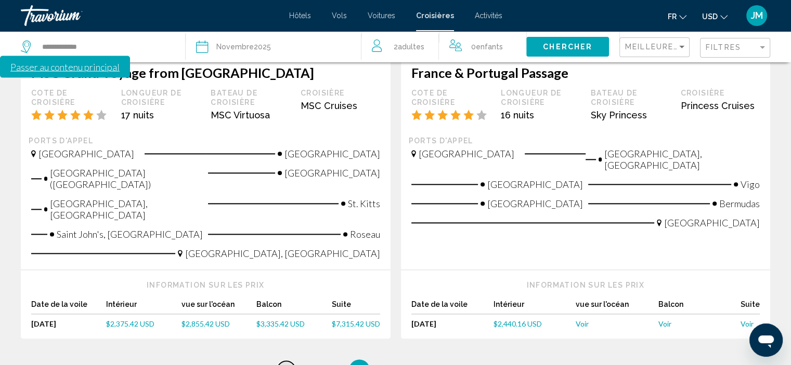
click at [289, 361] on link "page 1" at bounding box center [286, 370] width 18 height 18
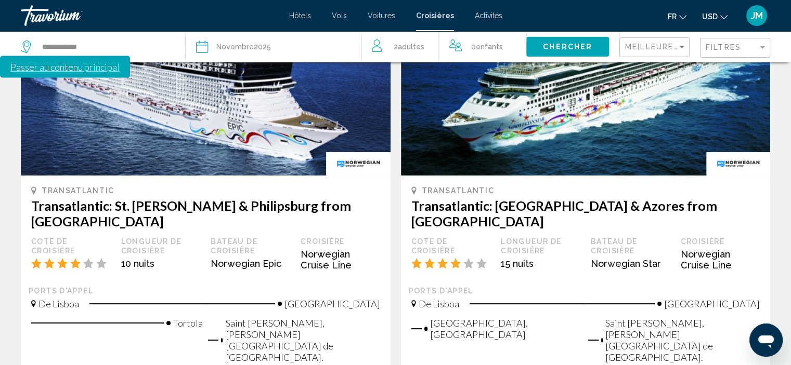
scroll to position [208, 0]
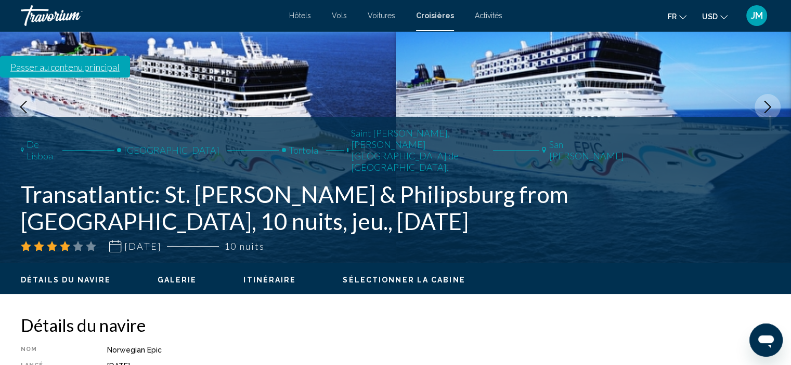
scroll to position [104, 0]
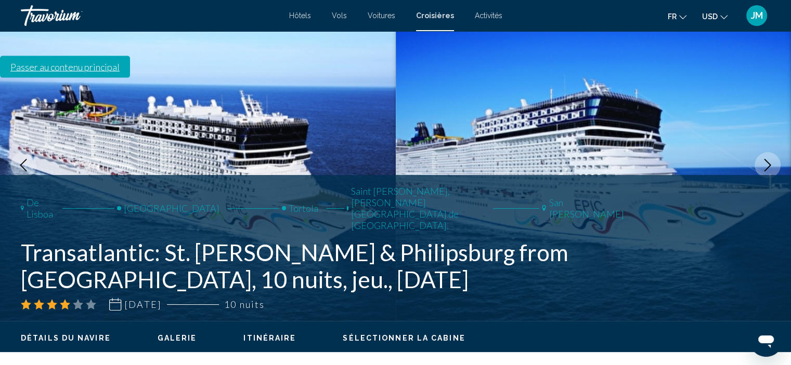
click at [273, 334] on span "Itinéraire" at bounding box center [269, 338] width 53 height 8
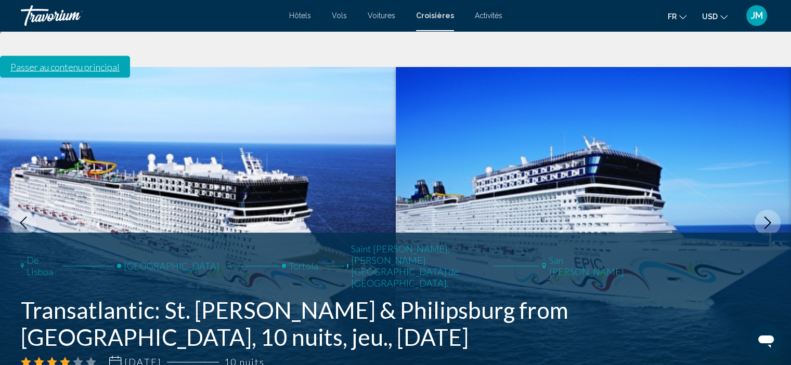
scroll to position [45, 0]
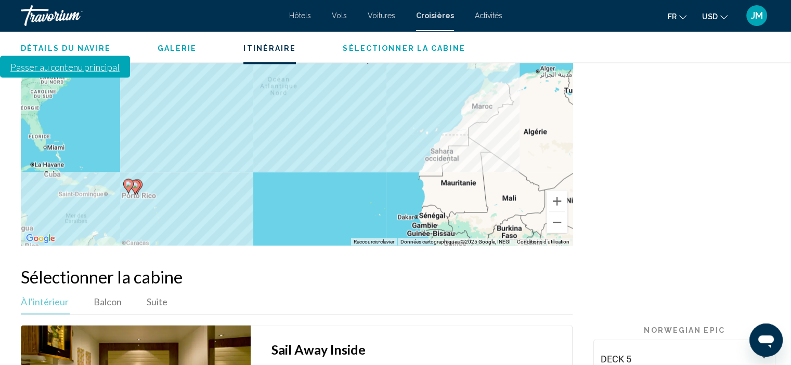
scroll to position [1905, 0]
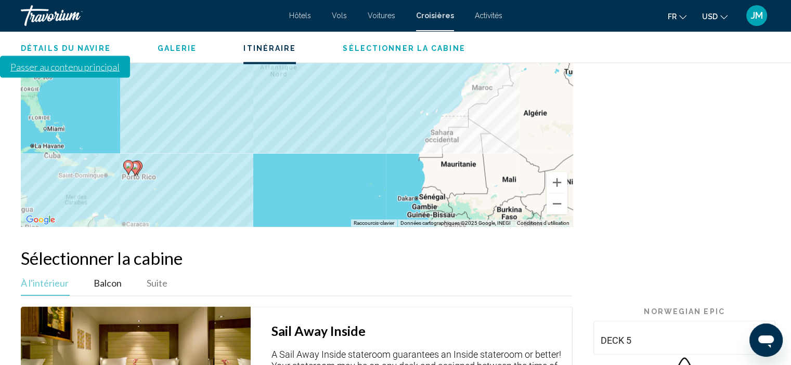
click at [108, 277] on span "Balcon" at bounding box center [108, 282] width 28 height 11
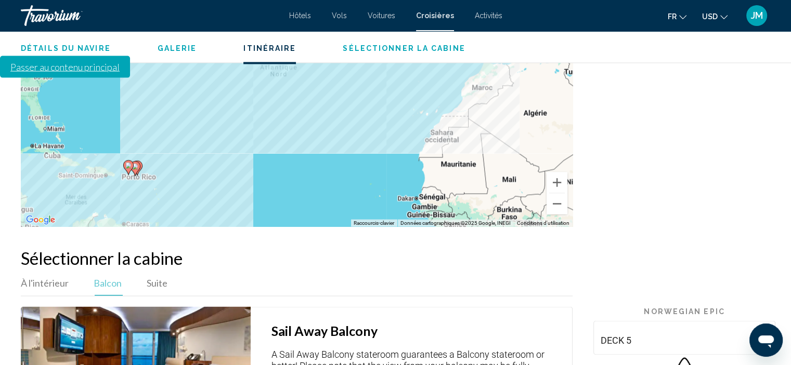
click at [713, 16] on span "USD" at bounding box center [710, 16] width 16 height 8
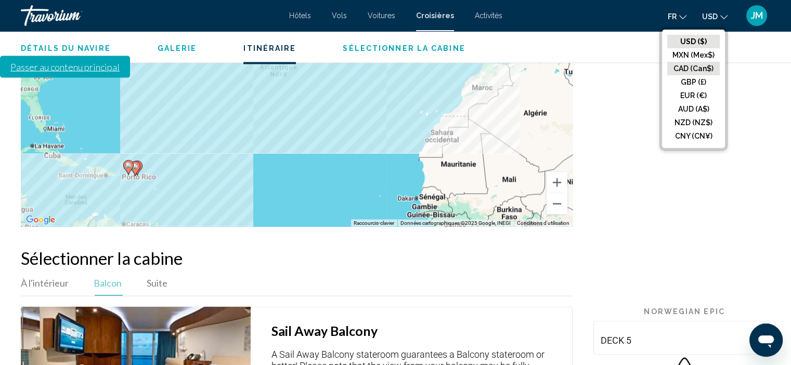
click at [694, 69] on button "CAD (Can$)" at bounding box center [693, 69] width 53 height 14
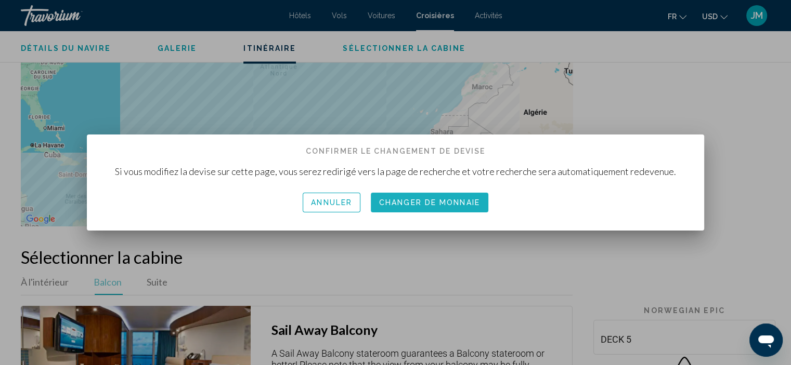
click at [457, 205] on span "Changer de monnaie" at bounding box center [429, 203] width 101 height 8
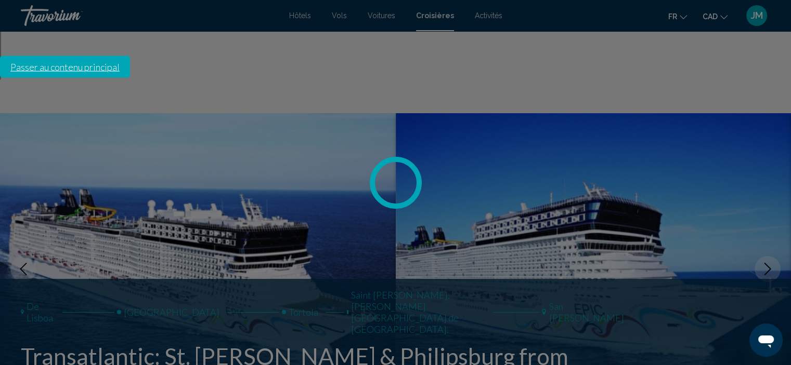
scroll to position [1905, 0]
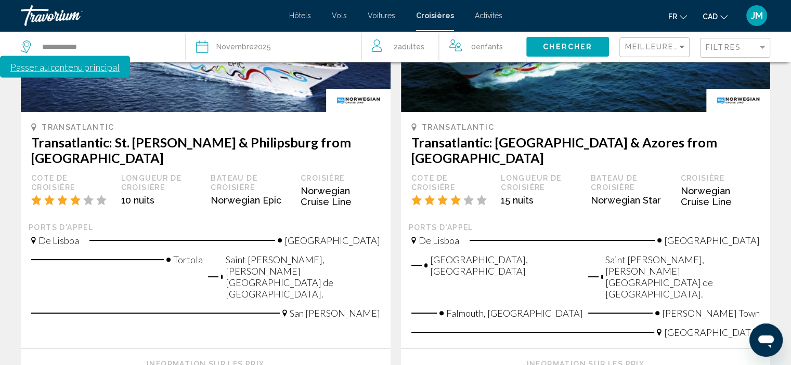
scroll to position [260, 0]
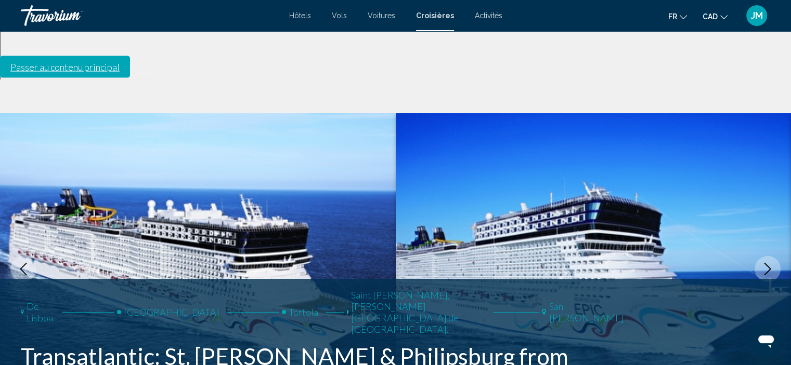
click at [299, 13] on span "Hôtels" at bounding box center [300, 15] width 22 height 8
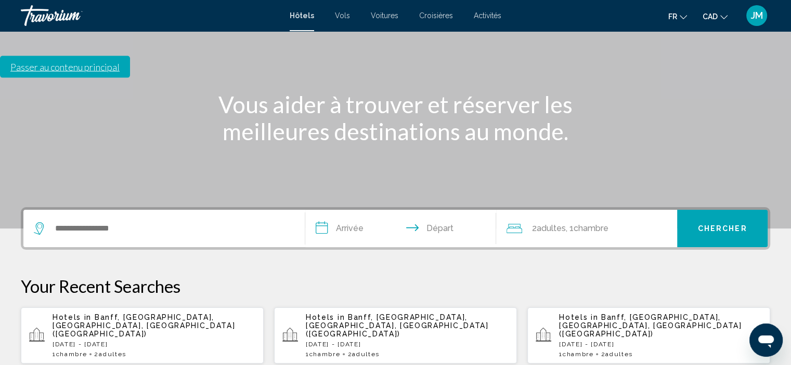
scroll to position [52, 0]
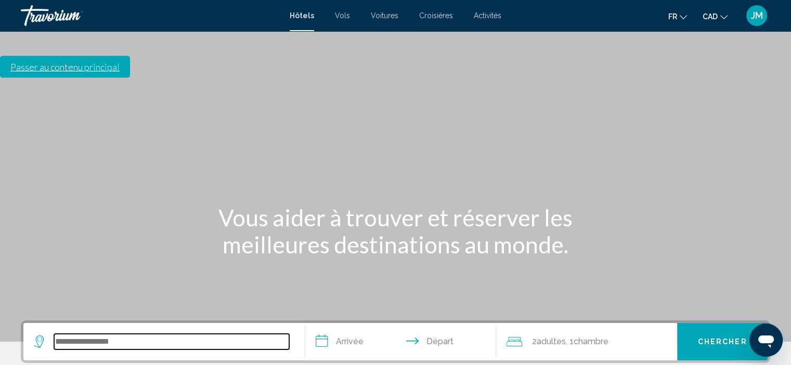
click at [87, 334] on input "Search widget" at bounding box center [171, 342] width 235 height 16
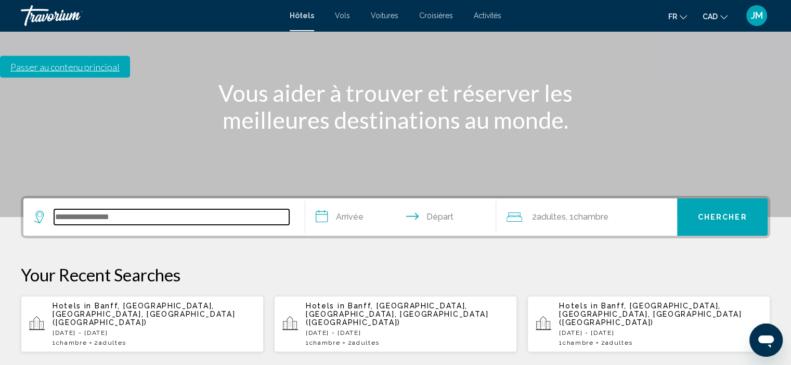
scroll to position [256, 0]
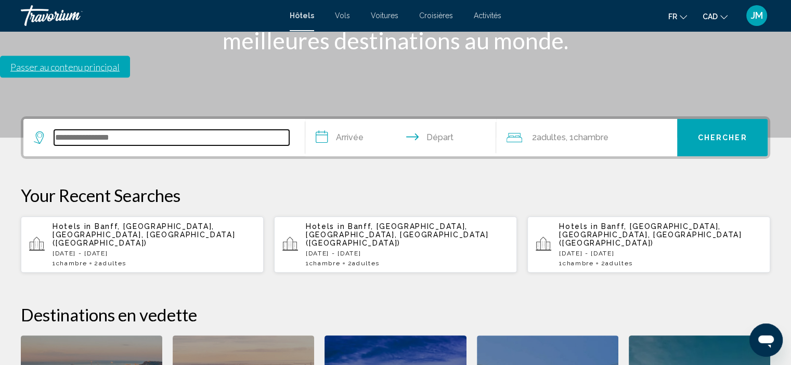
click at [85, 130] on input "Search widget" at bounding box center [171, 138] width 235 height 16
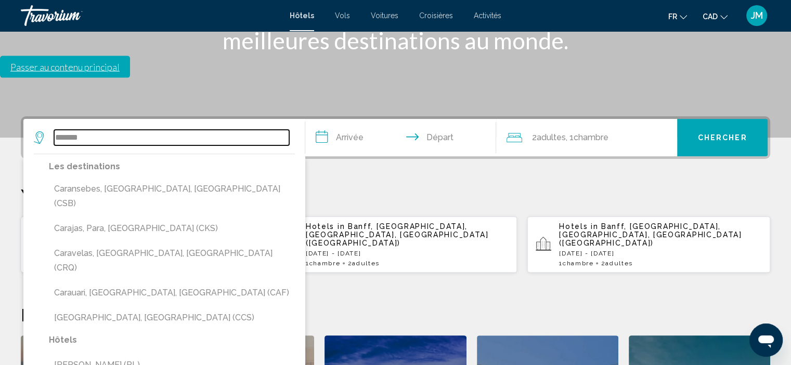
type input "********"
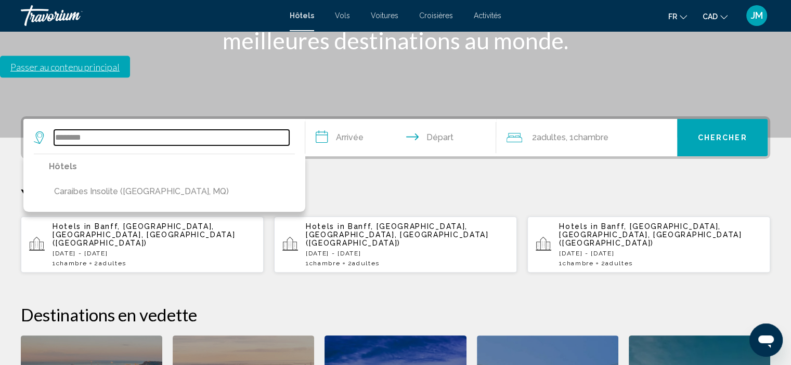
drag, startPoint x: 95, startPoint y: 58, endPoint x: 44, endPoint y: 56, distance: 51.5
click at [44, 130] on div "********" at bounding box center [161, 138] width 255 height 16
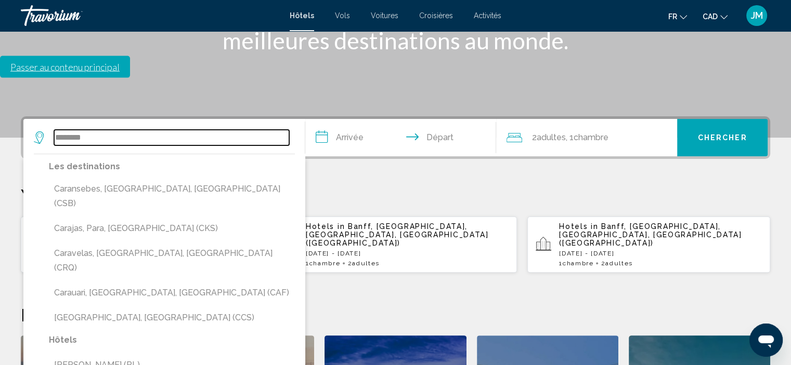
click at [114, 130] on input "********" at bounding box center [171, 138] width 235 height 16
drag, startPoint x: 114, startPoint y: 57, endPoint x: 54, endPoint y: 56, distance: 59.8
click at [54, 130] on input "********" at bounding box center [171, 138] width 235 height 16
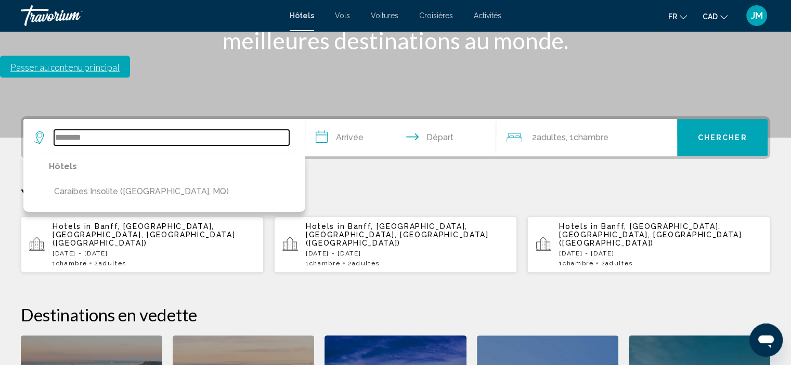
click at [102, 130] on input "********" at bounding box center [171, 138] width 235 height 16
drag, startPoint x: 95, startPoint y: 54, endPoint x: 56, endPoint y: 57, distance: 38.6
click at [56, 130] on input "********" at bounding box center [171, 138] width 235 height 16
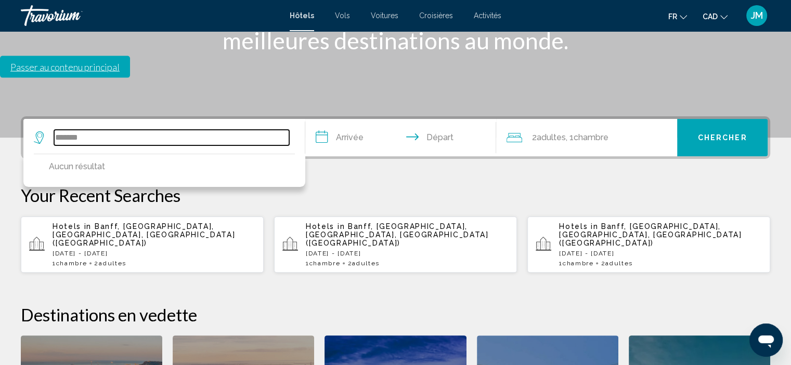
click at [123, 130] on input "*******" at bounding box center [171, 138] width 235 height 16
type input "*******"
click at [362, 185] on p "Your Recent Searches" at bounding box center [395, 195] width 749 height 21
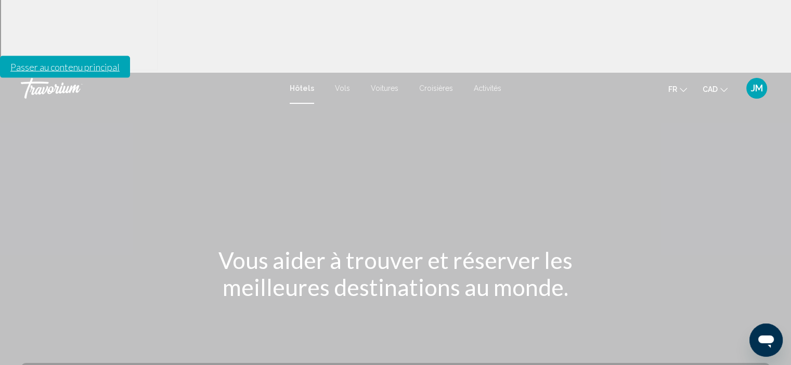
scroll to position [0, 0]
